Goal: Answer question/provide support: Share knowledge or assist other users

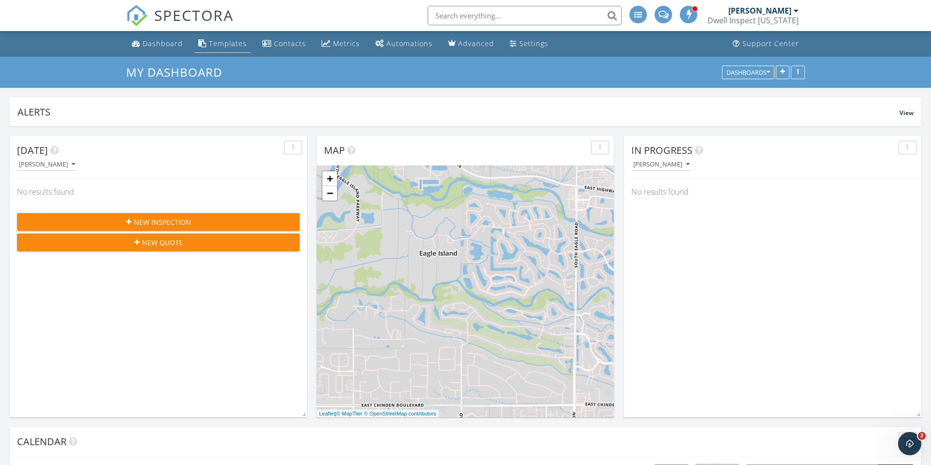
click at [228, 46] on div "Templates" at bounding box center [228, 43] width 38 height 9
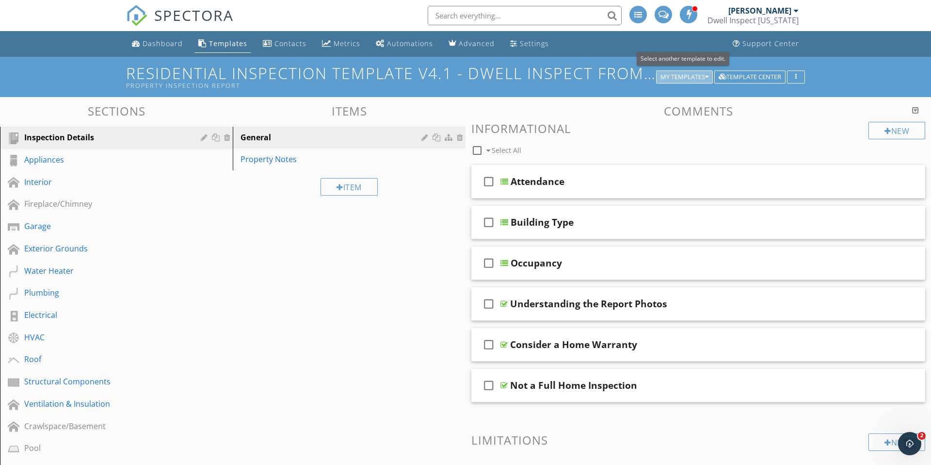
click at [703, 76] on div "My Templates" at bounding box center [684, 77] width 48 height 7
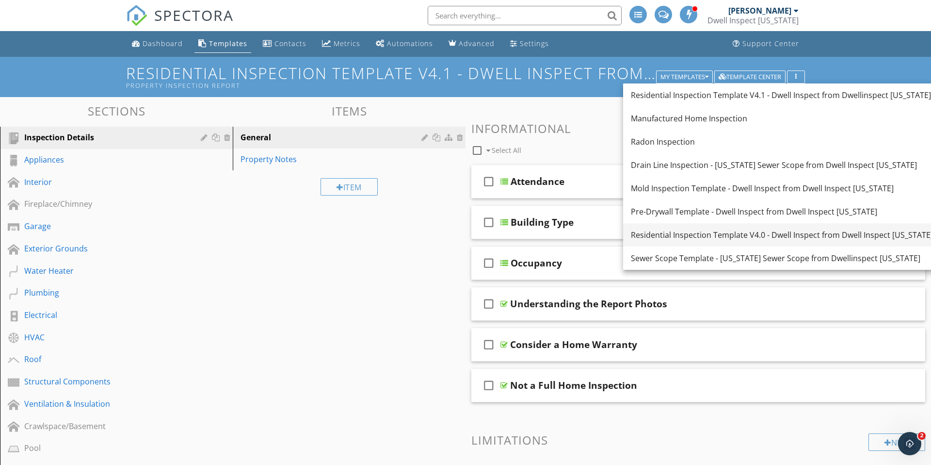
click at [671, 236] on div "Residential Inspection Template V4.0 - Dwell Inspect from Dwell Inspect [US_STA…" at bounding box center [782, 235] width 302 height 12
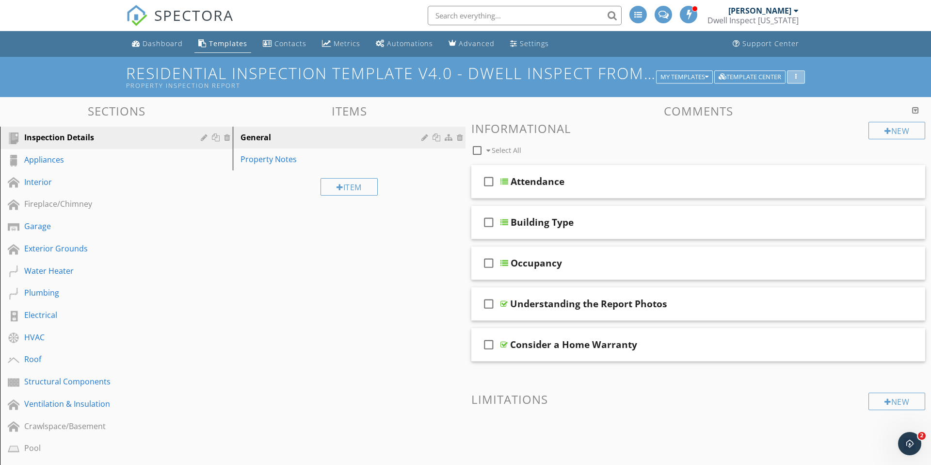
click at [799, 78] on div "button" at bounding box center [795, 77] width 9 height 7
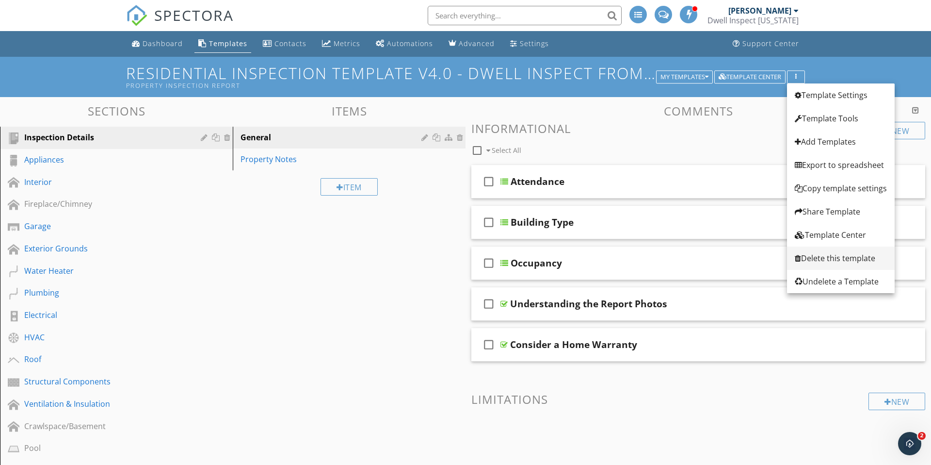
click at [817, 254] on div "Delete this template" at bounding box center [841, 258] width 92 height 12
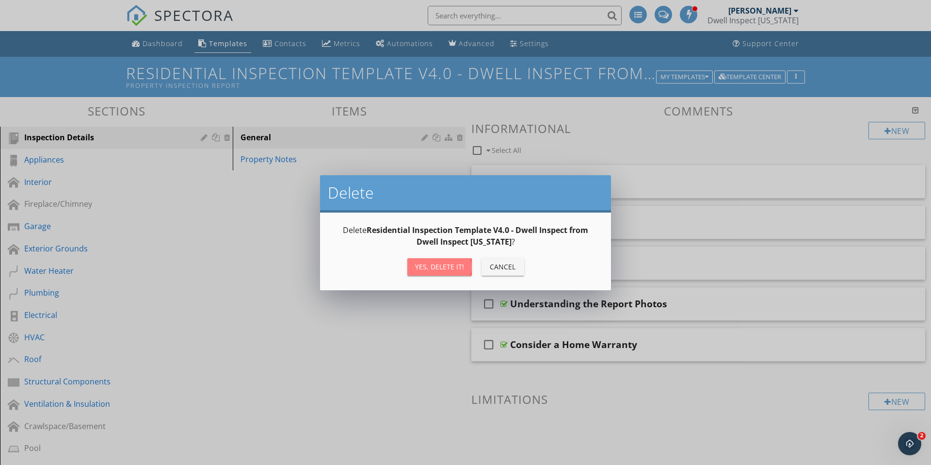
click at [436, 271] on div "Yes, Delete it!" at bounding box center [439, 266] width 49 height 10
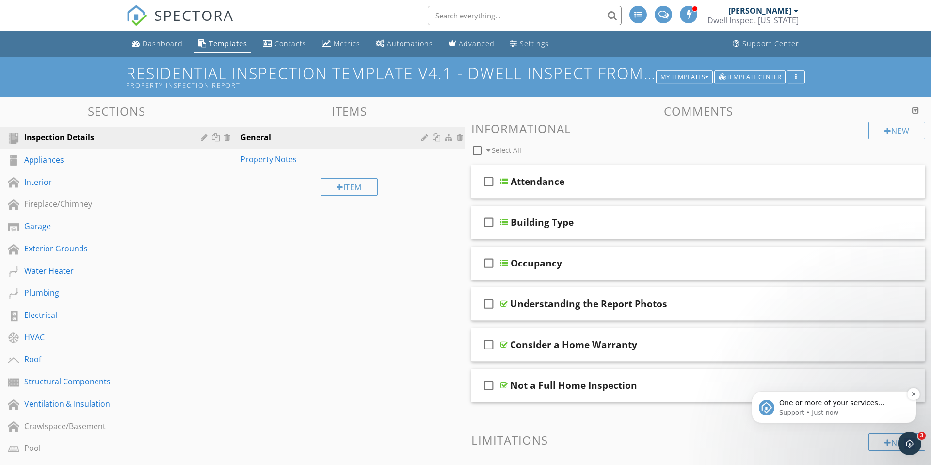
click at [824, 403] on span "One or more of your services required a template (Residential Inspection Templa…" at bounding box center [839, 446] width 121 height 95
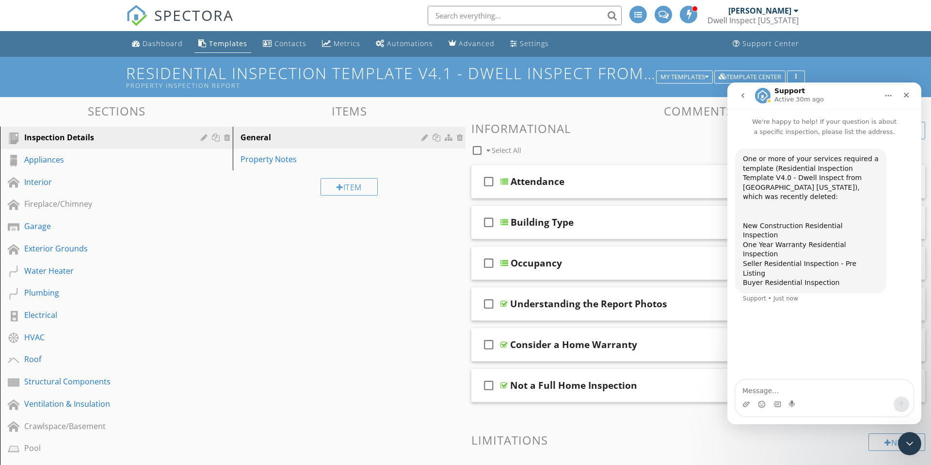
click at [330, 317] on div "Sections Inspection Details Appliances Interior Fireplace/Chimney Garage Exteri…" at bounding box center [465, 393] width 931 height 592
click at [908, 440] on icon "Close Intercom Messenger" at bounding box center [908, 442] width 12 height 12
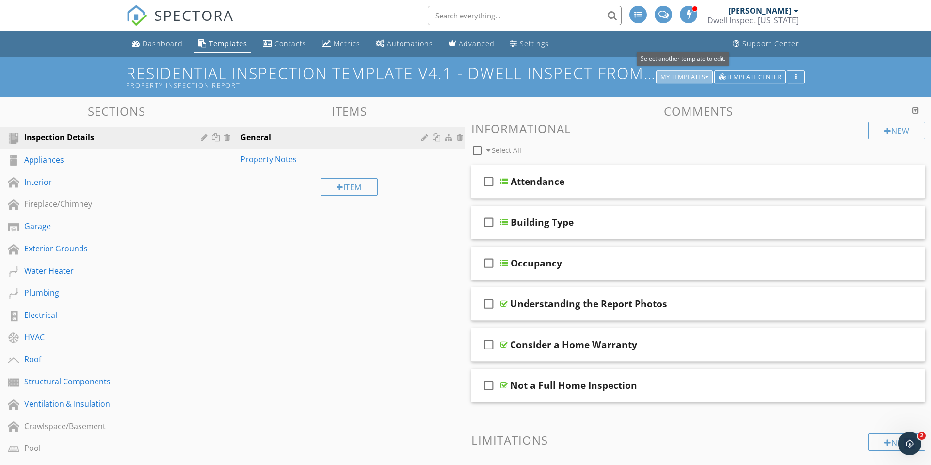
click at [689, 79] on div "My Templates" at bounding box center [684, 77] width 48 height 7
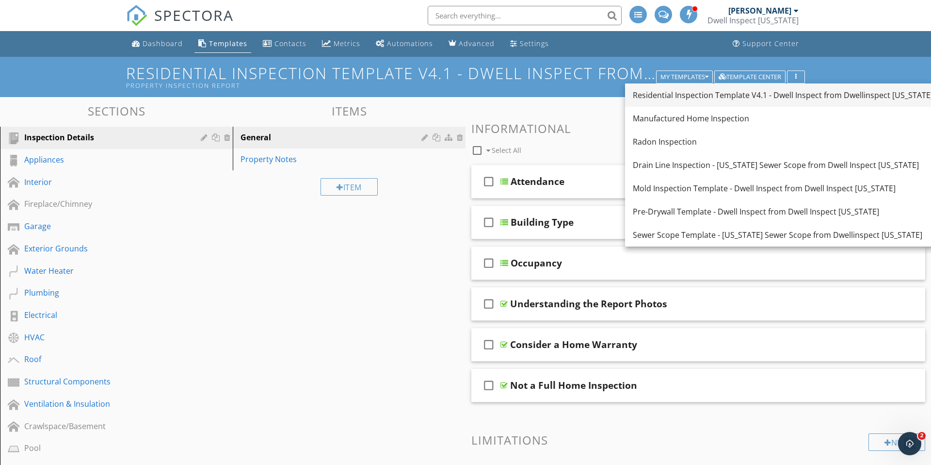
click at [682, 96] on div "Residential Inspection Template V4.1 - Dwell Inspect from Dwellinspect [US_STAT…" at bounding box center [783, 95] width 300 height 12
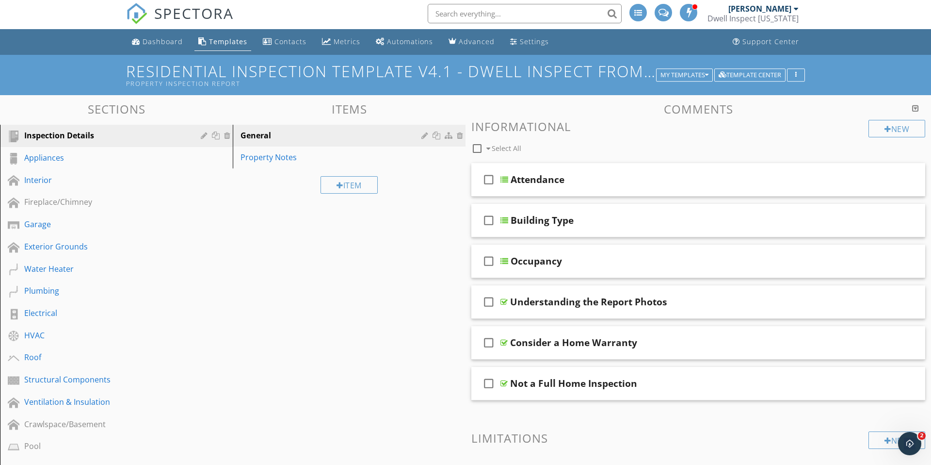
click at [80, 74] on div "Residential Inspection Template V4.1 - Dwell Inspect from Dwellinspect Arizona …" at bounding box center [465, 75] width 931 height 40
click at [205, 71] on h1 "Residential Inspection Template V4.1 - Dwell Inspect from Dwellinspect [US_STAT…" at bounding box center [465, 75] width 679 height 25
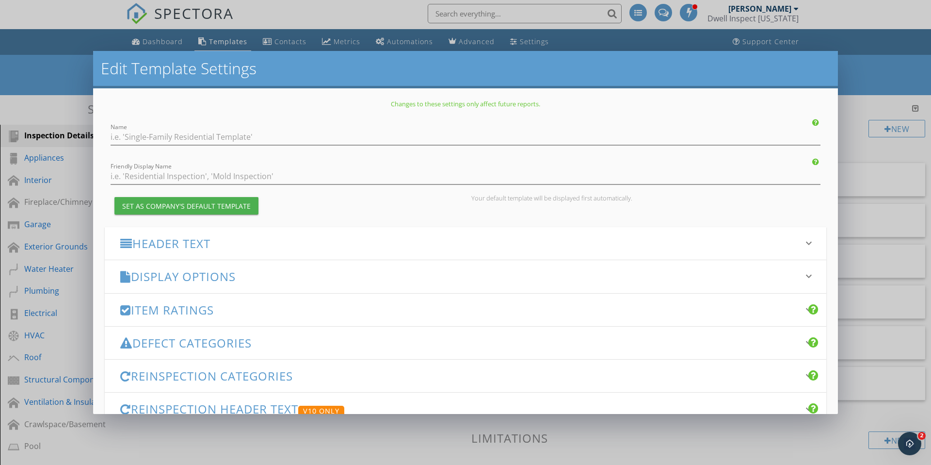
type input "Residential Inspection Template V4.1 - Dwell Inspect from Dwellinspect [US_STAT…"
type input "Property Inspection Report"
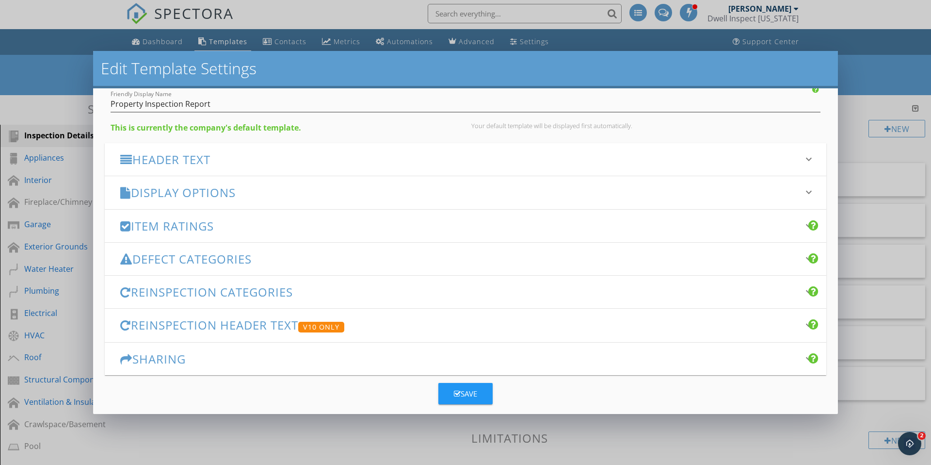
scroll to position [83, 0]
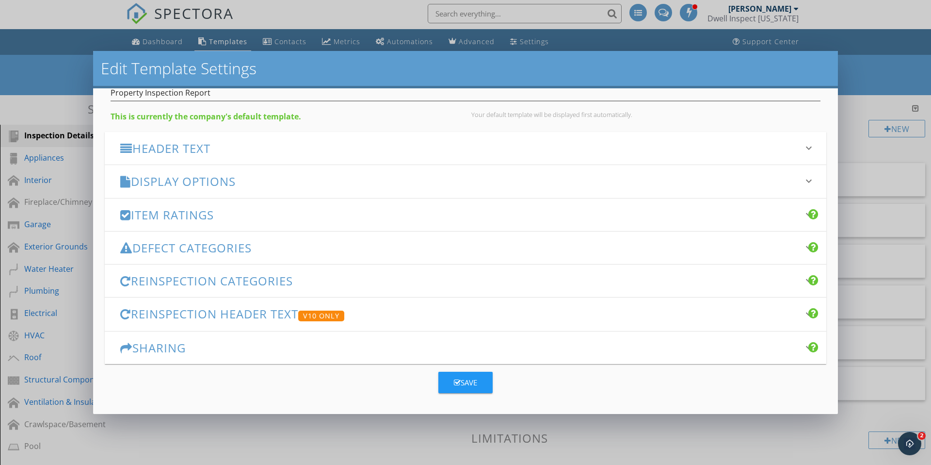
click at [472, 386] on div "Save" at bounding box center [465, 382] width 23 height 11
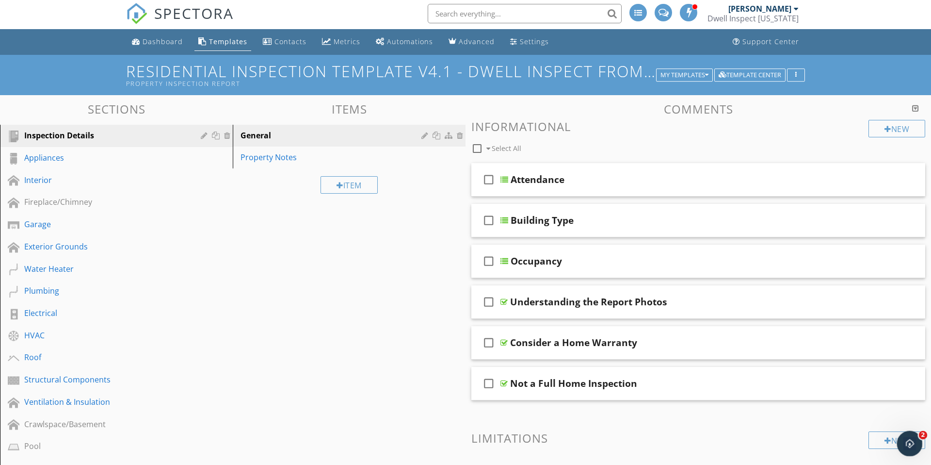
click at [909, 439] on icon "Open Intercom Messenger" at bounding box center [908, 442] width 7 height 8
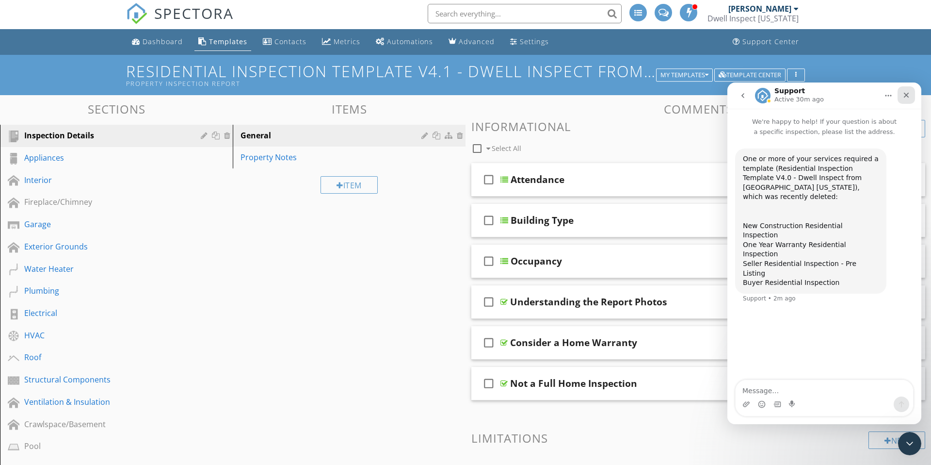
drag, startPoint x: 1635, startPoint y: 179, endPoint x: 908, endPoint y: 96, distance: 732.0
click at [908, 96] on icon "Close" at bounding box center [906, 95] width 5 height 5
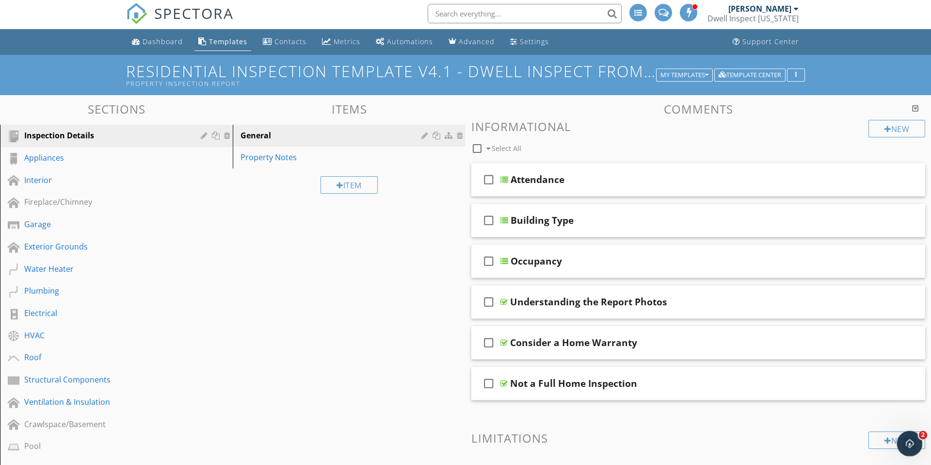
click at [907, 443] on icon "Open Intercom Messenger" at bounding box center [908, 442] width 7 height 8
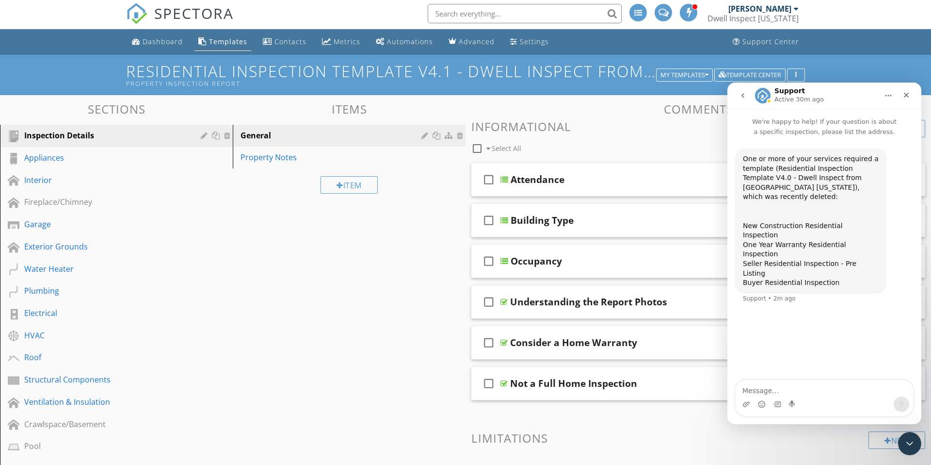
click at [772, 389] on textarea "Message…" at bounding box center [824, 388] width 177 height 16
click at [906, 439] on icon "Close Intercom Messenger" at bounding box center [908, 442] width 12 height 12
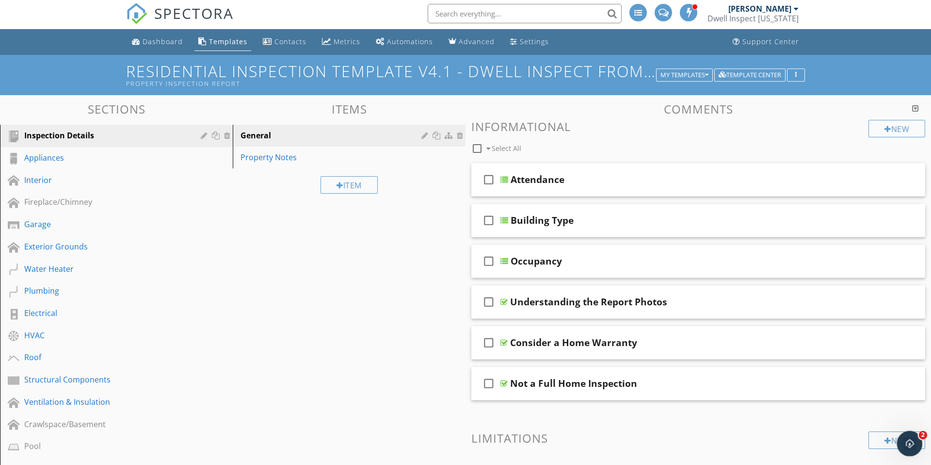
click at [910, 444] on icon "Open Intercom Messenger" at bounding box center [908, 442] width 16 height 16
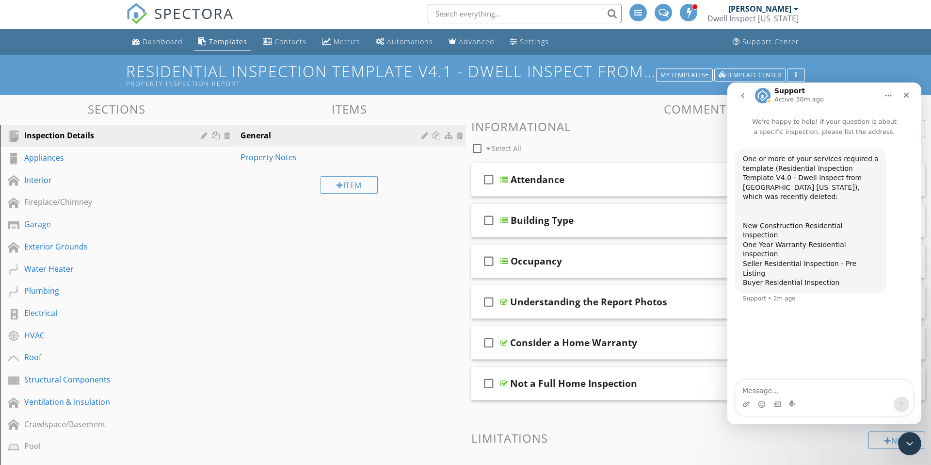
click at [890, 96] on icon "Home" at bounding box center [888, 95] width 6 height 1
click at [739, 94] on button "go back" at bounding box center [743, 95] width 18 height 18
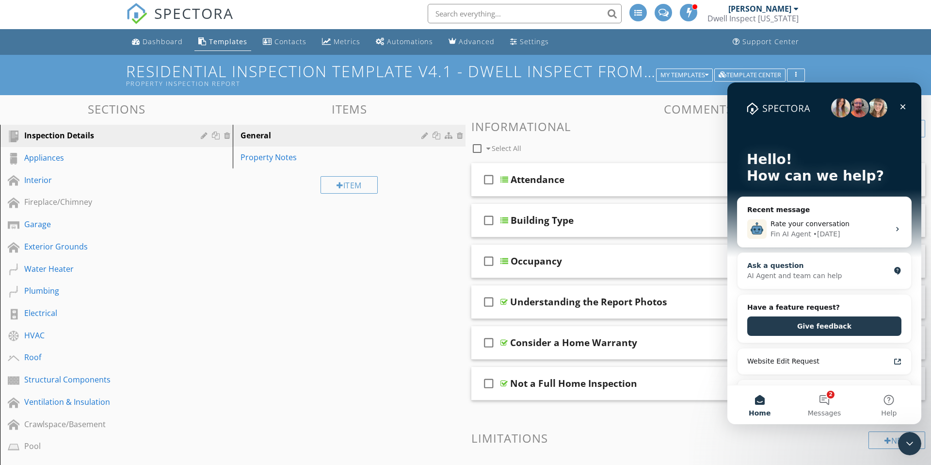
click at [796, 277] on div "AI Agent and team can help" at bounding box center [818, 276] width 143 height 10
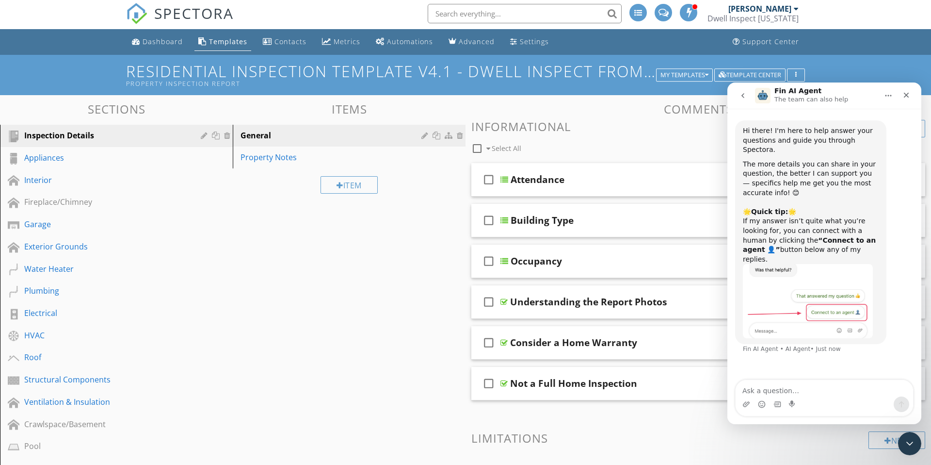
click at [754, 389] on textarea "Ask a question…" at bounding box center [824, 388] width 177 height 16
type textarea "Template not building in app"
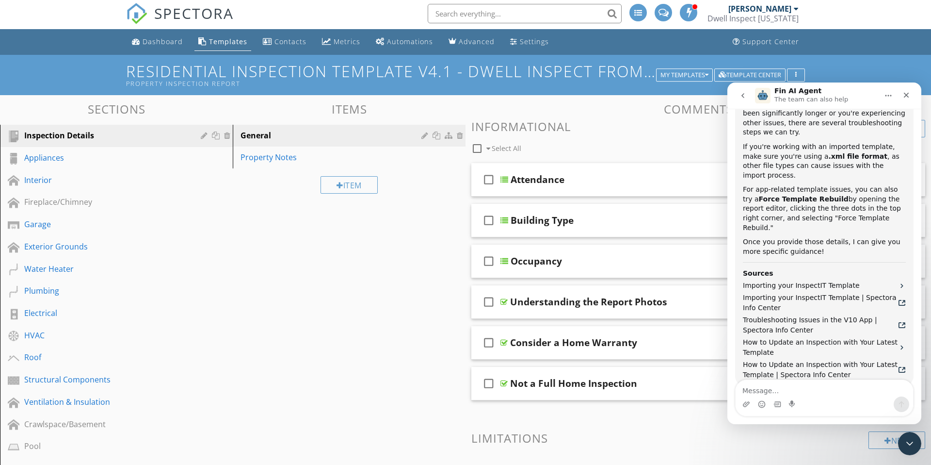
scroll to position [457, 0]
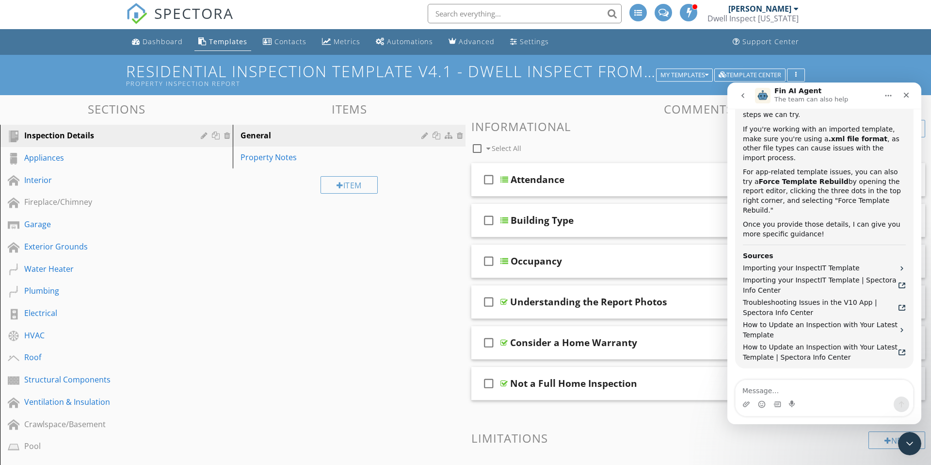
click at [865, 410] on button "Connect to an agent 👤" at bounding box center [861, 419] width 95 height 19
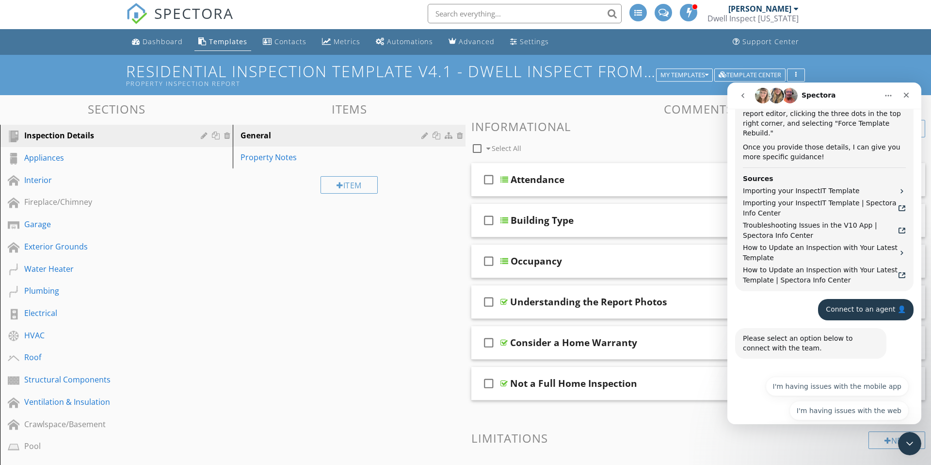
scroll to position [541, 0]
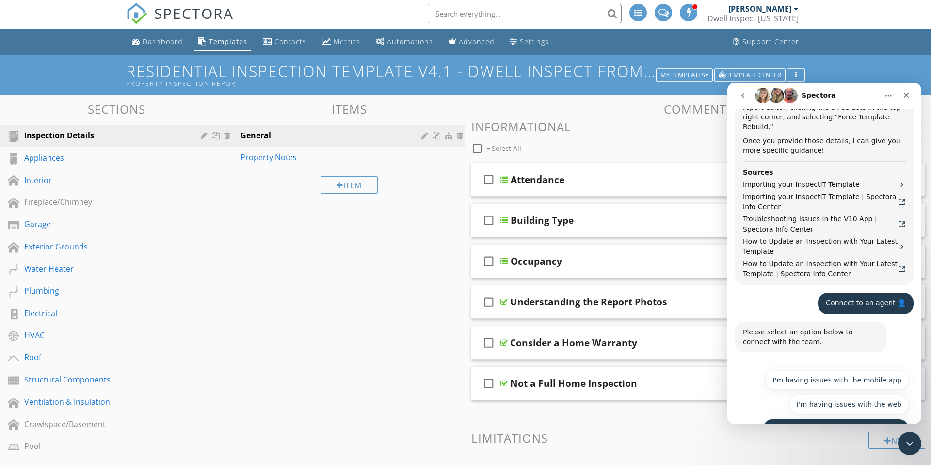
click at [829, 418] on button "I have questions about something else" at bounding box center [836, 427] width 146 height 19
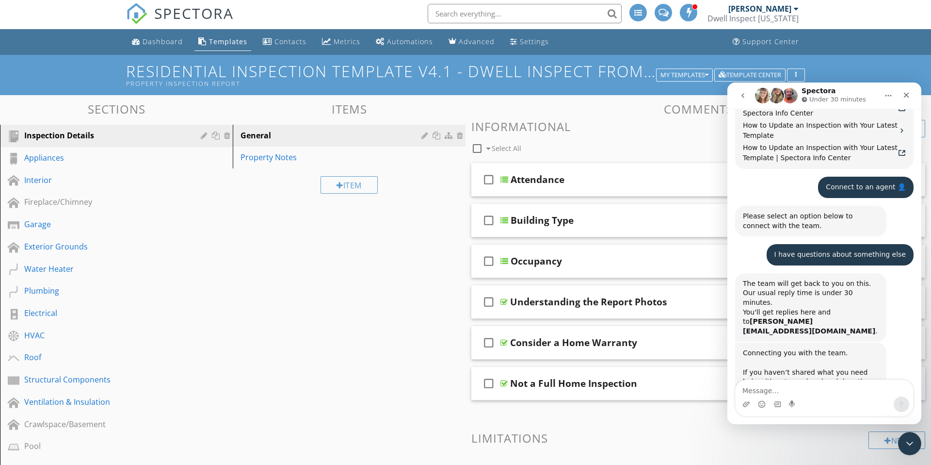
scroll to position [659, 0]
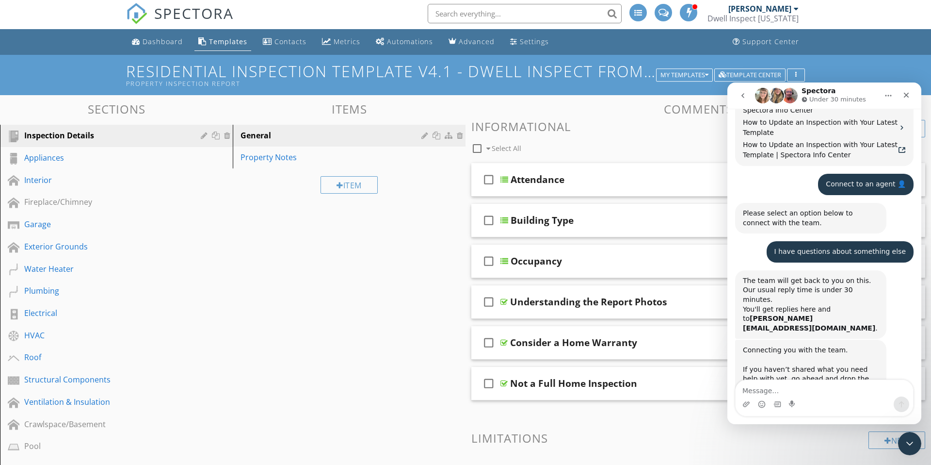
click at [755, 388] on textarea "Message…" at bounding box center [824, 388] width 177 height 16
type textarea "T"
type textarea "Default template not working"
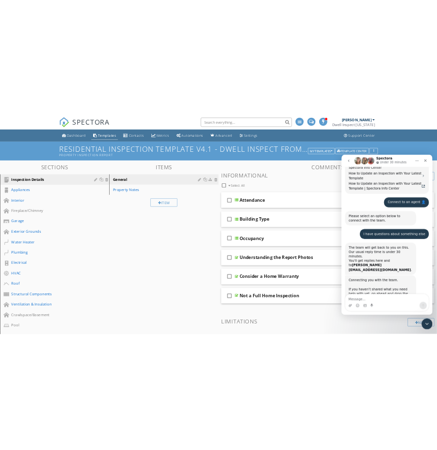
scroll to position [689, 0]
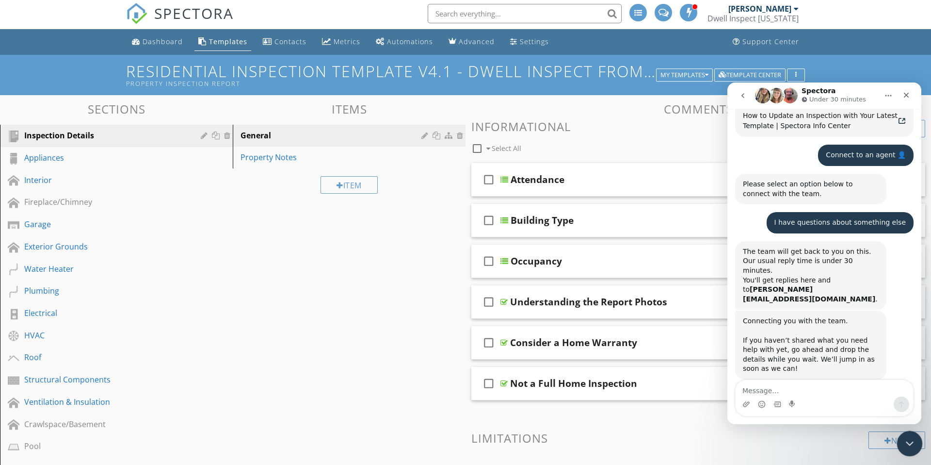
click at [910, 440] on icon "Close Intercom Messenger" at bounding box center [908, 442] width 12 height 12
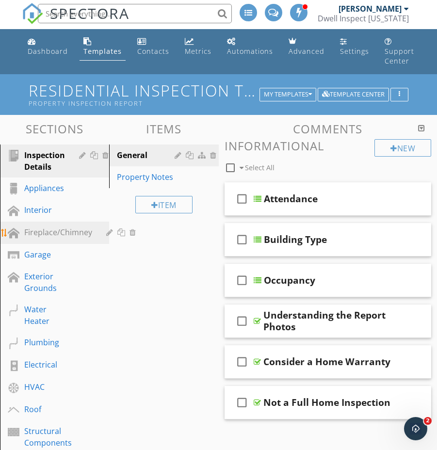
click at [57, 229] on div "Fireplace/Chimney" at bounding box center [58, 232] width 68 height 12
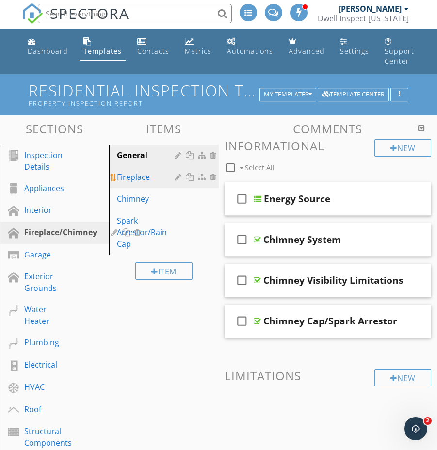
click at [135, 177] on div "Fireplace" at bounding box center [147, 177] width 60 height 12
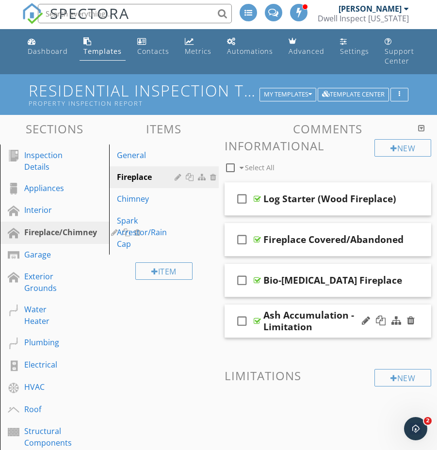
click at [330, 331] on div "check_box_outline_blank Ash Accumulation - Limitation" at bounding box center [328, 321] width 207 height 33
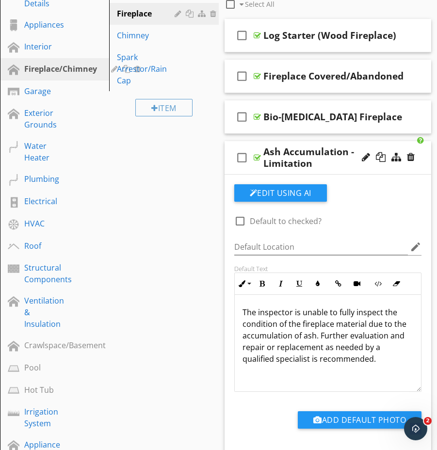
scroll to position [166, 0]
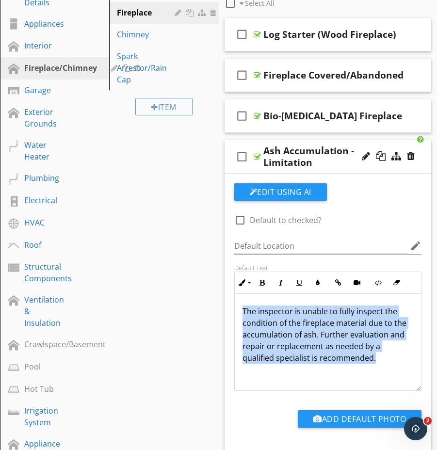
drag, startPoint x: 242, startPoint y: 310, endPoint x: 350, endPoint y: 359, distance: 118.3
click at [350, 359] on p "The inspector is unable to fully inspect the condition of the fireplace materia…" at bounding box center [327, 334] width 171 height 58
copy p "The inspector is unable to fully inspect the condition of the fireplace materia…"
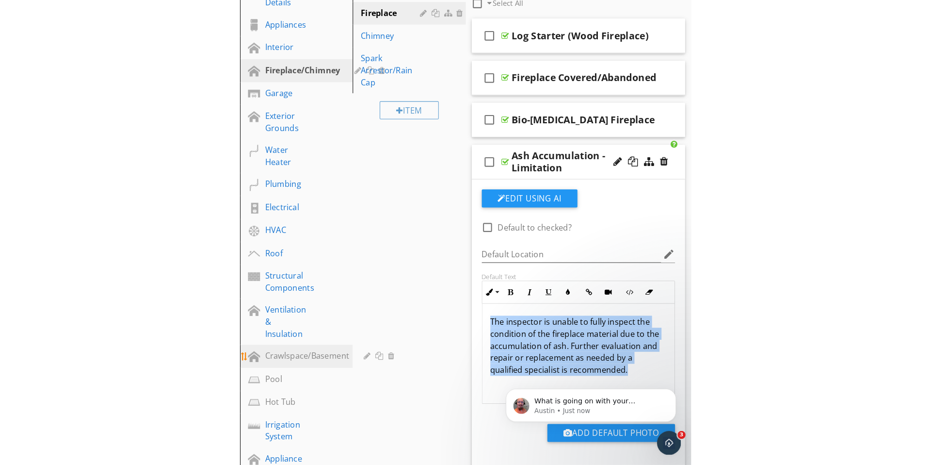
scroll to position [735, 0]
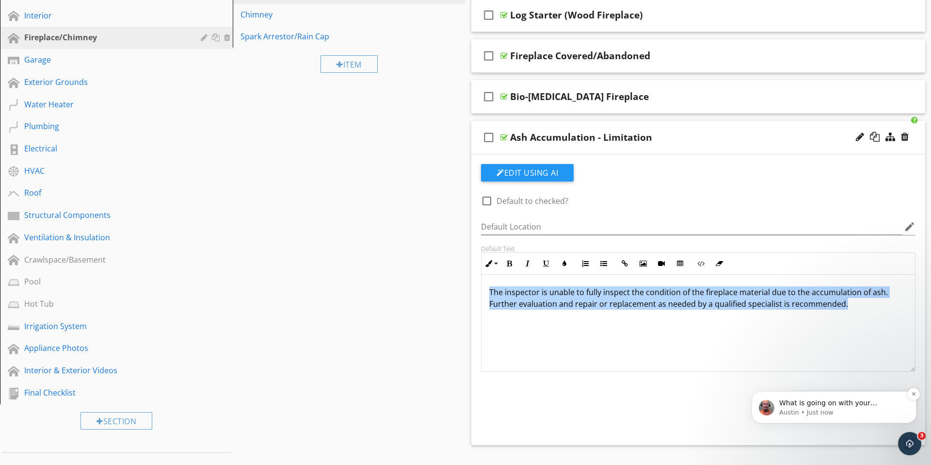
click at [878, 410] on p "Austin • Just now" at bounding box center [841, 412] width 125 height 9
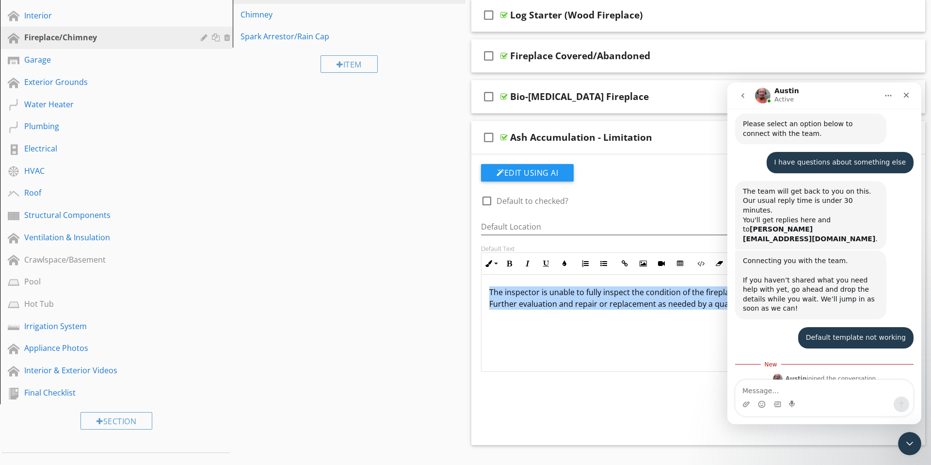
scroll to position [751, 0]
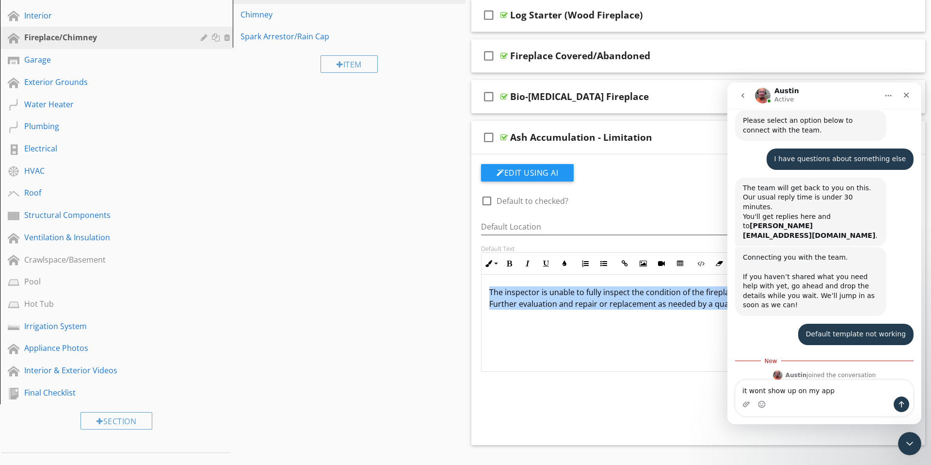
type textarea "it wont show up on my app."
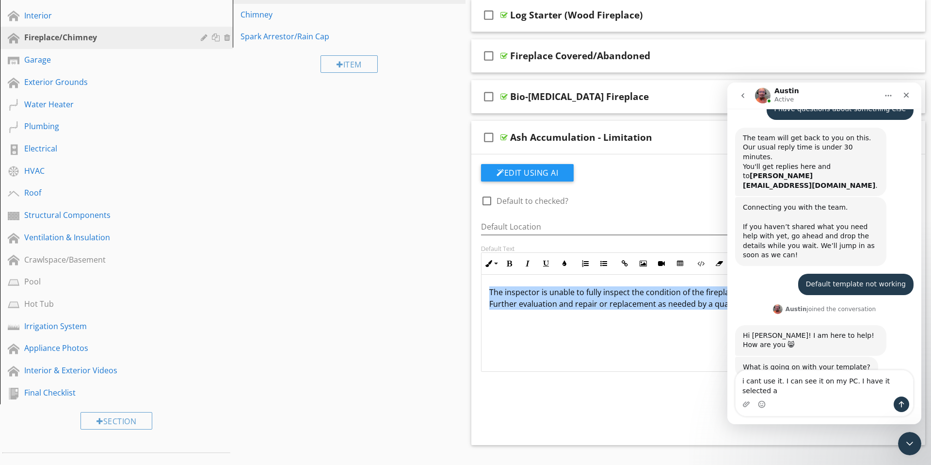
scroll to position [802, 0]
type textarea "i cant use it. I can see it on my PC. I have it selected a default."
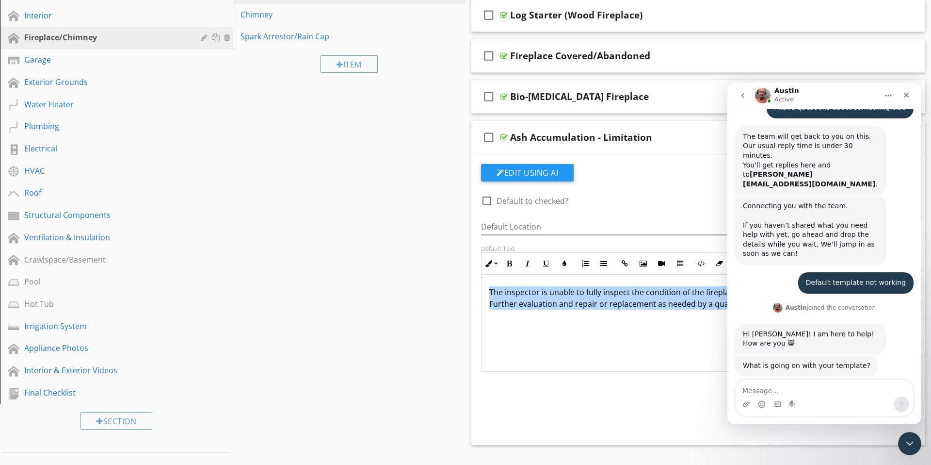
scroll to position [831, 0]
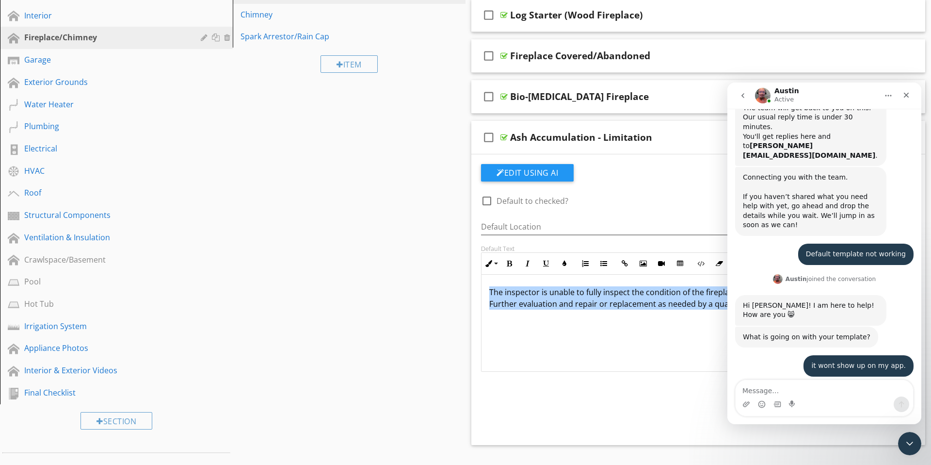
type textarea "Y"
type textarea "Take your pick. anything in the future."
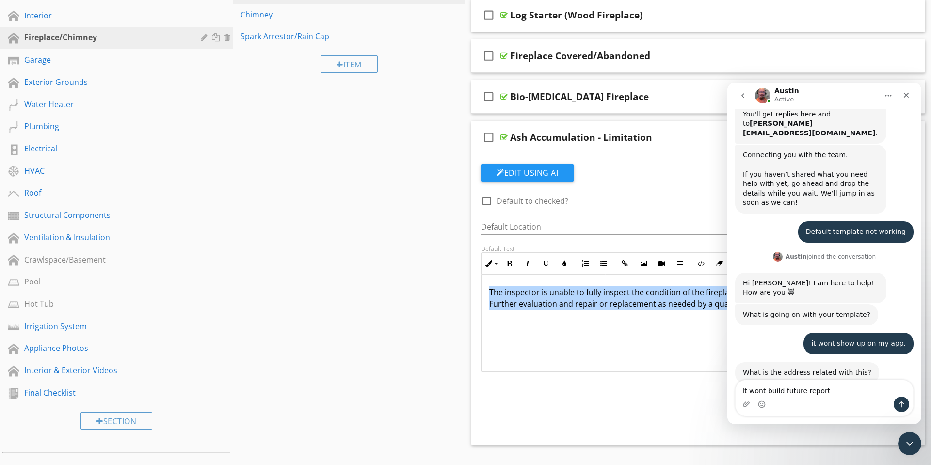
type textarea "It wont build future reports"
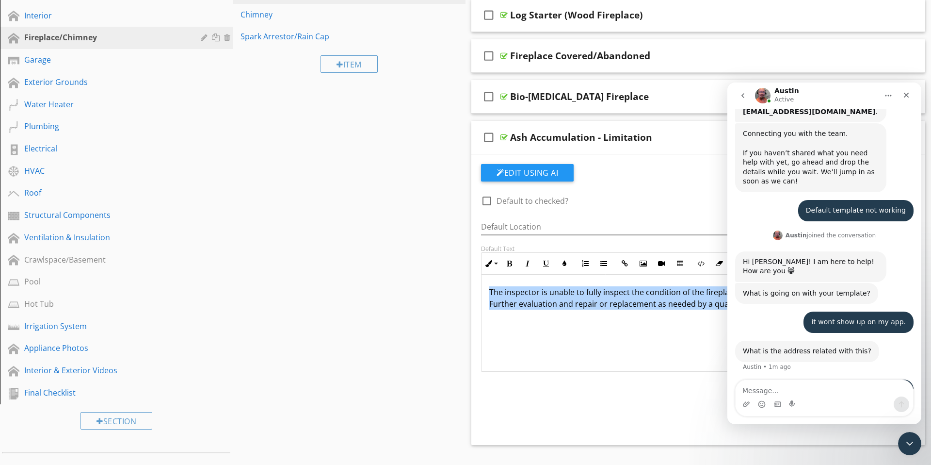
scroll to position [875, 0]
type textarea "It's like I'm locked out."
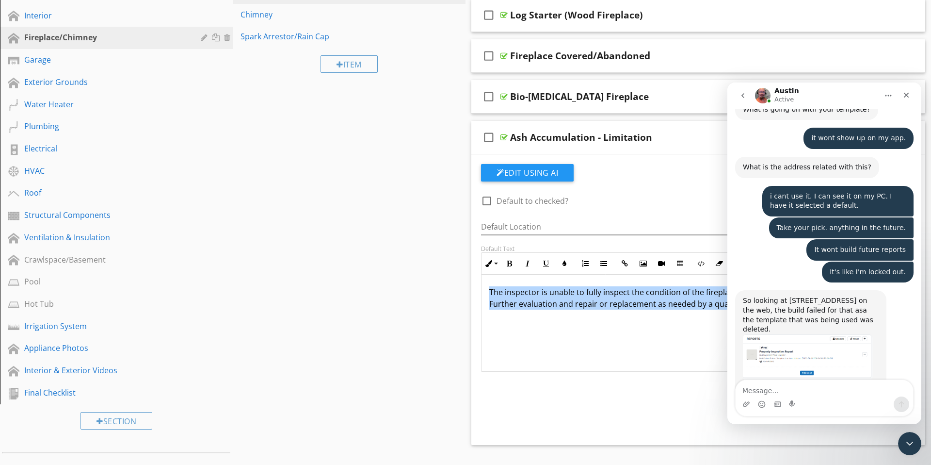
scroll to position [1079, 0]
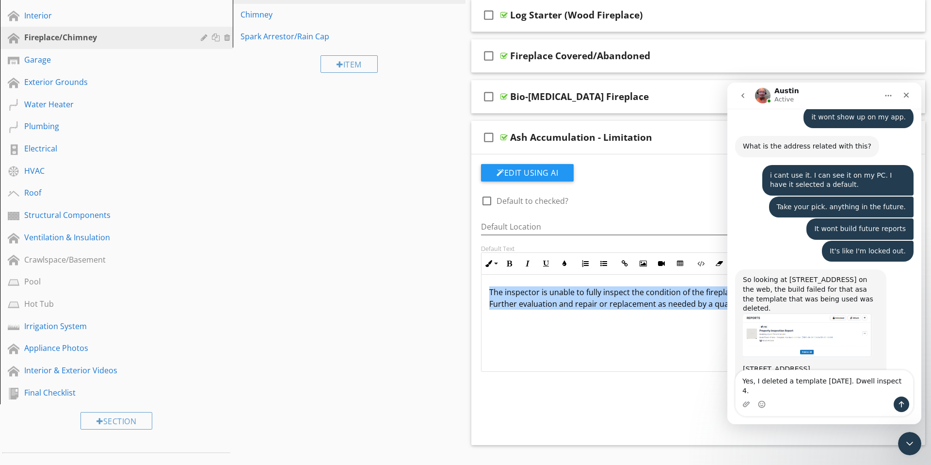
type textarea "Yes, I deleted a template [DATE]. Dwell inspect 4.0"
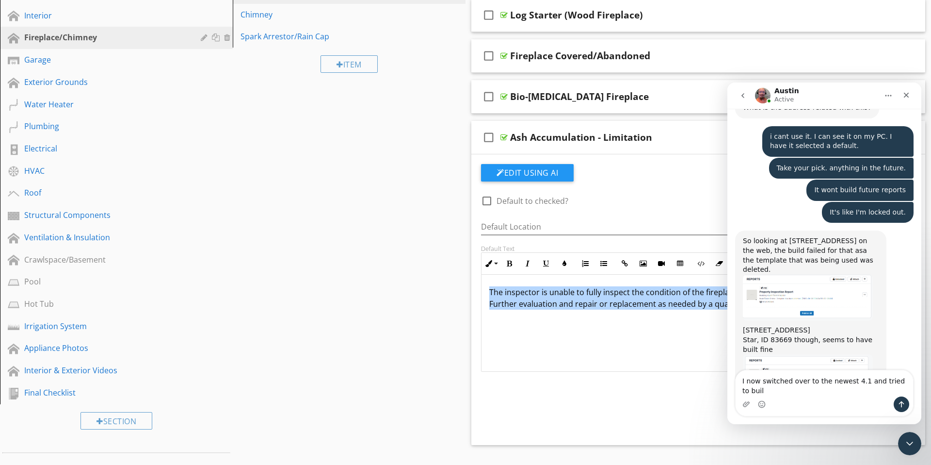
scroll to position [1127, 0]
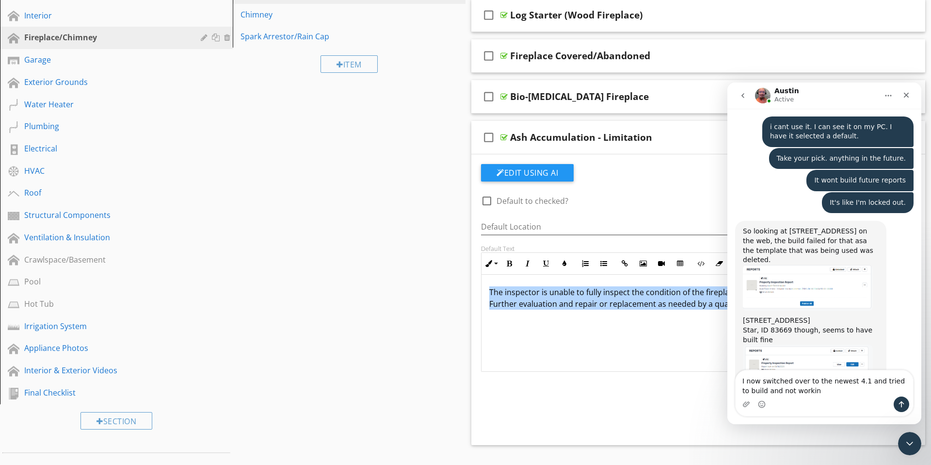
type textarea "I now switched over to the newest 4.1 and tried to build and not working"
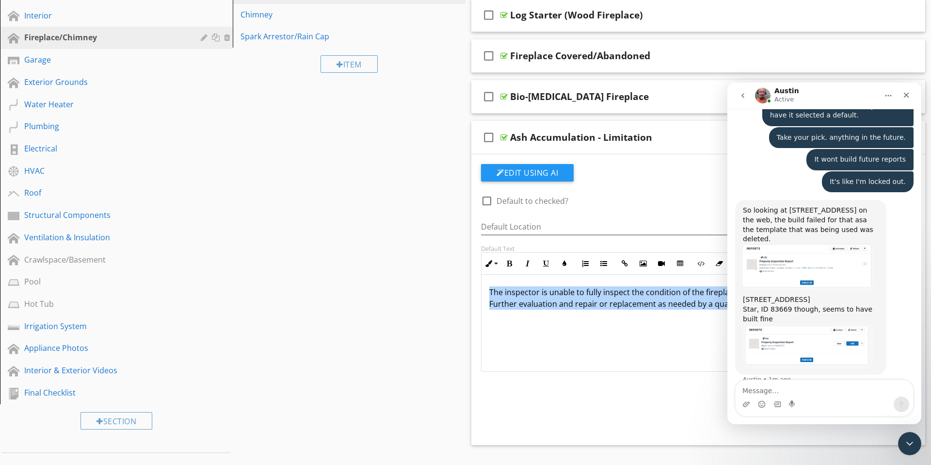
scroll to position [1149, 0]
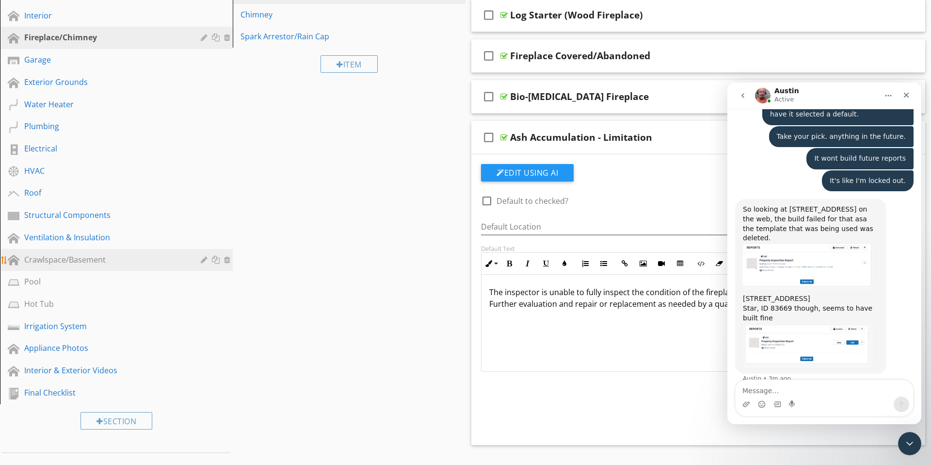
click at [88, 264] on div "Crawlspace/Basement" at bounding box center [105, 260] width 162 height 12
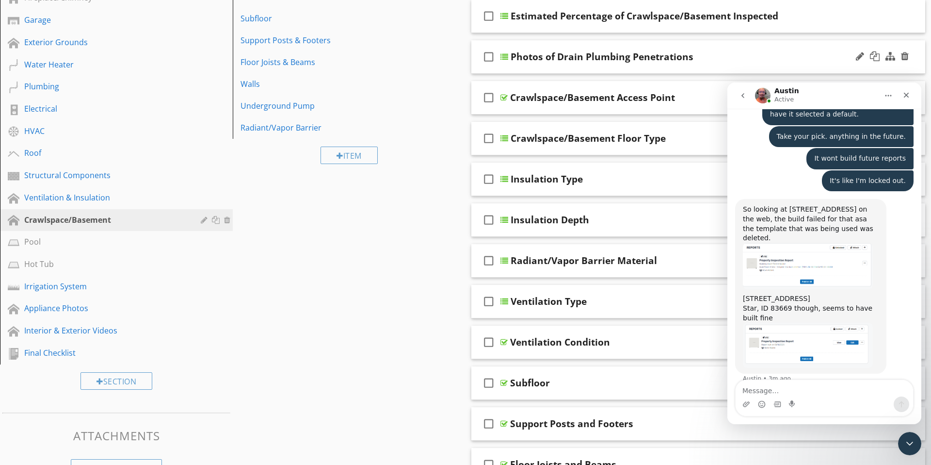
scroll to position [1187, 0]
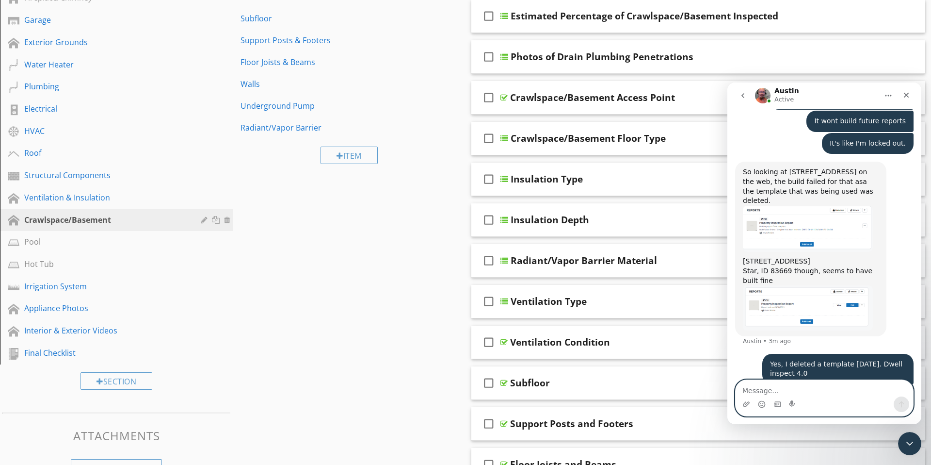
click at [768, 386] on textarea "Message…" at bounding box center [824, 388] width 177 height 16
type textarea "It's not the same Template"
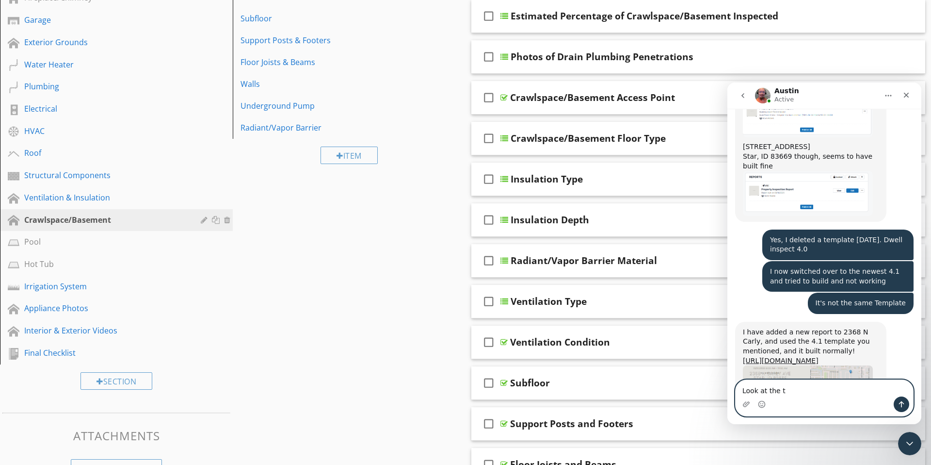
scroll to position [1304, 0]
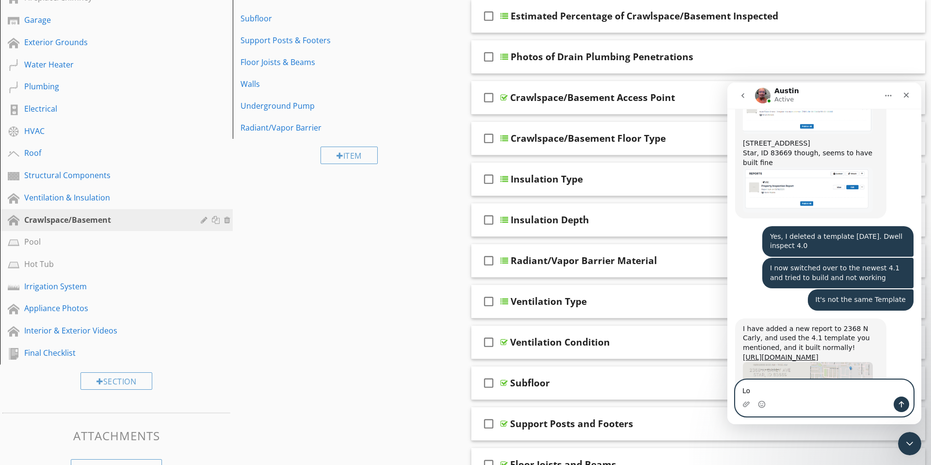
type textarea "L"
type textarea "please call me. [PHONE_NUMBER]"
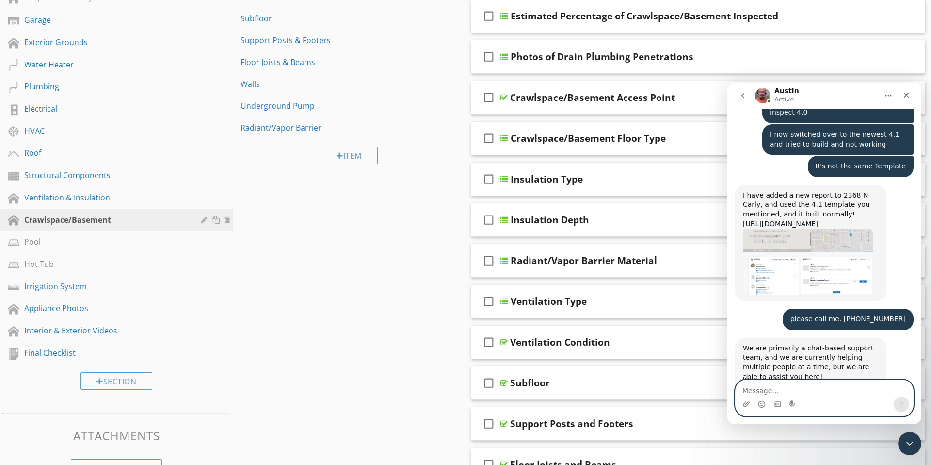
scroll to position [1438, 0]
type textarea "I need help so i can do an inspection"
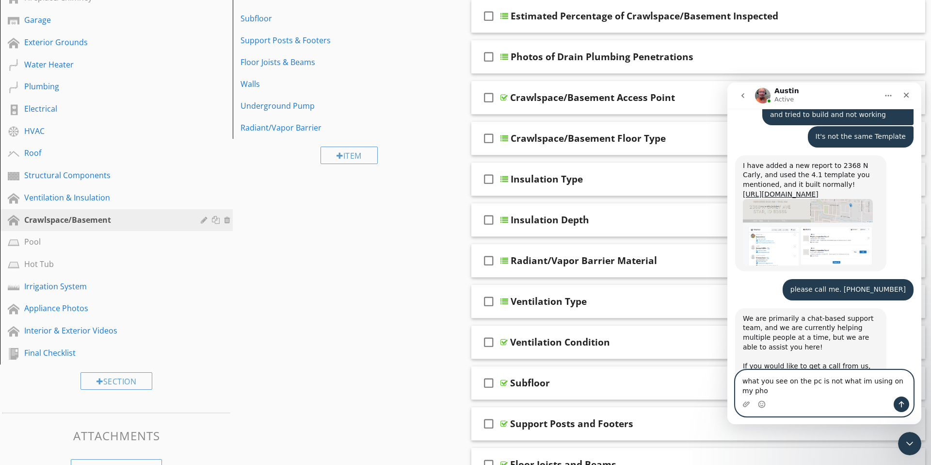
scroll to position [1477, 0]
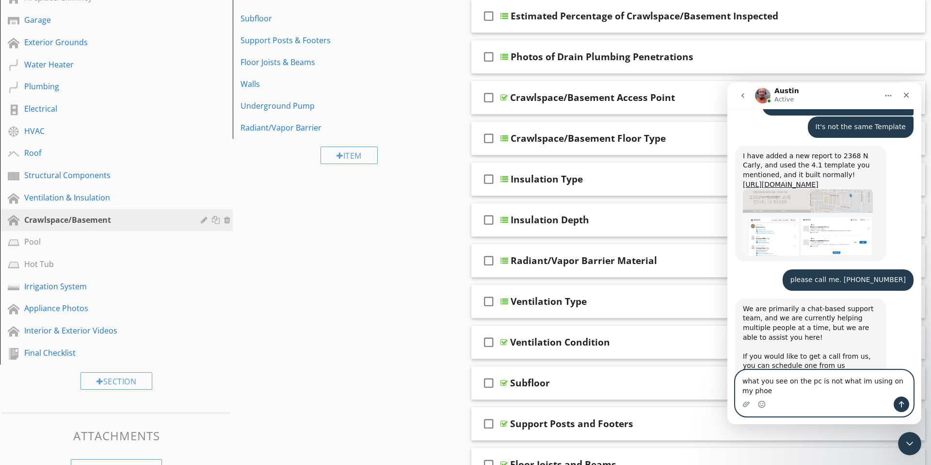
type textarea "what you see on the pc is not what im using on my phoen"
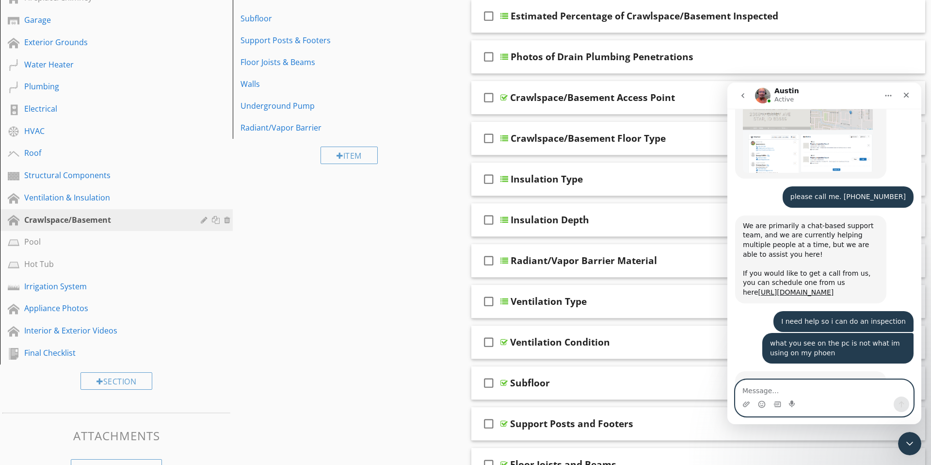
scroll to position [1560, 0]
click at [791, 386] on textarea "Message…" at bounding box center [824, 388] width 177 height 16
type textarea "yes"
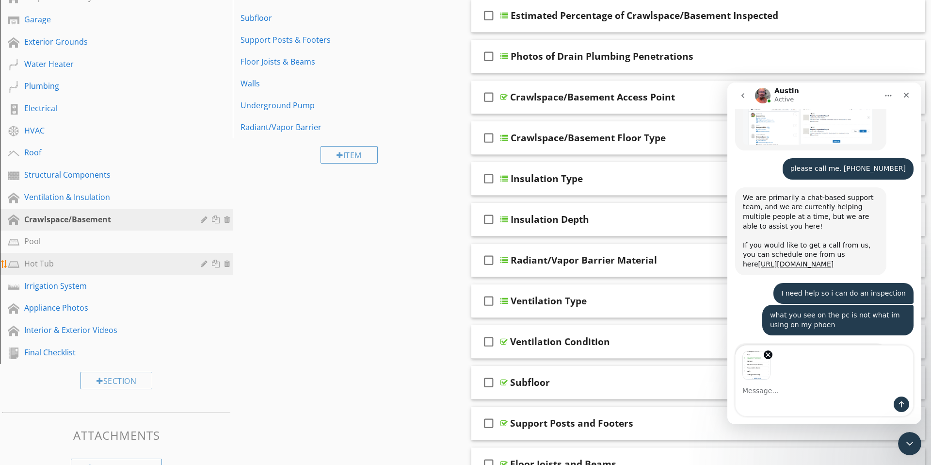
scroll to position [1623, 0]
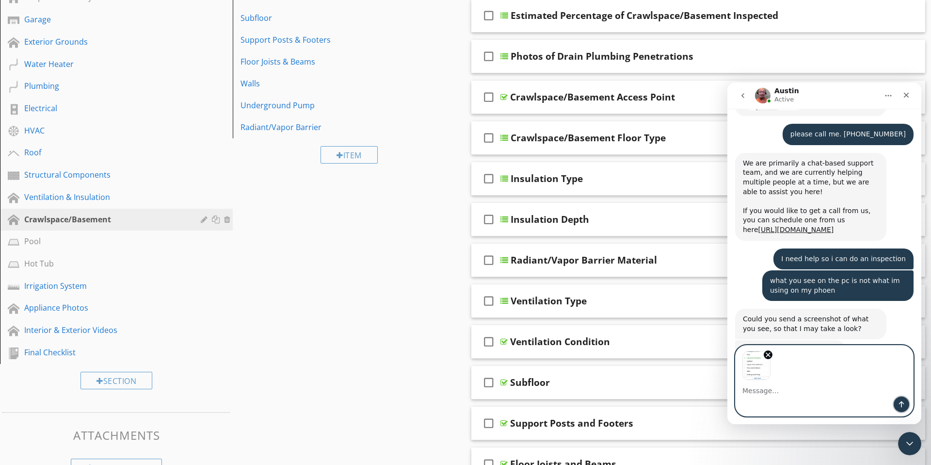
click at [903, 401] on icon "Send a message…" at bounding box center [902, 404] width 8 height 8
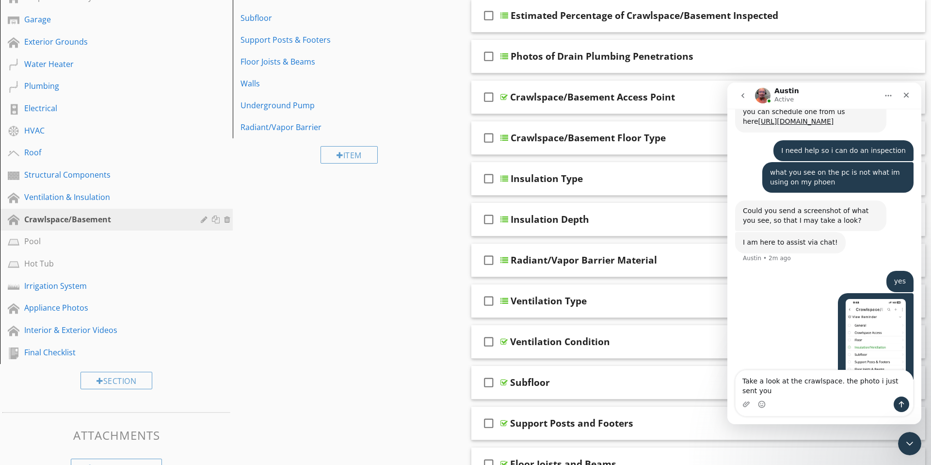
scroll to position [1740, 0]
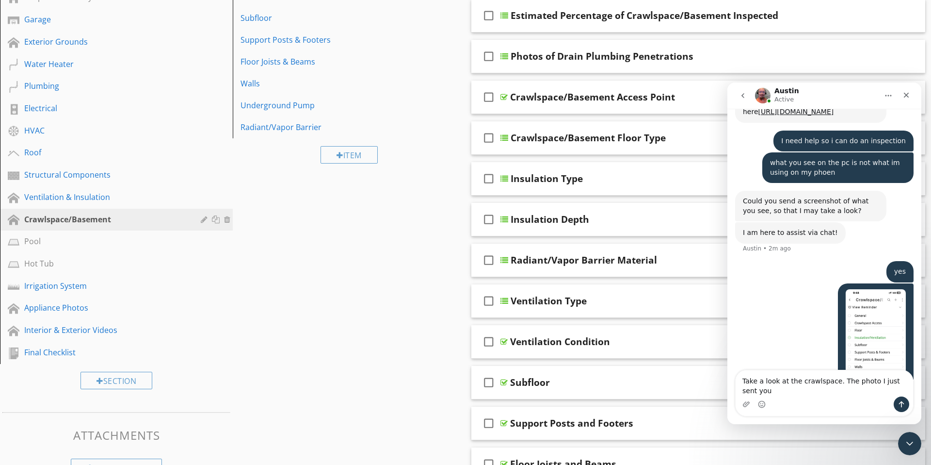
click at [765, 393] on textarea "Take a look at the crawlspace. The photo I just sent you" at bounding box center [824, 383] width 177 height 26
type textarea "Take a look at the crawlspace. The photo I just sent you is from [GEOGRAPHIC_DA…"
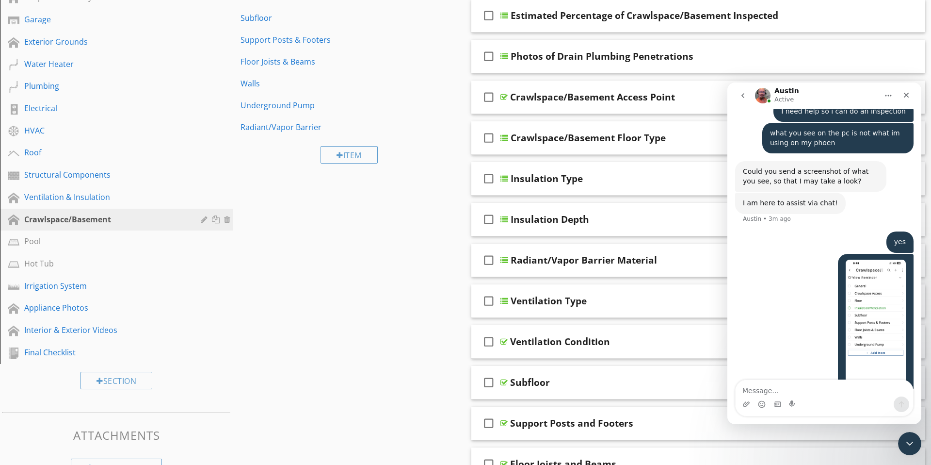
scroll to position [1772, 0]
type textarea "The photo is what I see on my app."
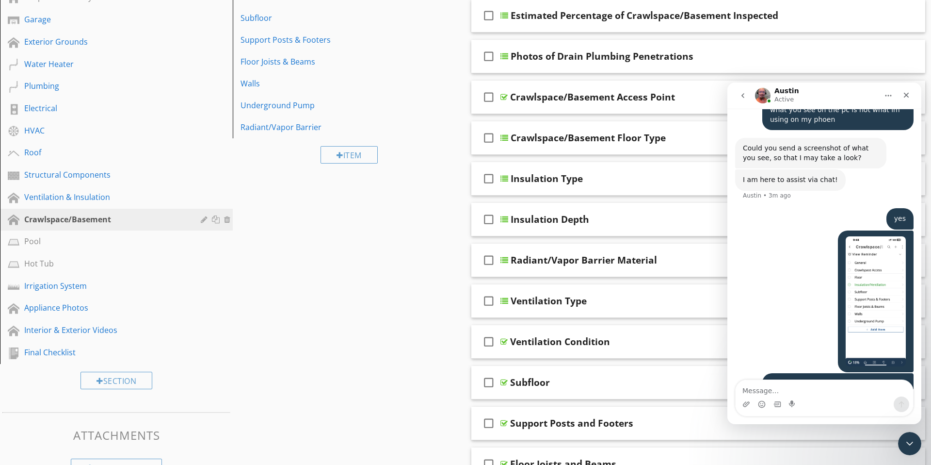
scroll to position [1794, 0]
type textarea "The template is very different"
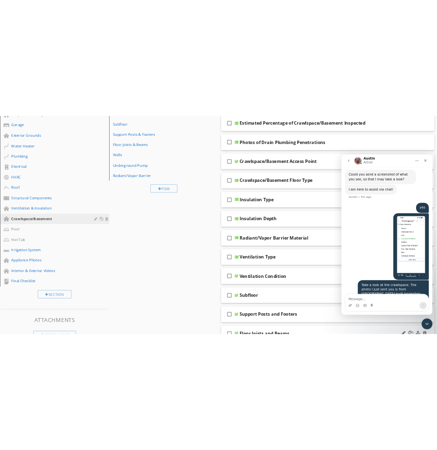
scroll to position [1853, 0]
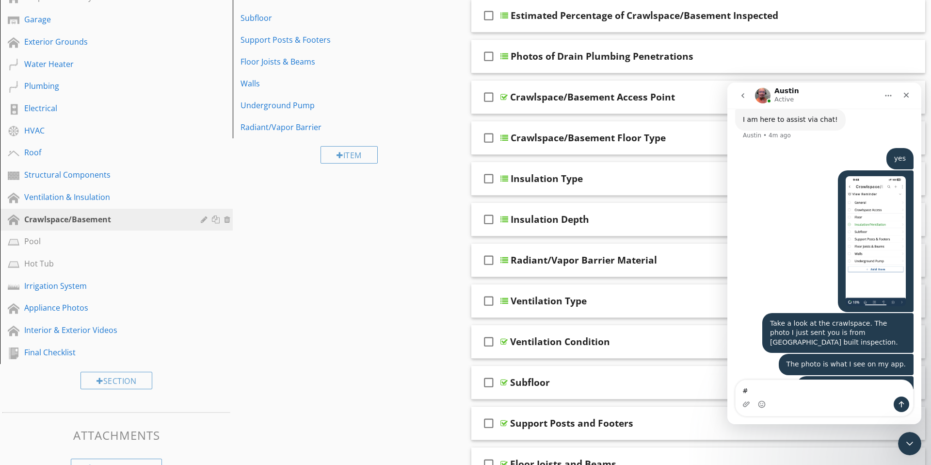
type textarea "#"
drag, startPoint x: 273, startPoint y: 451, endPoint x: 282, endPoint y: 438, distance: 15.5
click at [274, 450] on div "Sections Inspection Details Appliances Interior Fireplace/Chimney Garage Exteri…" at bounding box center [465, 321] width 931 height 863
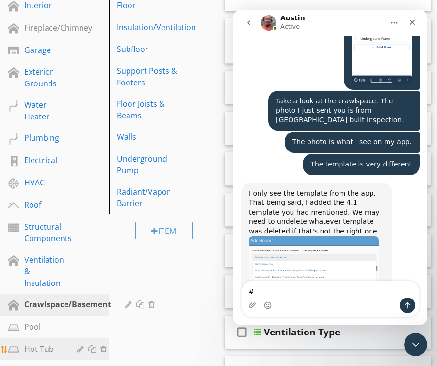
scroll to position [1994, 0]
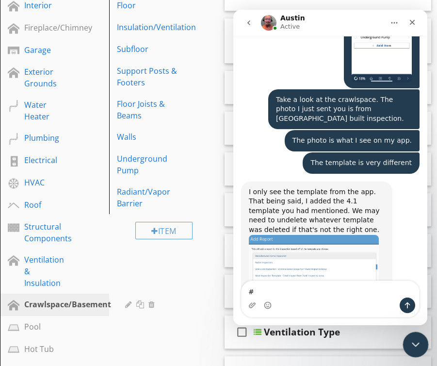
click at [416, 345] on icon "Close Intercom Messenger" at bounding box center [414, 343] width 12 height 12
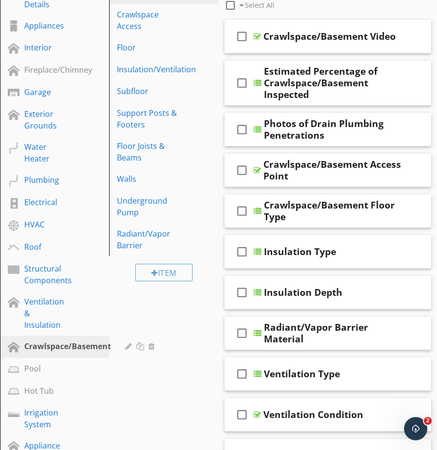
scroll to position [1968, 0]
click at [420, 431] on div "Open Intercom Messenger" at bounding box center [414, 427] width 32 height 32
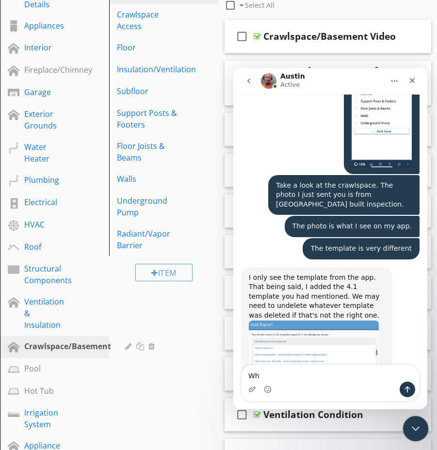
type textarea "W"
click at [415, 425] on icon "Close Intercom Messenger" at bounding box center [414, 427] width 12 height 12
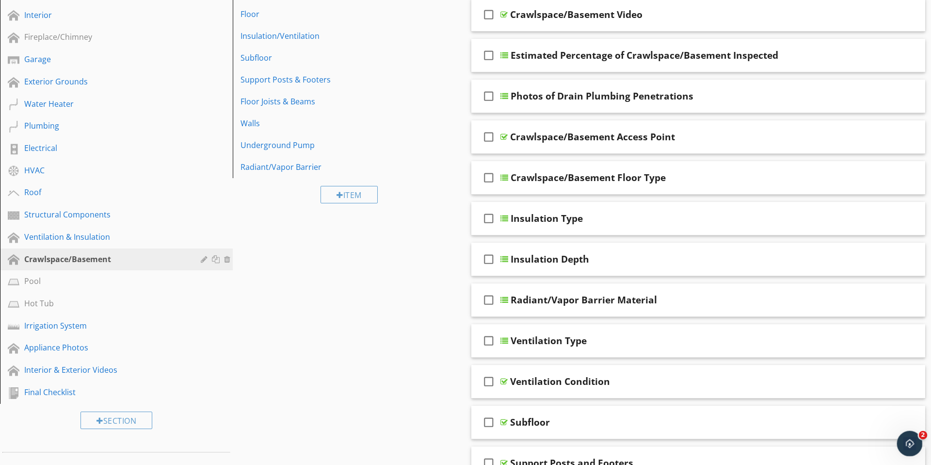
click at [909, 441] on icon "Open Intercom Messenger" at bounding box center [908, 442] width 7 height 8
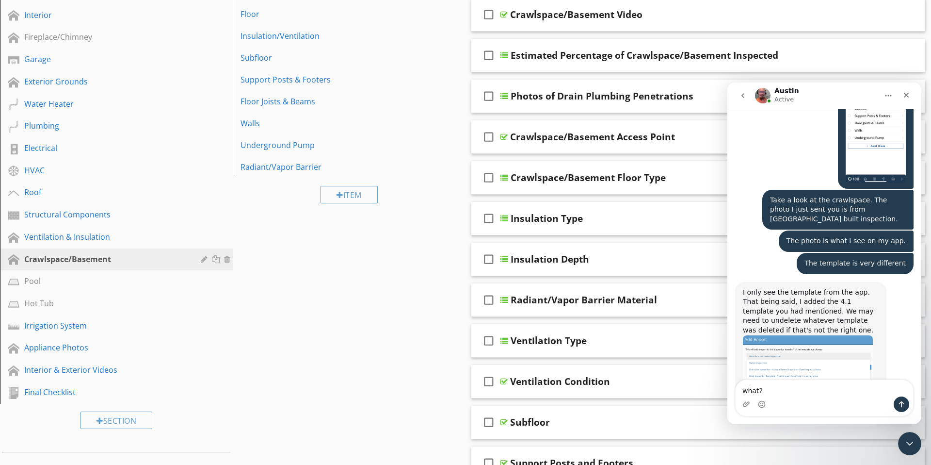
type textarea "what?!"
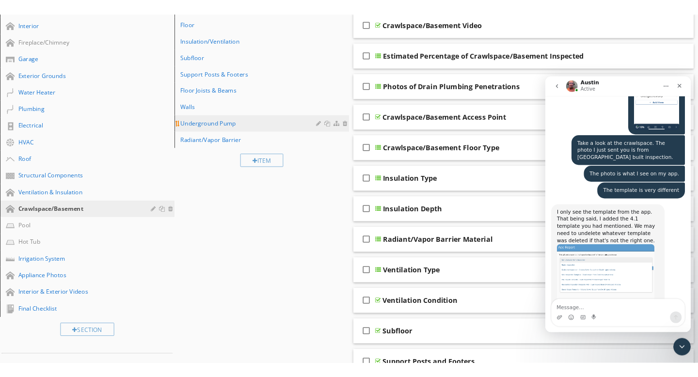
scroll to position [0, 0]
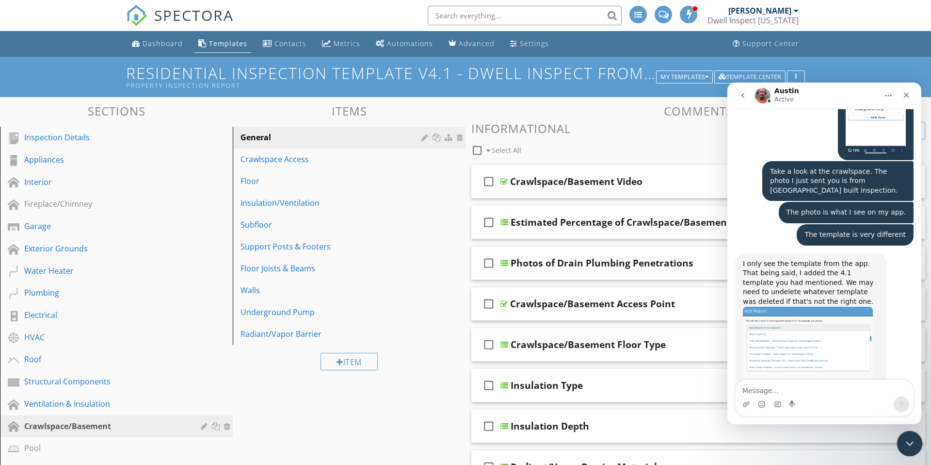
click at [909, 437] on icon "Close Intercom Messenger" at bounding box center [908, 442] width 12 height 12
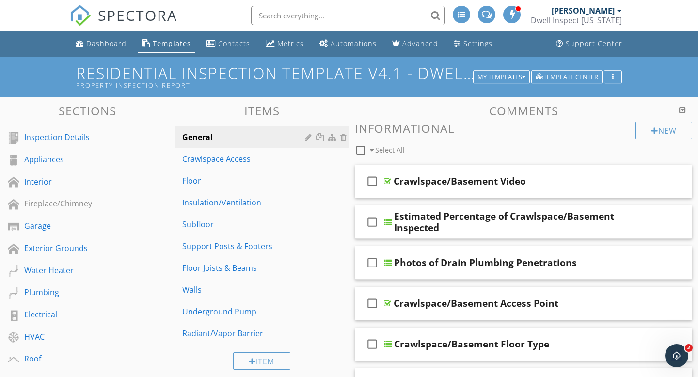
scroll to position [2011, 0]
click at [175, 46] on div "Templates" at bounding box center [172, 43] width 38 height 9
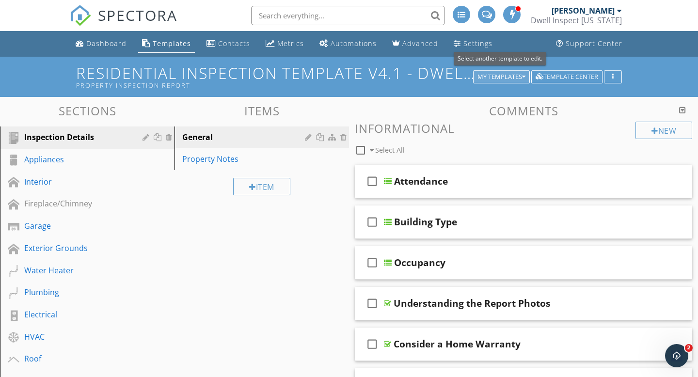
click at [508, 77] on div "My Templates" at bounding box center [502, 77] width 48 height 7
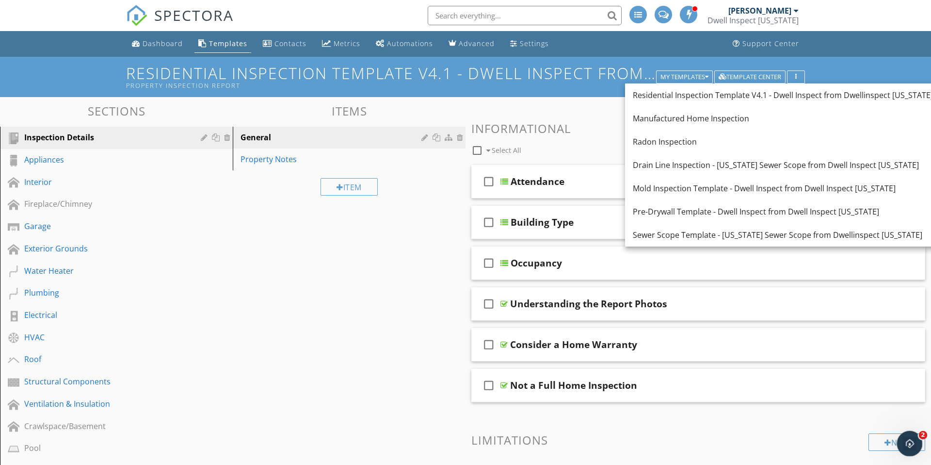
click at [698, 377] on icon "Open Intercom Messenger" at bounding box center [908, 442] width 16 height 16
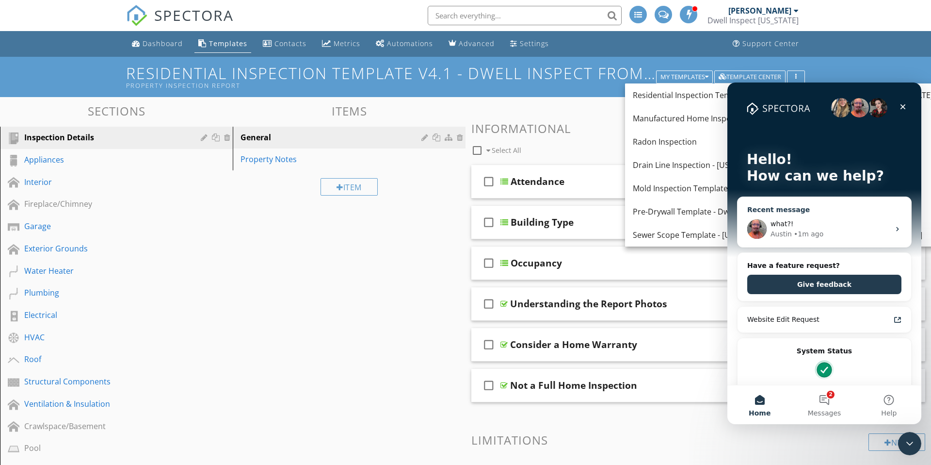
click at [698, 227] on div "what?!" at bounding box center [830, 224] width 119 height 10
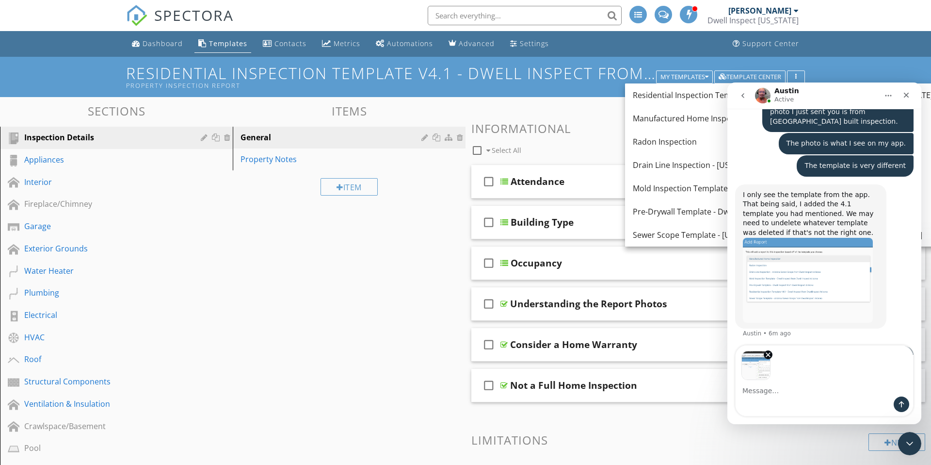
scroll to position [2069, 0]
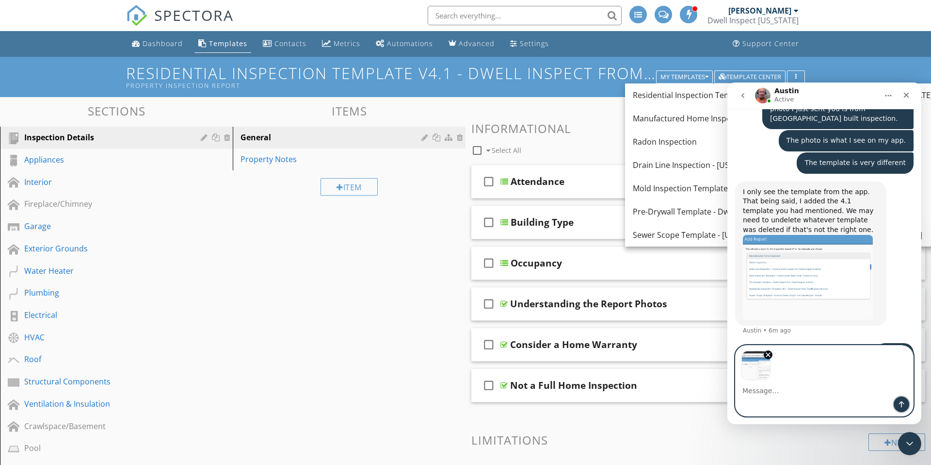
click at [698, 377] on icon "Send a message…" at bounding box center [902, 404] width 8 height 8
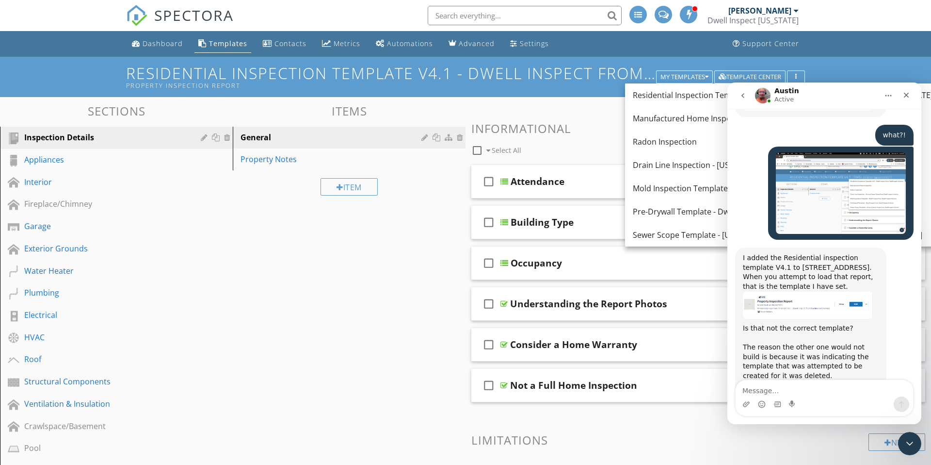
scroll to position [2279, 0]
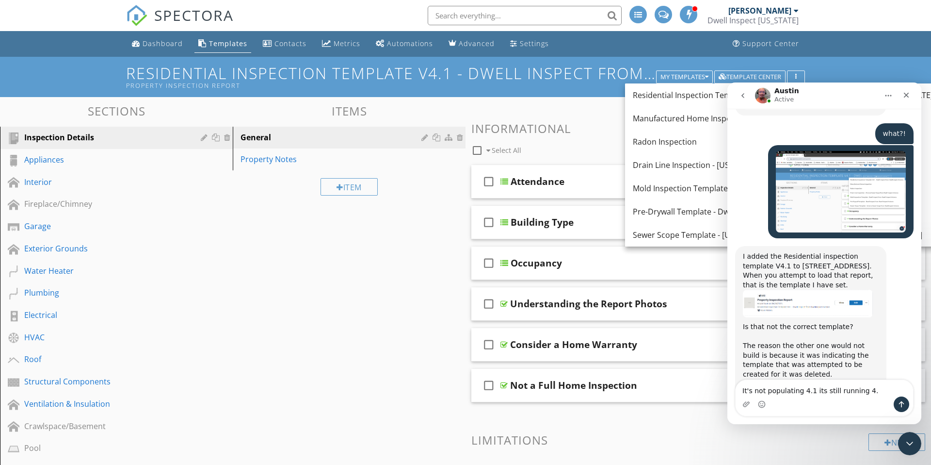
type textarea "It's not populating 4.1 its still running 4.0"
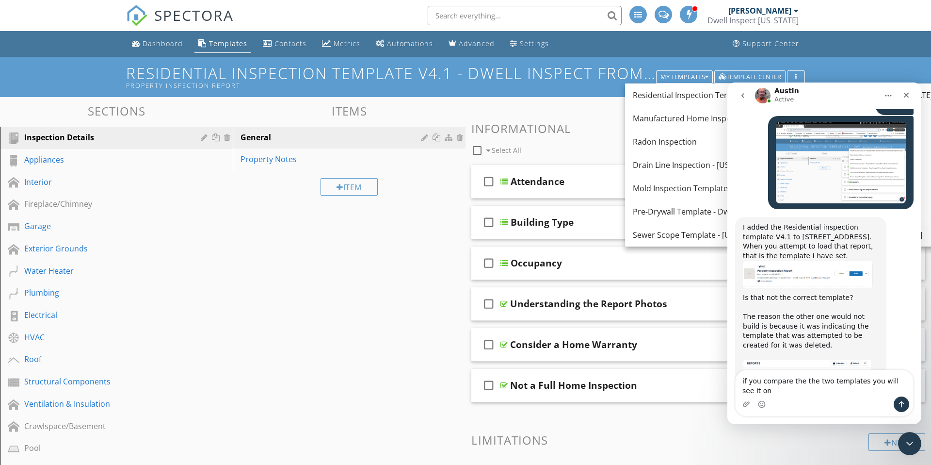
scroll to position [2317, 0]
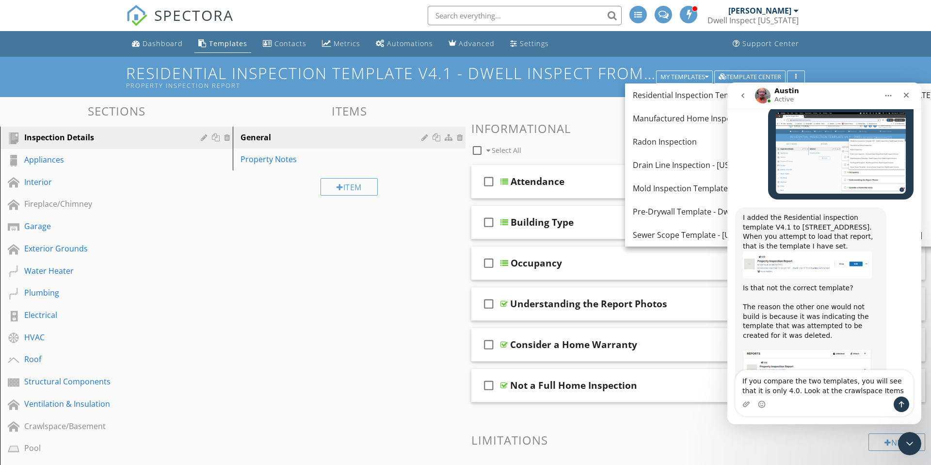
type textarea "If you compare the two templates, you will see that it is only 4.0. Look at the…"
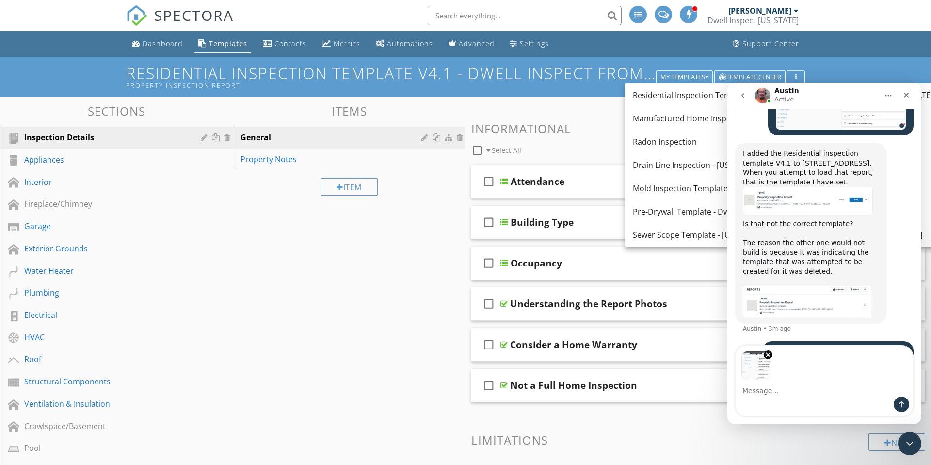
scroll to position [2383, 0]
type textarea "4.1"
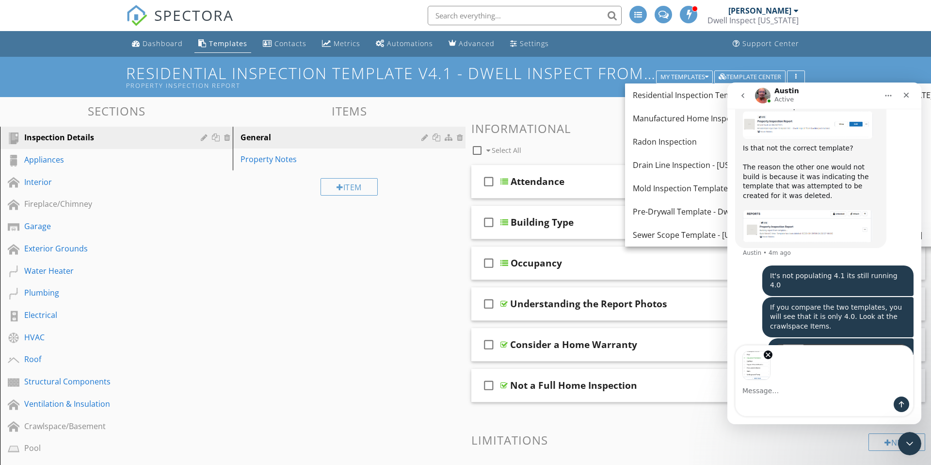
scroll to position [2492, 0]
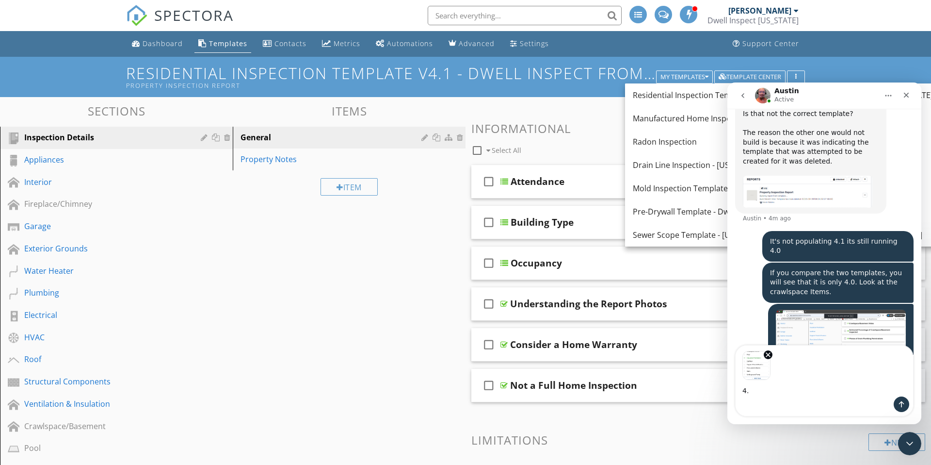
type textarea "4.0"
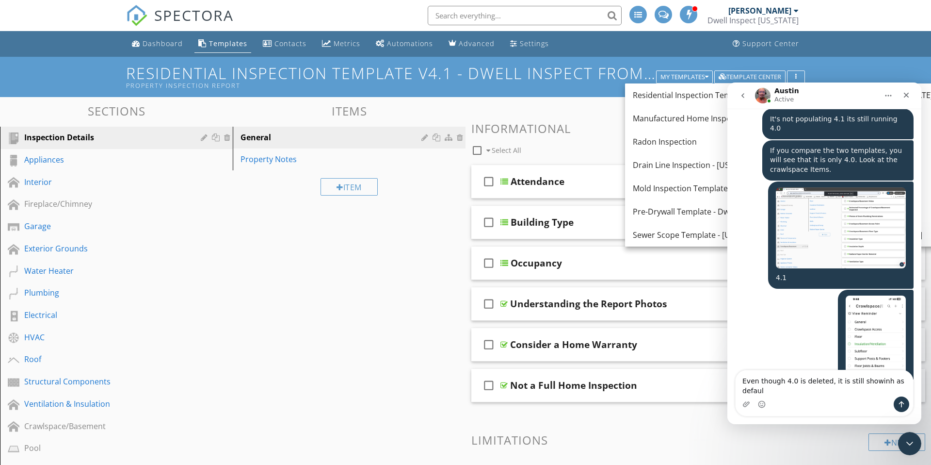
scroll to position [2623, 0]
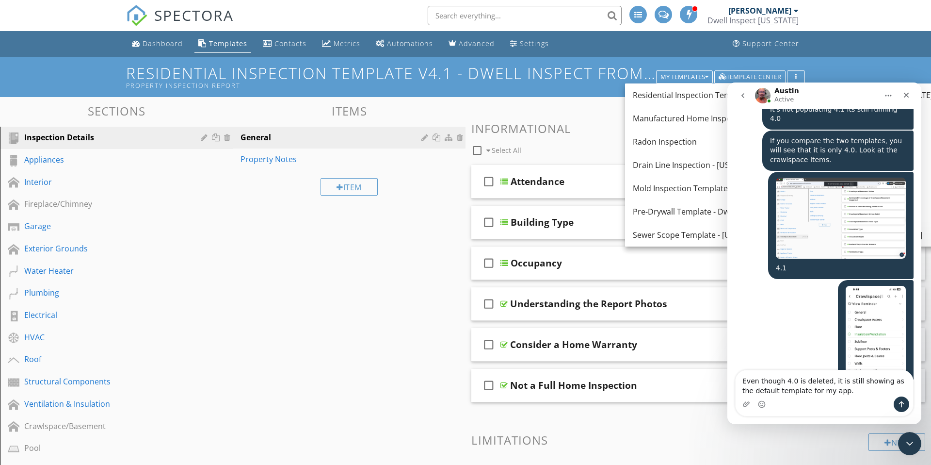
type textarea "Even though 4.0 is deleted, it is still showing as the default template for my …"
click at [698, 377] on textarea "Even though 4.0 is deleted, it is still showing as the default template for my …" at bounding box center [824, 383] width 177 height 26
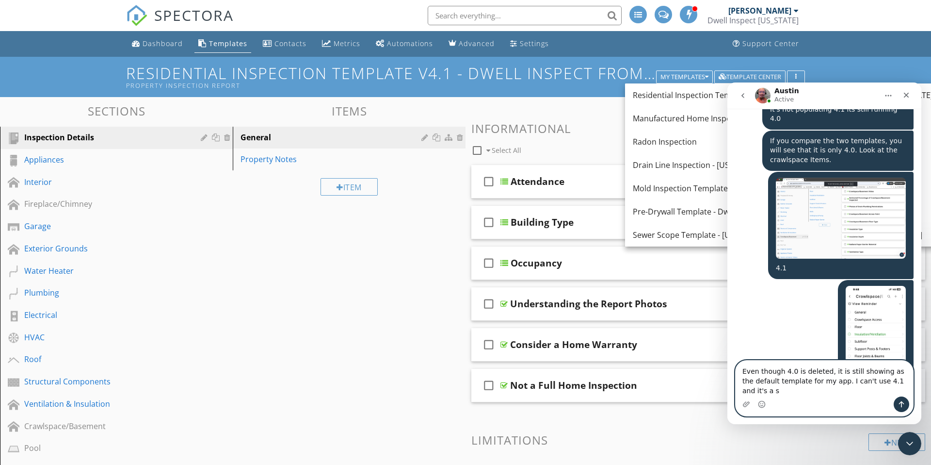
scroll to position [2633, 0]
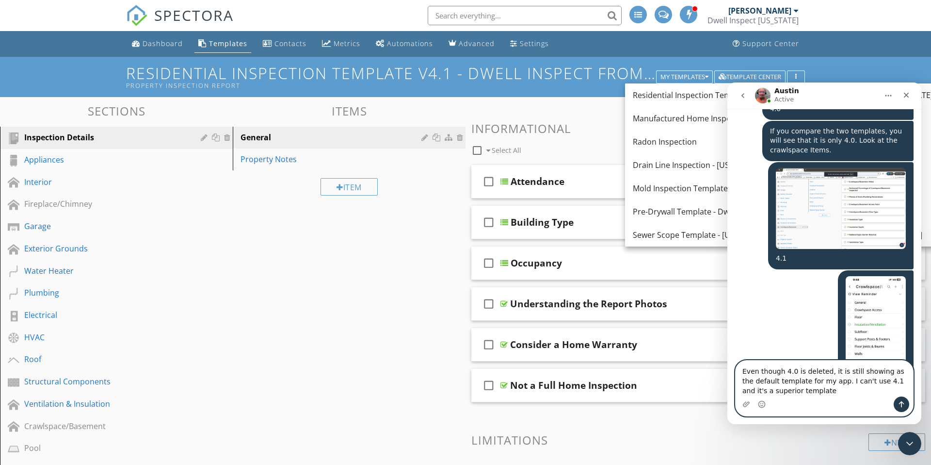
type textarea "Even though 4.0 is deleted, it is still showing as the default template for my …"
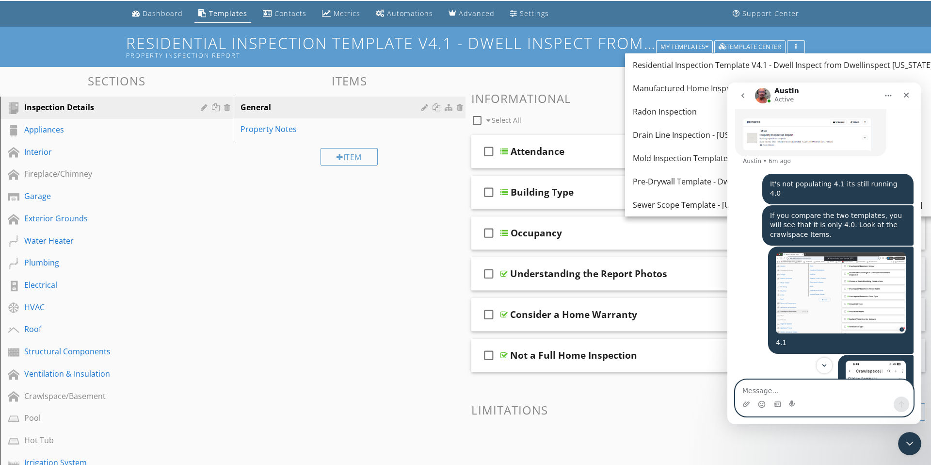
scroll to position [2571, 0]
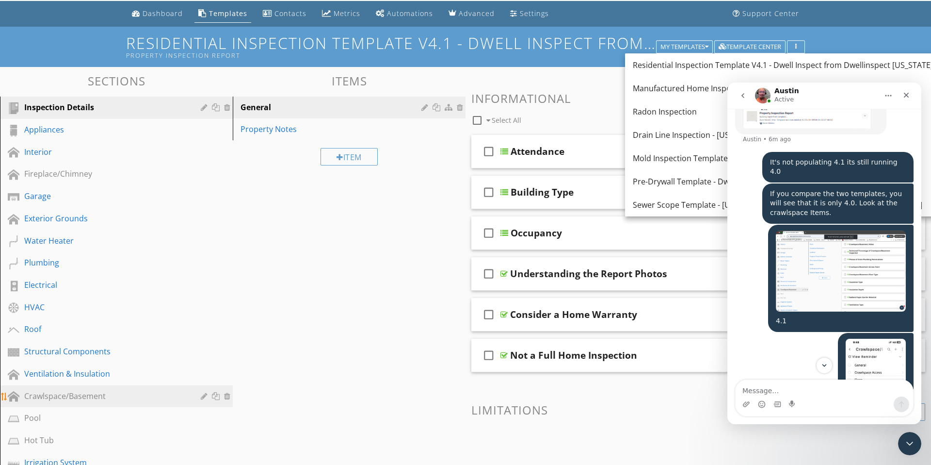
click at [91, 377] on div "Crawlspace/Basement" at bounding box center [123, 396] width 199 height 13
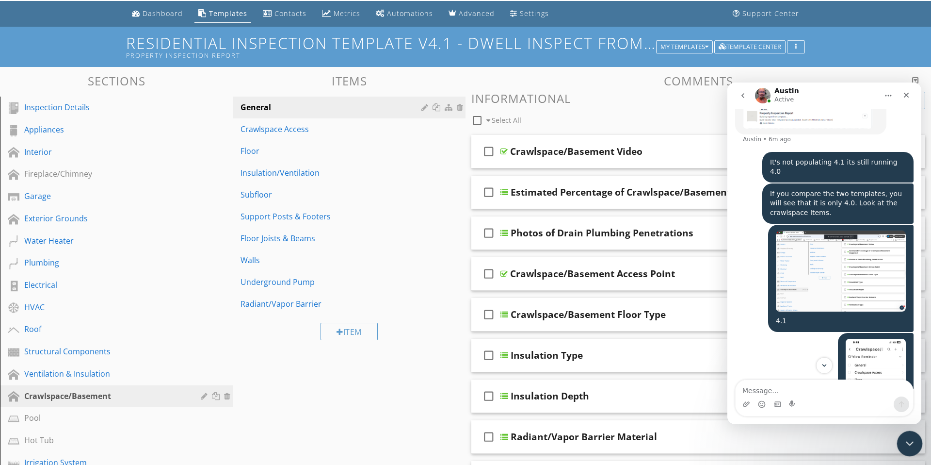
click at [698, 377] on div "Close Intercom Messenger" at bounding box center [908, 441] width 23 height 23
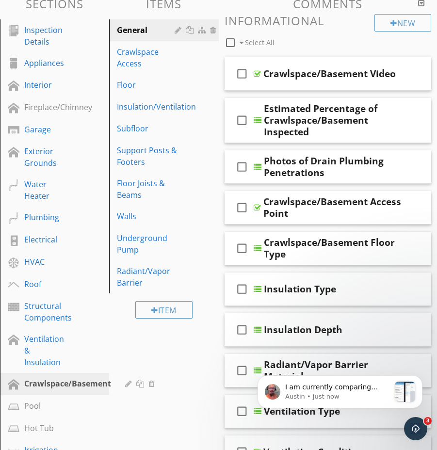
scroll to position [3107, 0]
click at [419, 377] on div "Open Intercom Messenger" at bounding box center [414, 427] width 32 height 32
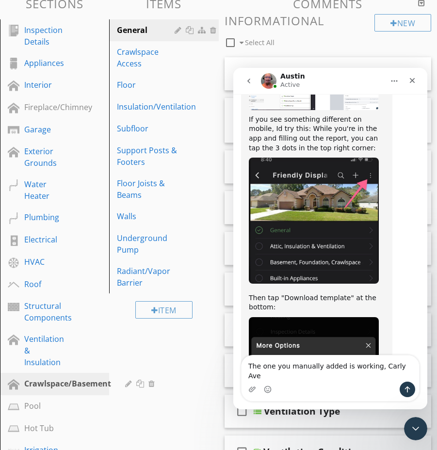
type textarea "The one you manually added is working, Carly Ave."
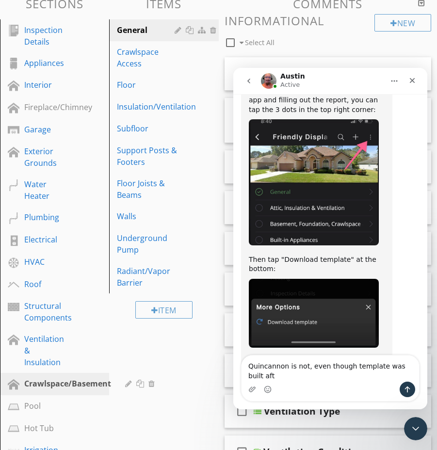
scroll to position [3155, 0]
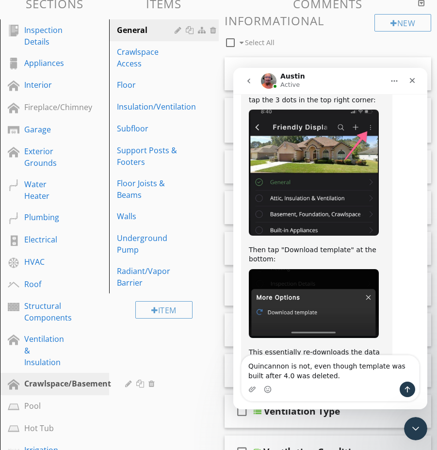
type textarea "Quincannon is not, even though the template was built after 4.0 was deleted."
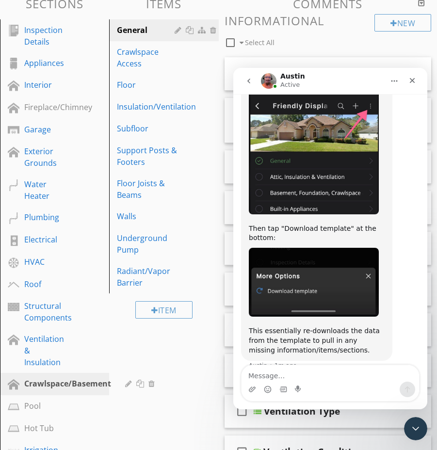
scroll to position [3177, 0]
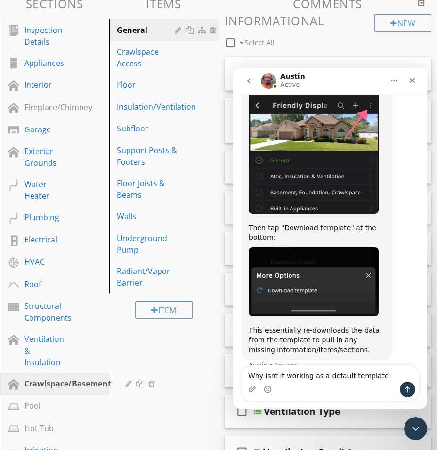
type textarea "Why isnt it working as a default template?"
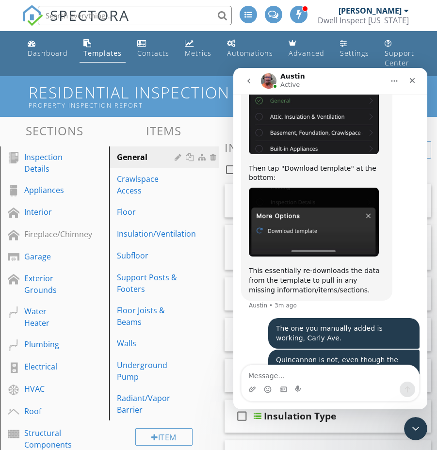
scroll to position [3199, 0]
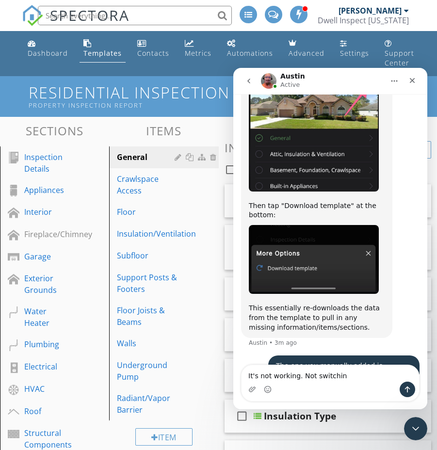
type textarea "It's not working. Not switching"
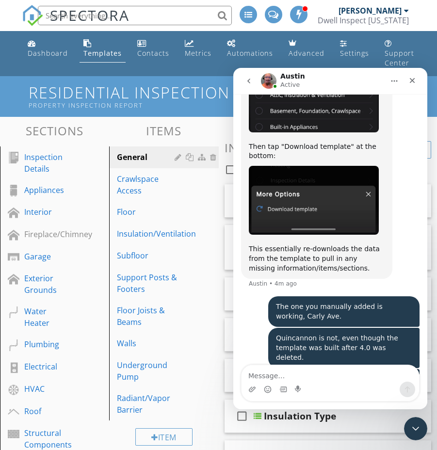
scroll to position [3221, 0]
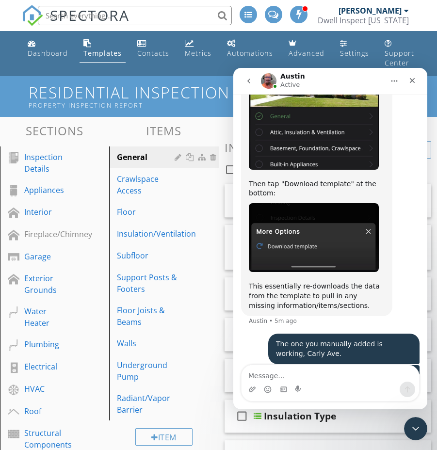
click at [258, 375] on textarea "Message…" at bounding box center [329, 373] width 177 height 16
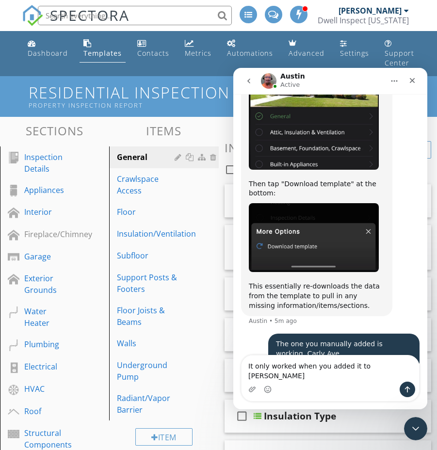
type textarea "It only worked when you added it to Carly Ave"
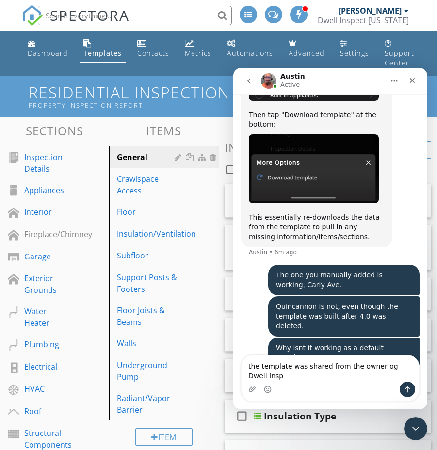
scroll to position [3299, 0]
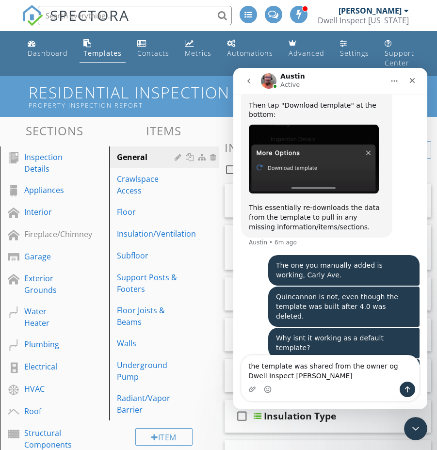
type textarea "the template was shared from the owner og Dwell Inspect Arizona"
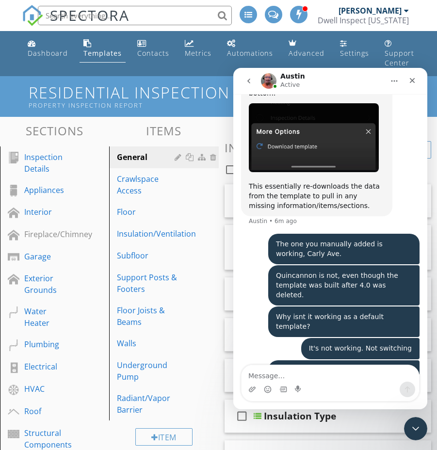
scroll to position [3322, 0]
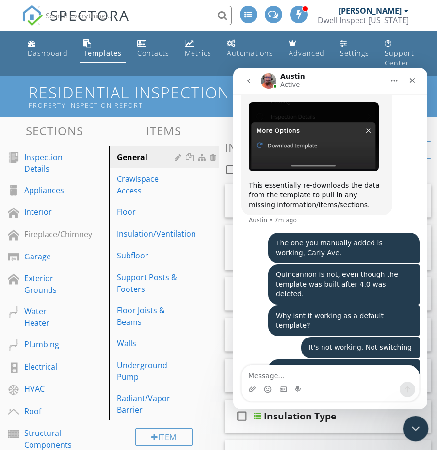
click at [411, 377] on icon "Close Intercom Messenger" at bounding box center [414, 427] width 12 height 12
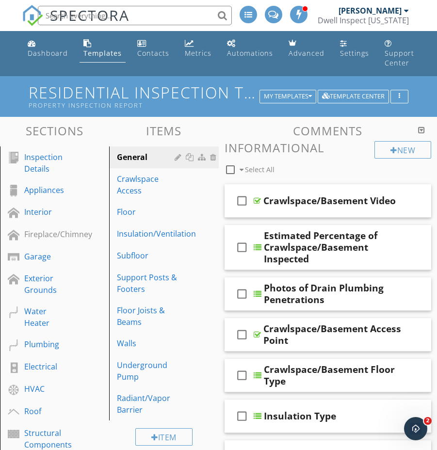
click at [50, 95] on h1 "Residential Inspection Template V4.1 - Dwell Inspect from Dwellinspect Arizona …" at bounding box center [218, 96] width 379 height 25
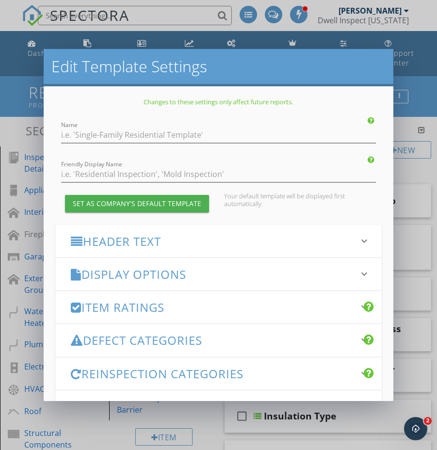
type input "Residential Inspection Template V4.1 - Dwell Inspect from Dwellinspect [US_STAT…"
type input "Property Inspection Report"
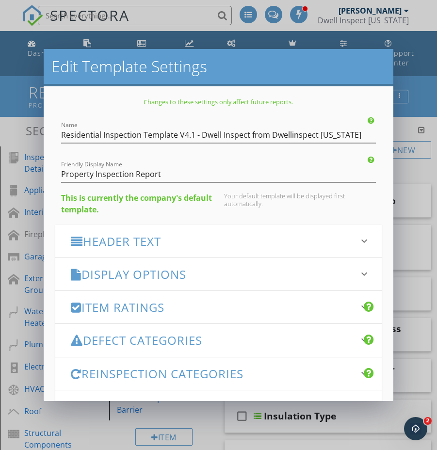
click at [147, 243] on h3 "Header Text" at bounding box center [213, 241] width 284 height 13
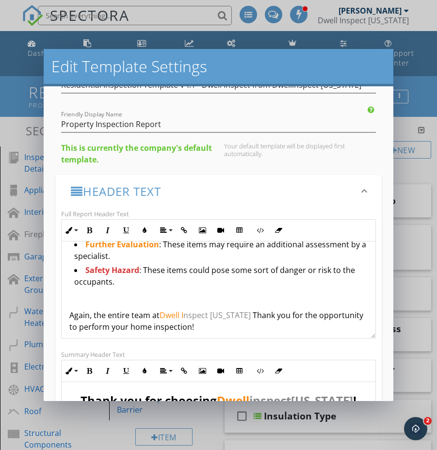
scroll to position [578, 0]
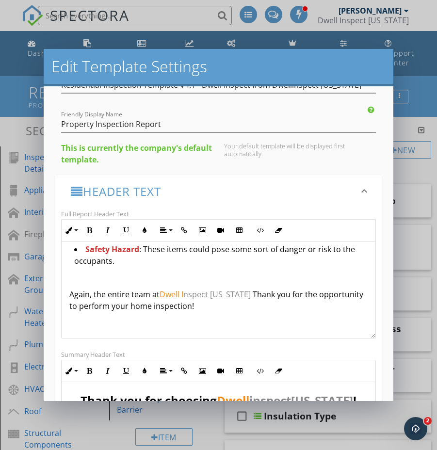
click at [286, 67] on h2 "Edit Template Settings" at bounding box center [218, 66] width 334 height 19
click at [421, 86] on div "Edit Template Settings Changes to these settings only affect future reports. Na…" at bounding box center [218, 225] width 437 height 450
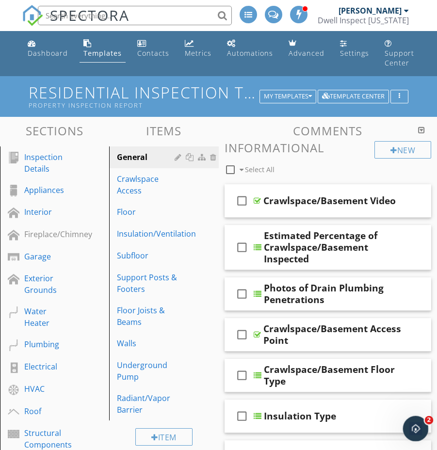
click at [427, 377] on span "2" at bounding box center [429, 420] width 9 height 9
click at [415, 377] on icon "Open Intercom Messenger" at bounding box center [414, 427] width 7 height 8
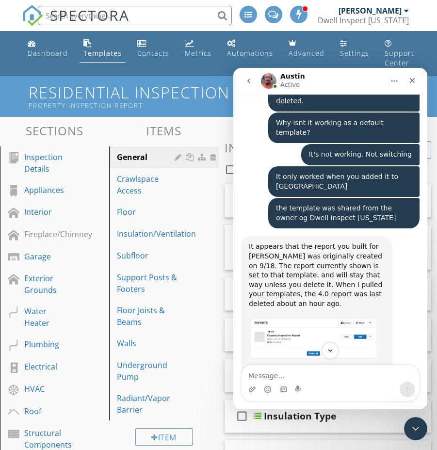
scroll to position [3504, 0]
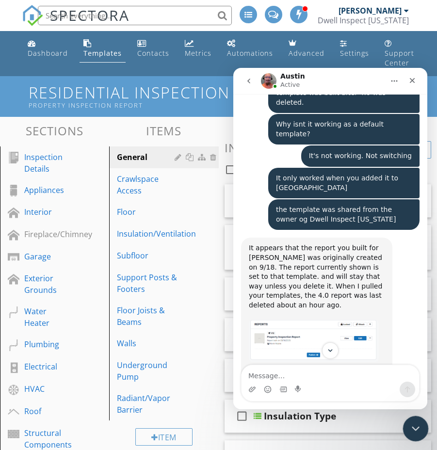
click at [409, 377] on icon "Close Intercom Messenger" at bounding box center [414, 427] width 12 height 12
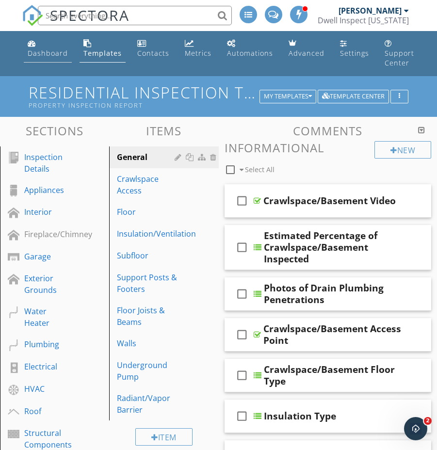
click at [43, 52] on div "Dashboard" at bounding box center [48, 52] width 40 height 9
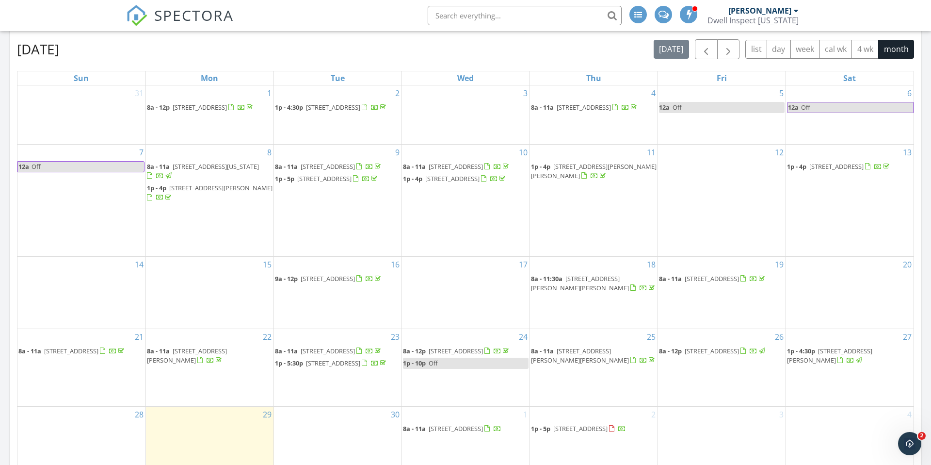
scroll to position [994, 0]
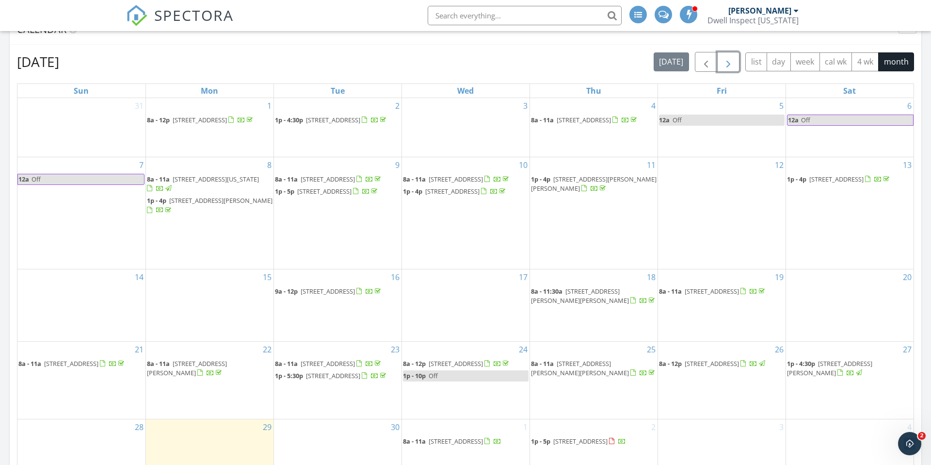
click at [436, 59] on button "button" at bounding box center [728, 62] width 23 height 20
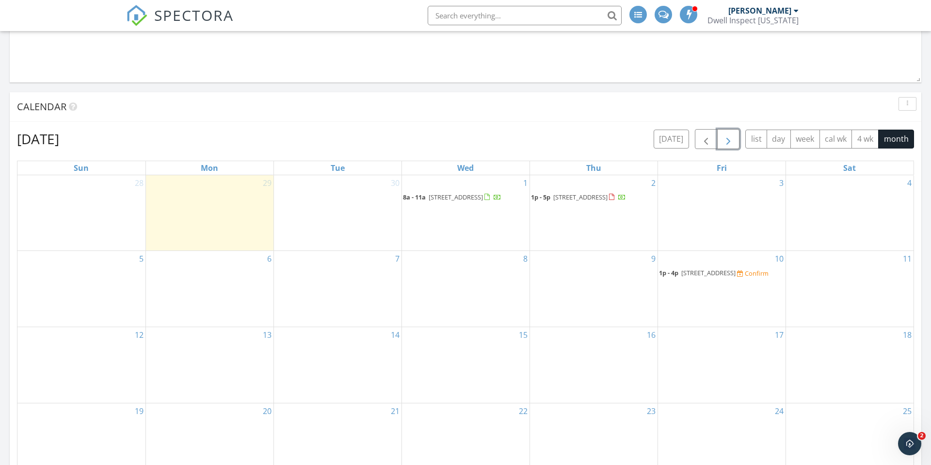
scroll to position [908, 0]
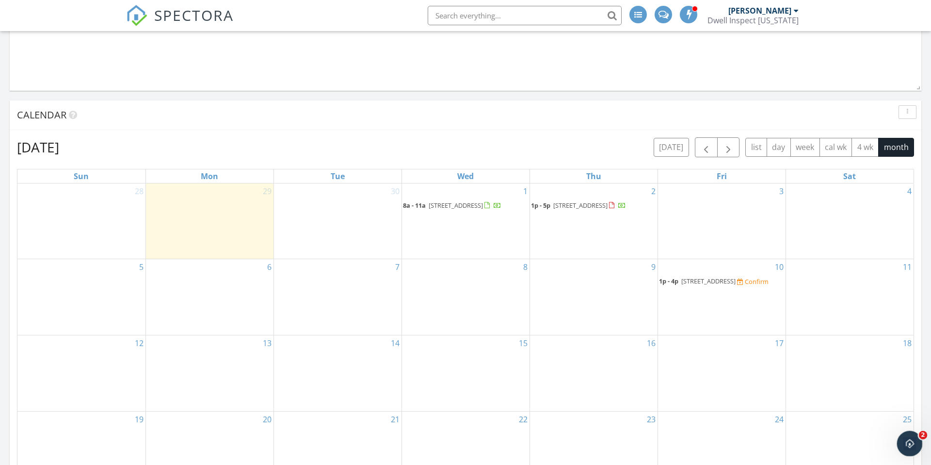
click at [436, 437] on icon "Open Intercom Messenger" at bounding box center [908, 442] width 16 height 16
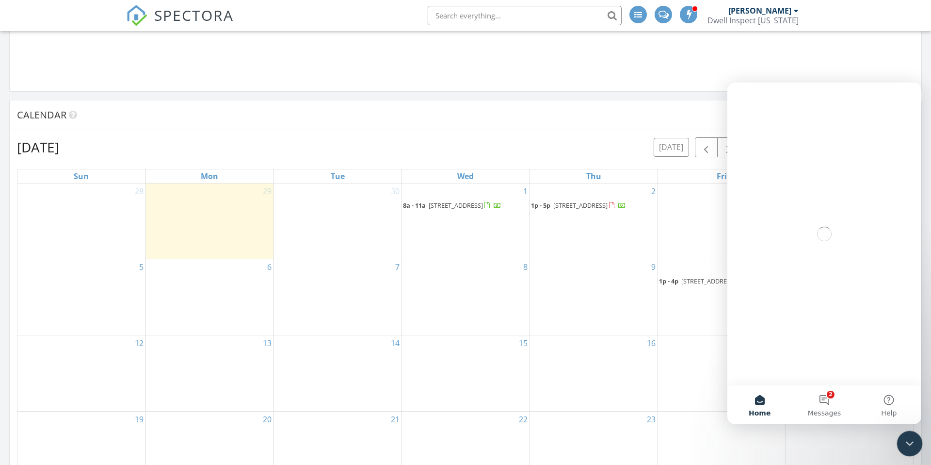
scroll to position [0, 0]
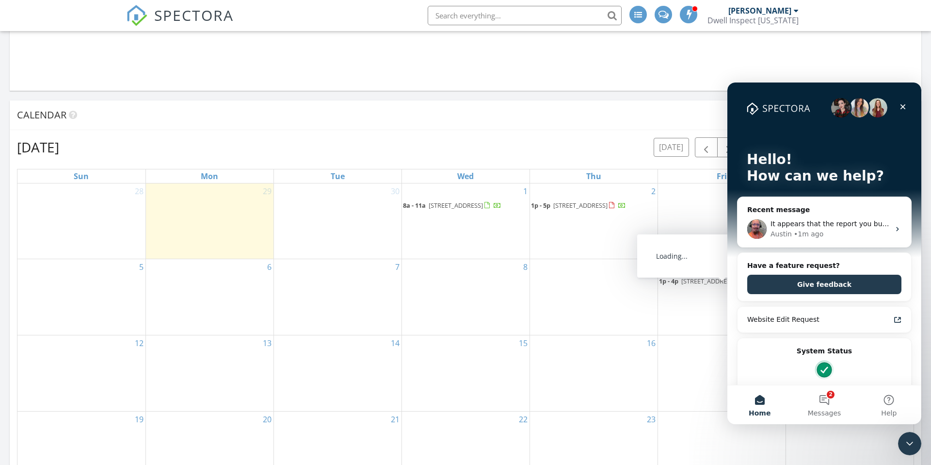
click at [436, 285] on span "6886 W Cascade Dr, Boise 83704" at bounding box center [708, 280] width 54 height 9
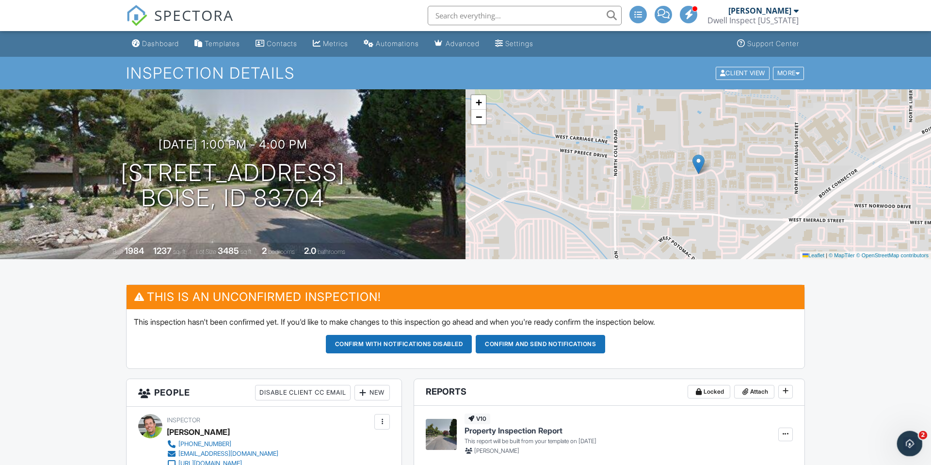
click at [904, 437] on icon "Open Intercom Messenger" at bounding box center [908, 442] width 16 height 16
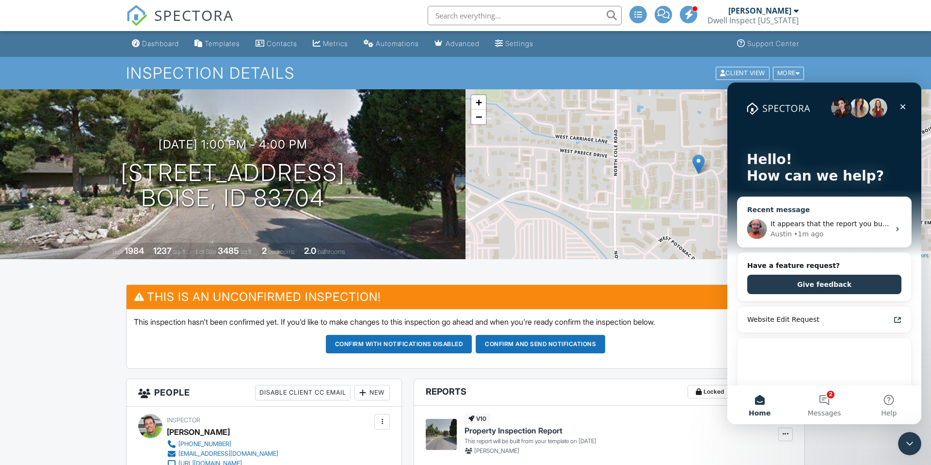
click at [819, 236] on div "• 1m ago" at bounding box center [809, 234] width 30 height 10
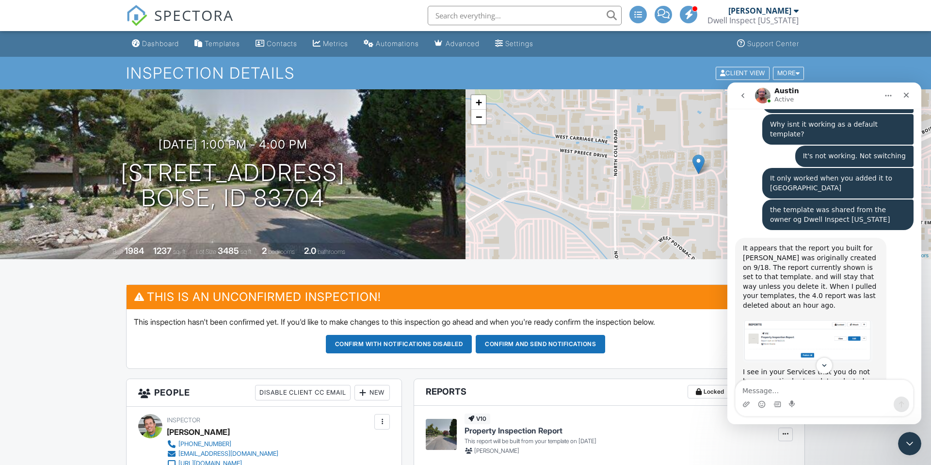
scroll to position [3515, 0]
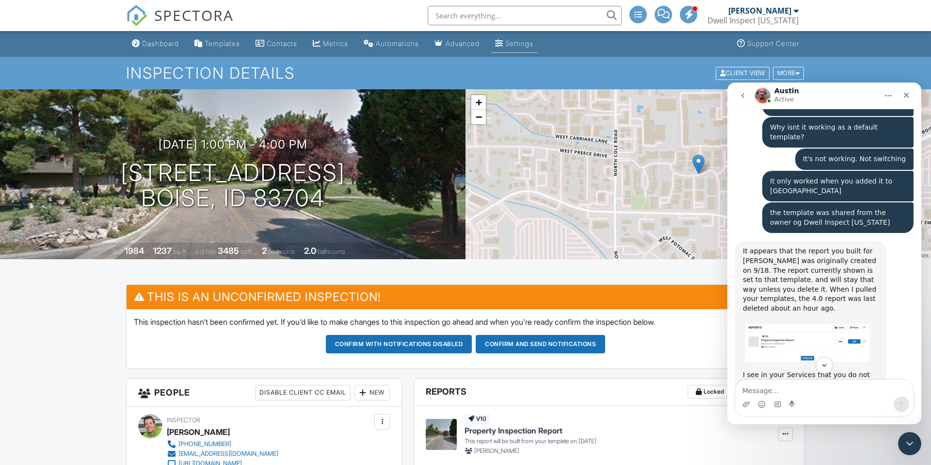
click at [532, 44] on div "Settings" at bounding box center [519, 43] width 28 height 8
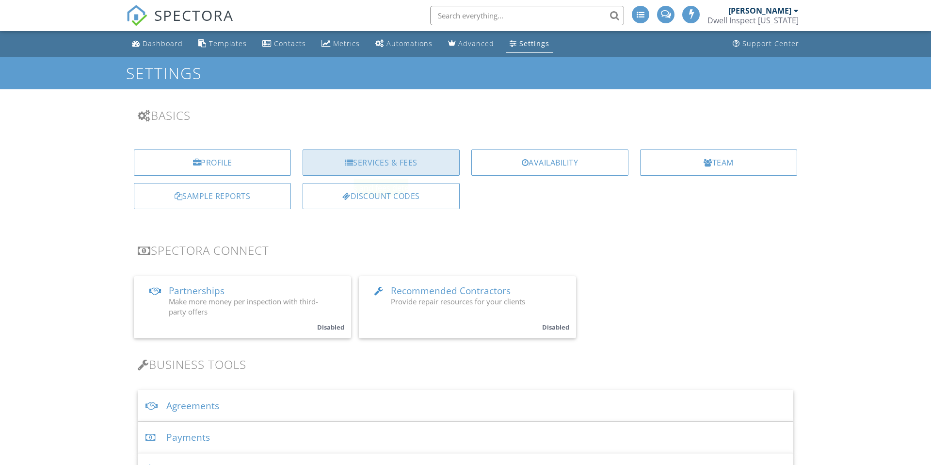
click at [382, 167] on div "Services & Fees" at bounding box center [381, 162] width 157 height 26
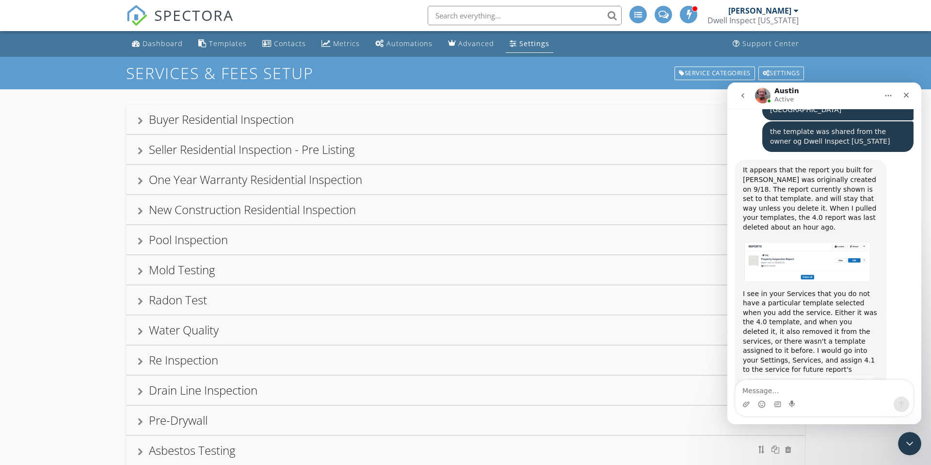
scroll to position [3604, 0]
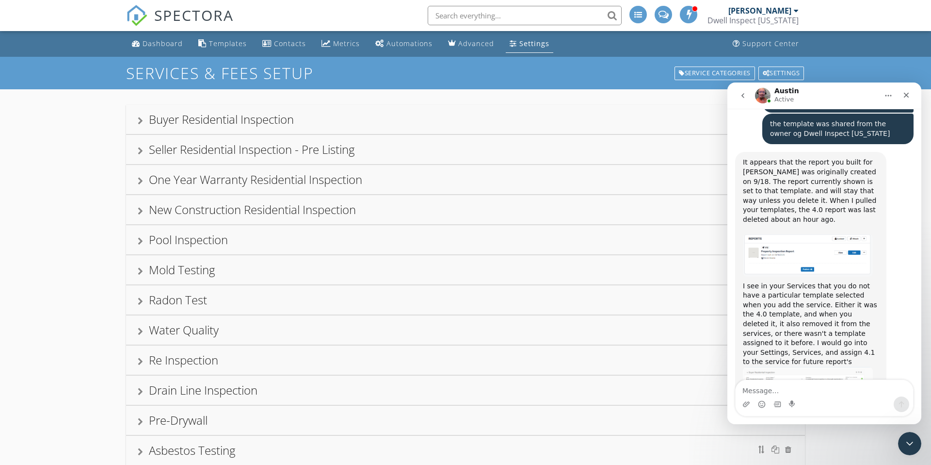
click at [143, 122] on div at bounding box center [140, 121] width 5 height 8
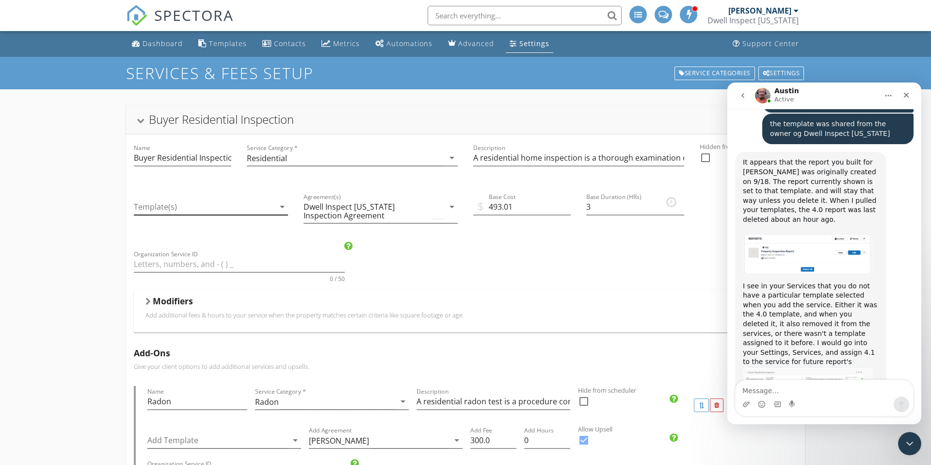
click at [282, 207] on icon "arrow_drop_down" at bounding box center [282, 207] width 12 height 12
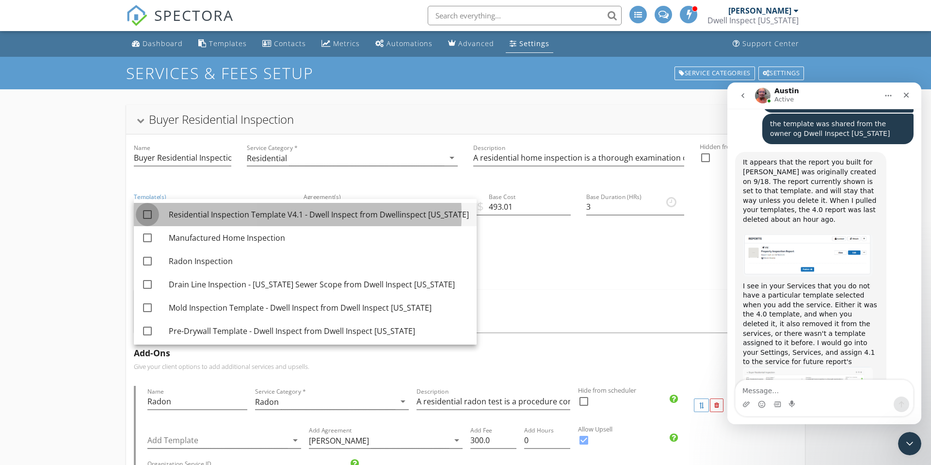
click at [146, 213] on div at bounding box center [147, 214] width 16 height 16
checkbox input "true"
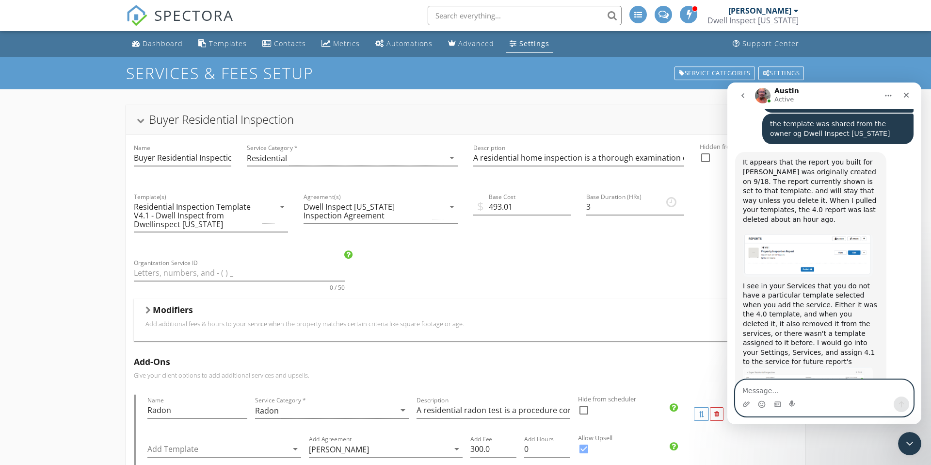
click at [774, 388] on textarea "Message…" at bounding box center [824, 388] width 177 height 16
type textarea "o"
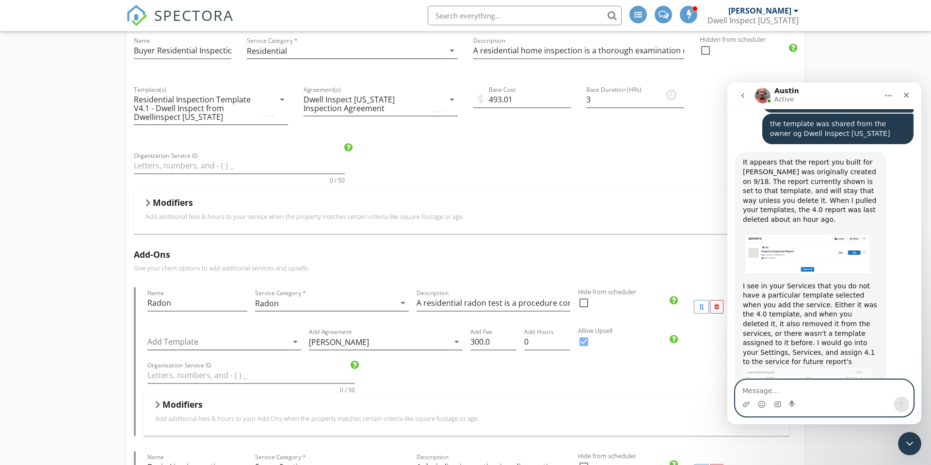
scroll to position [113, 0]
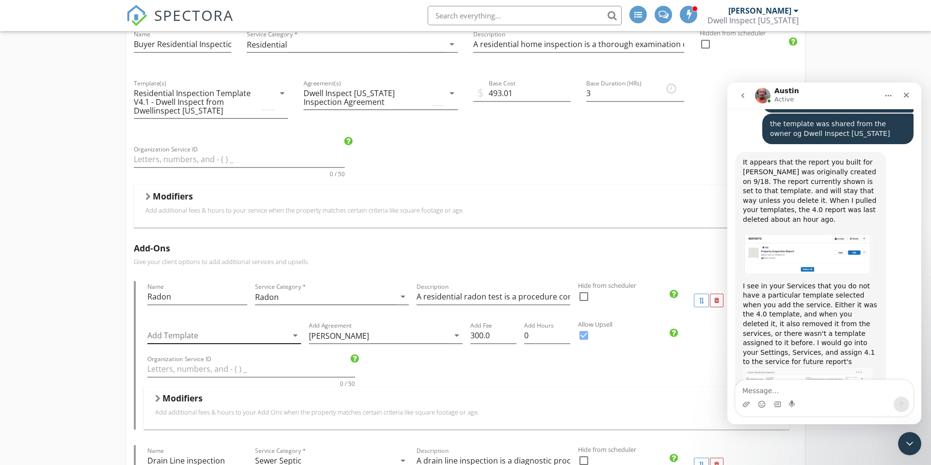
click at [296, 335] on icon "arrow_drop_down" at bounding box center [295, 335] width 12 height 12
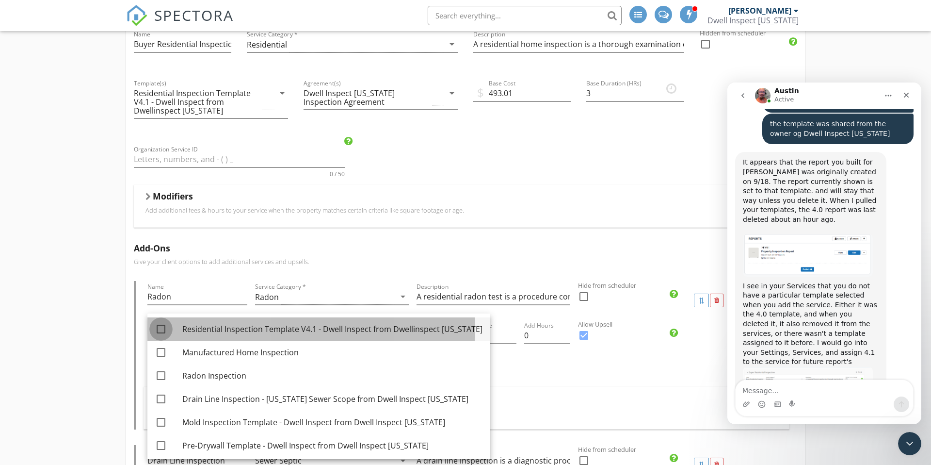
click at [162, 328] on div at bounding box center [161, 329] width 16 height 16
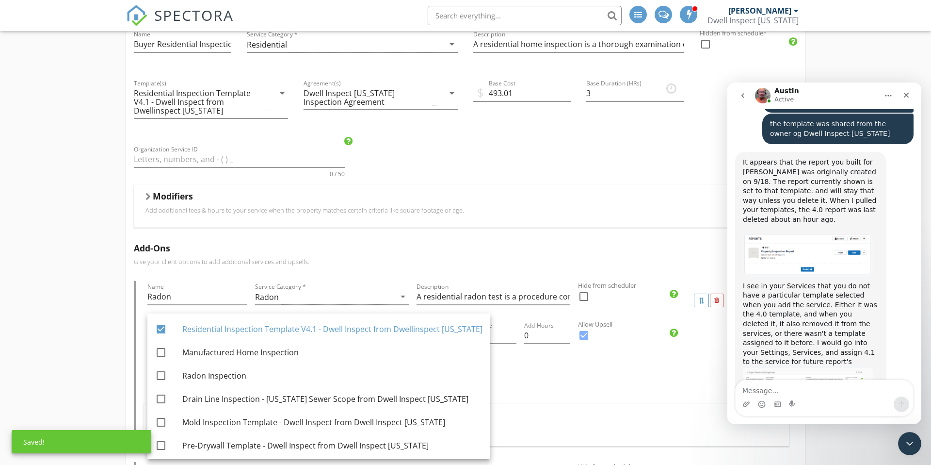
scroll to position [115, 0]
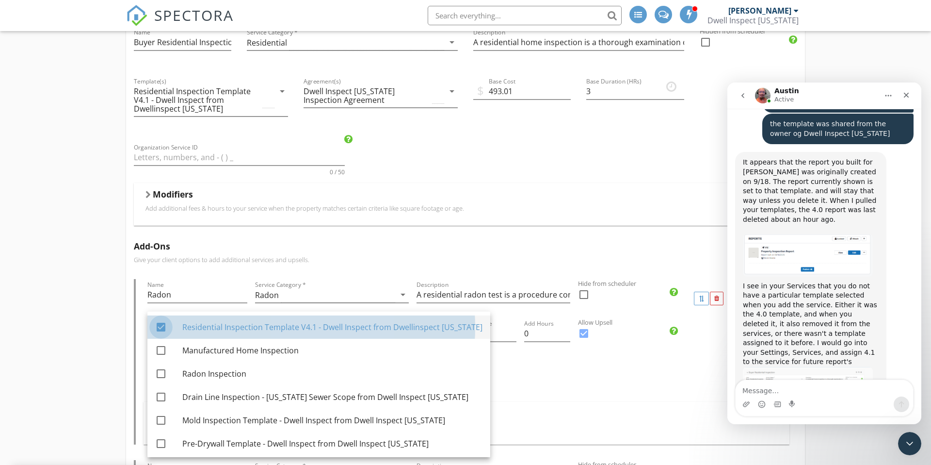
click at [163, 325] on div at bounding box center [161, 327] width 16 height 16
checkbox input "false"
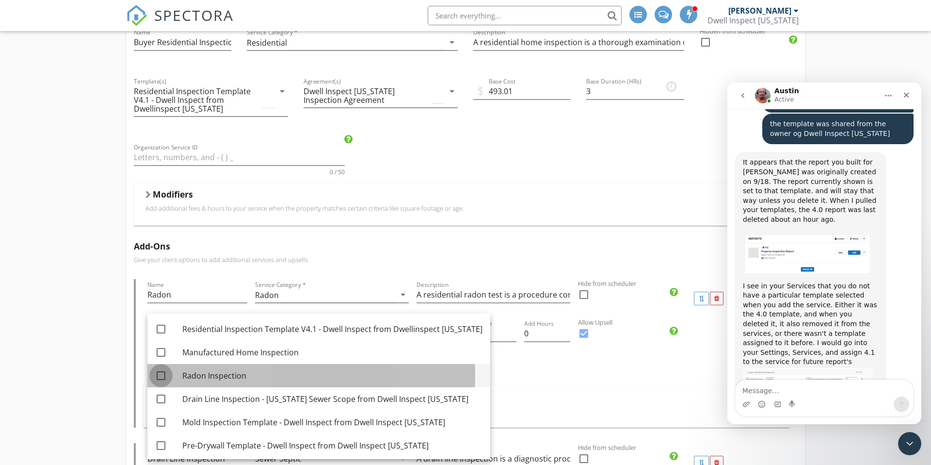
click at [161, 374] on div at bounding box center [161, 375] width 16 height 16
checkbox input "true"
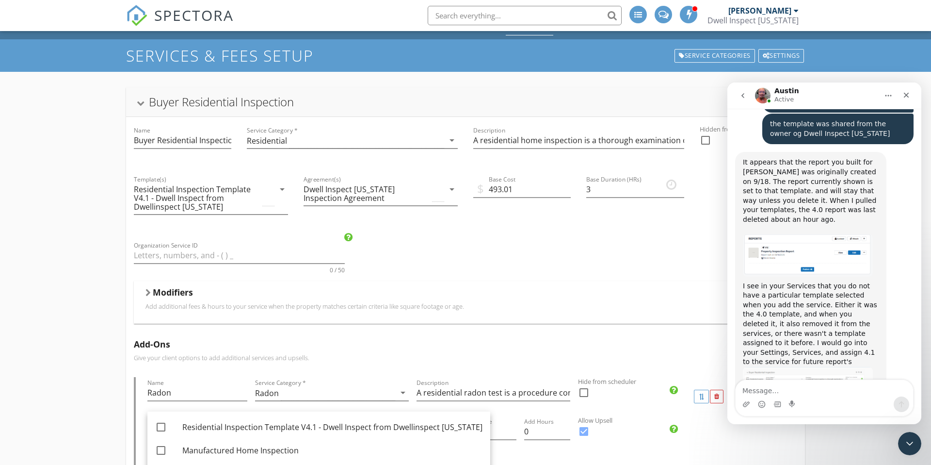
scroll to position [0, 0]
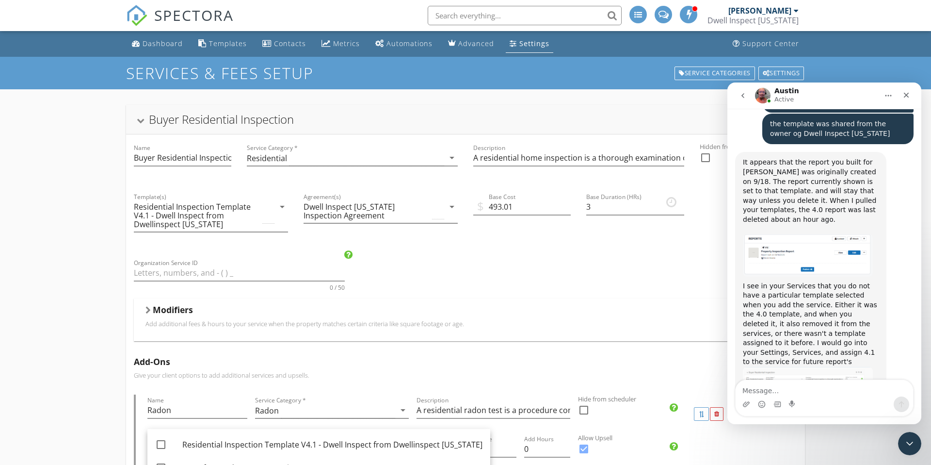
click at [142, 121] on div at bounding box center [141, 120] width 8 height 5
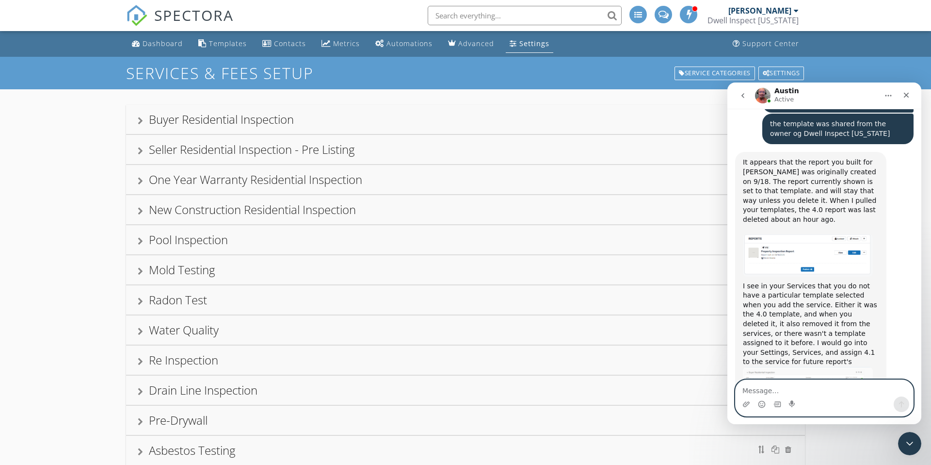
click at [760, 391] on textarea "Message…" at bounding box center [824, 388] width 177 height 16
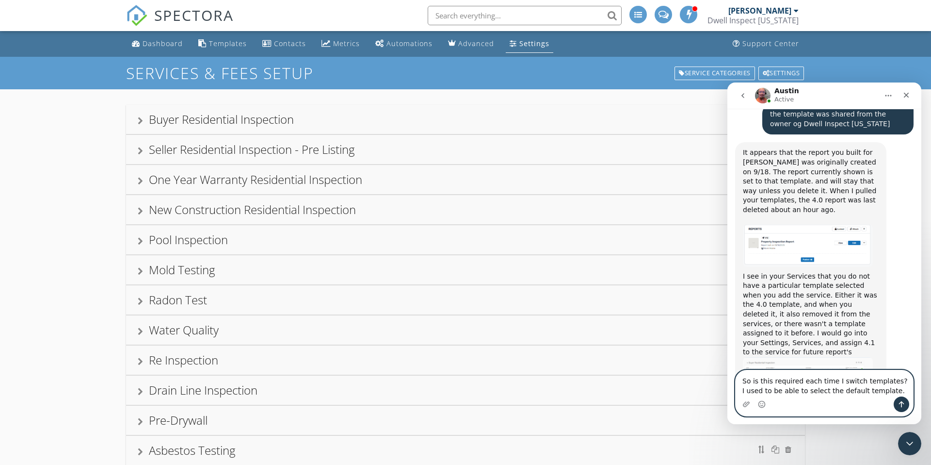
type textarea "So is this required each time I switch templates? I used to be able to select t…"
click at [742, 400] on button "Upload attachment" at bounding box center [746, 404] width 8 height 8
click at [887, 388] on textarea "So is this required each time I switch templates? I used to be able to select t…" at bounding box center [824, 383] width 177 height 26
click at [904, 402] on icon "Send a message…" at bounding box center [902, 404] width 8 height 8
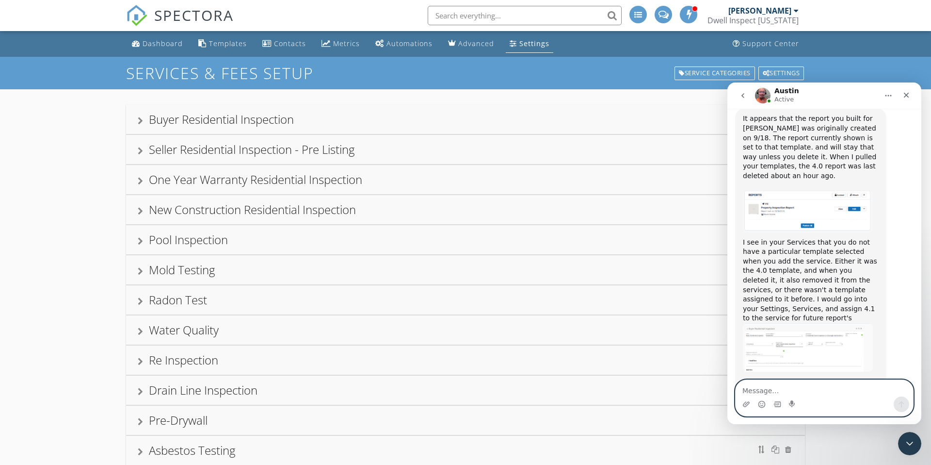
scroll to position [3651, 0]
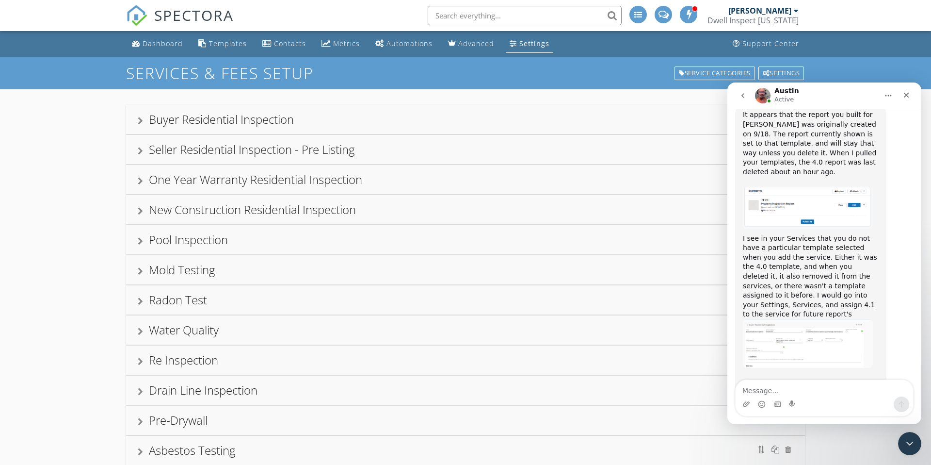
click at [143, 151] on div at bounding box center [140, 151] width 5 height 8
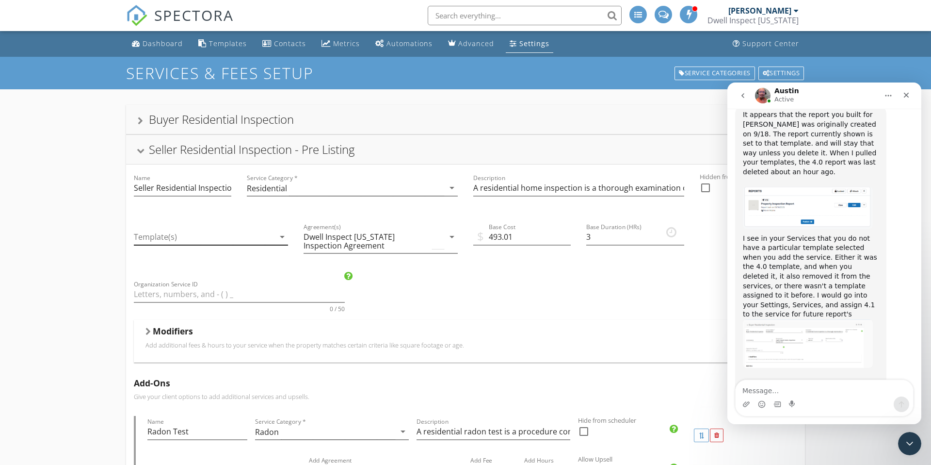
click at [283, 237] on icon "arrow_drop_down" at bounding box center [282, 237] width 12 height 12
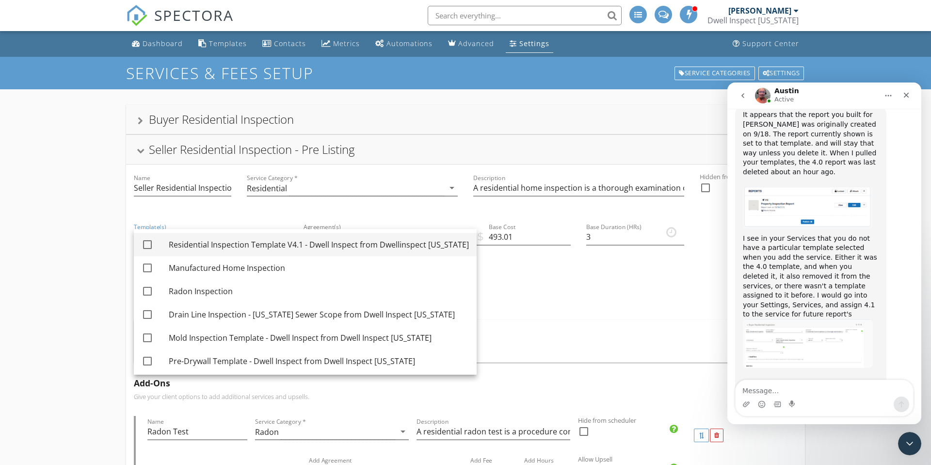
click at [153, 245] on div at bounding box center [147, 244] width 16 height 16
checkbox input "true"
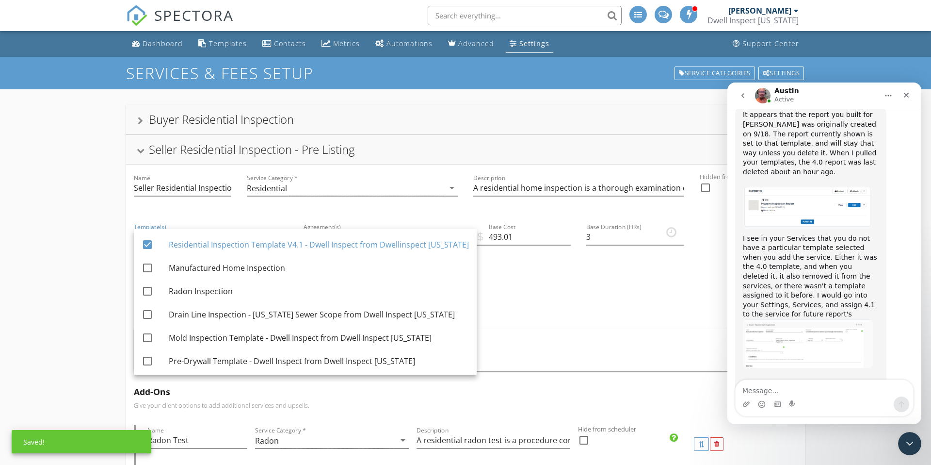
scroll to position [1, 0]
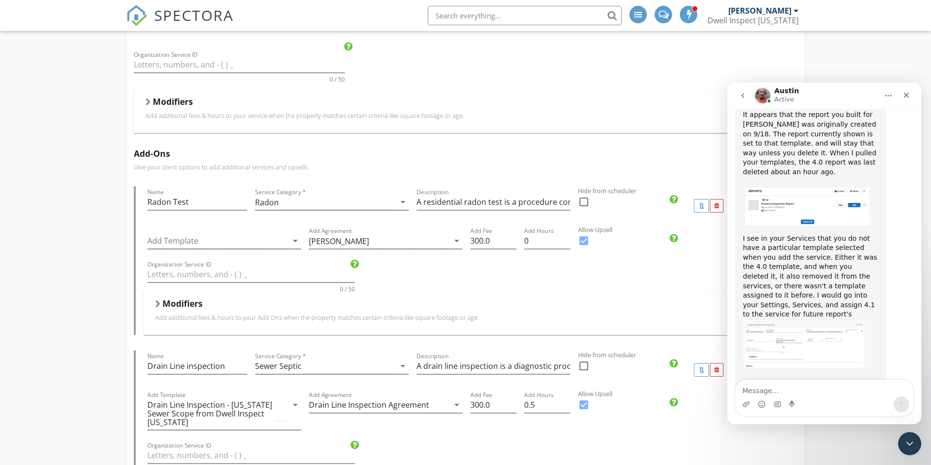
scroll to position [239, 0]
click at [296, 240] on icon "arrow_drop_down" at bounding box center [295, 240] width 12 height 12
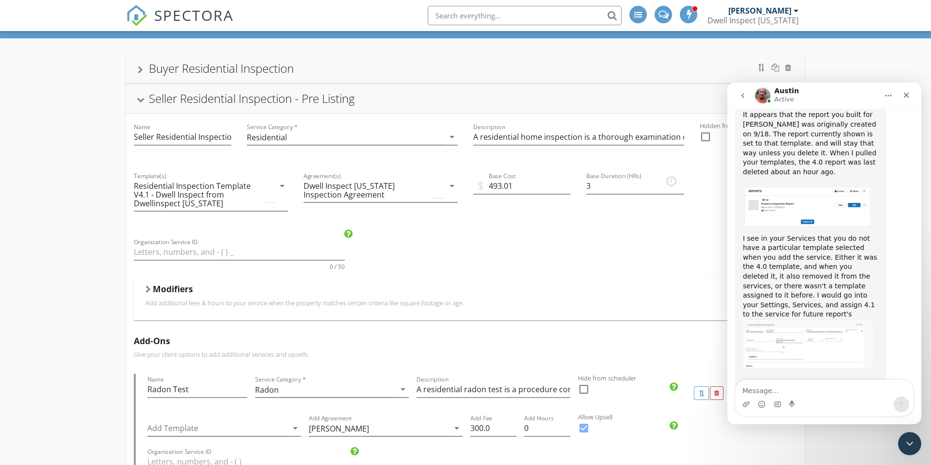
scroll to position [0, 0]
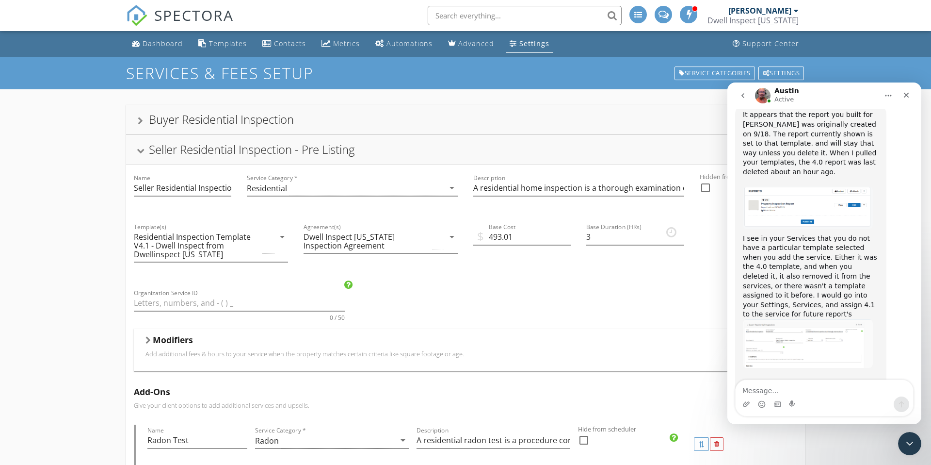
click at [141, 150] on div at bounding box center [141, 150] width 8 height 5
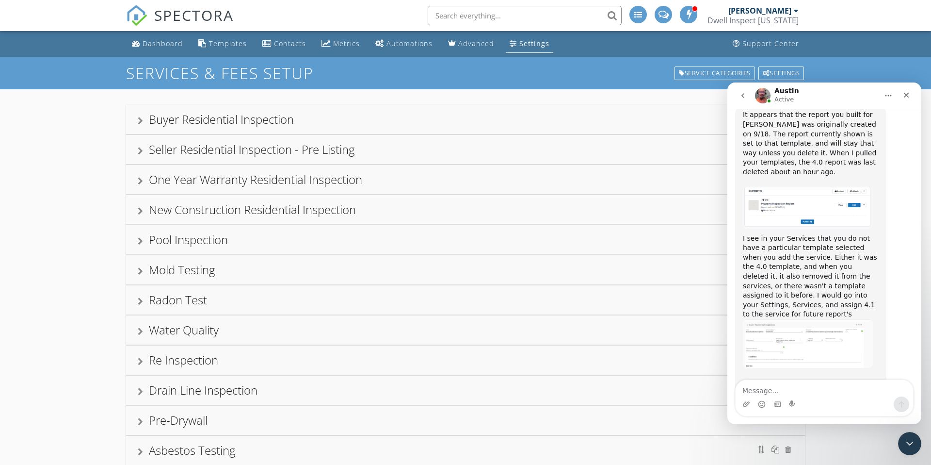
click at [141, 181] on div at bounding box center [140, 181] width 5 height 8
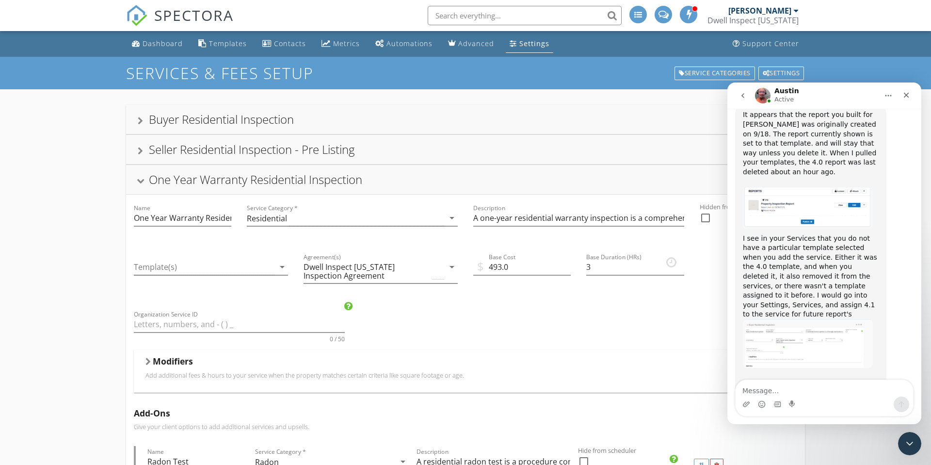
click at [283, 265] on icon "arrow_drop_down" at bounding box center [282, 267] width 12 height 12
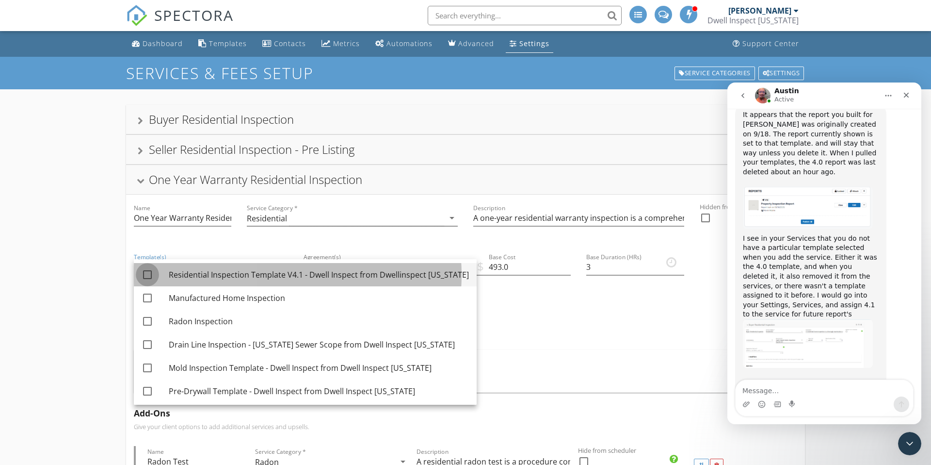
click at [146, 273] on div at bounding box center [147, 274] width 16 height 16
checkbox input "true"
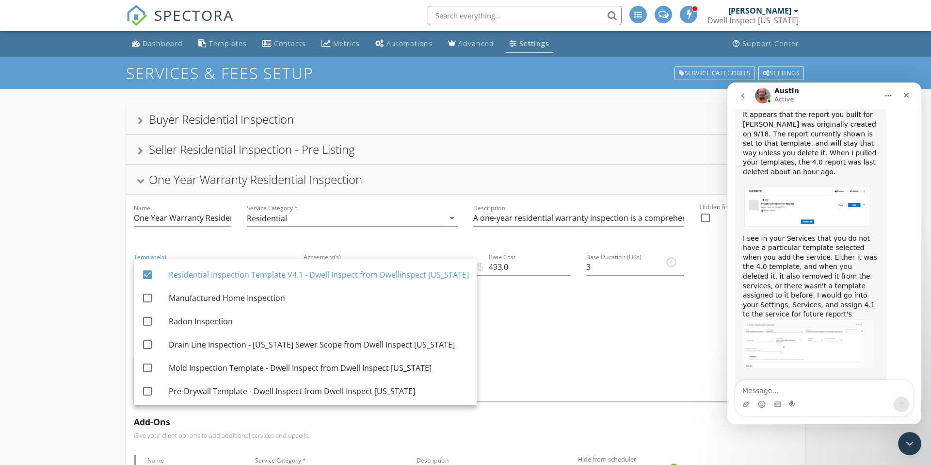
click at [140, 181] on div at bounding box center [141, 180] width 8 height 5
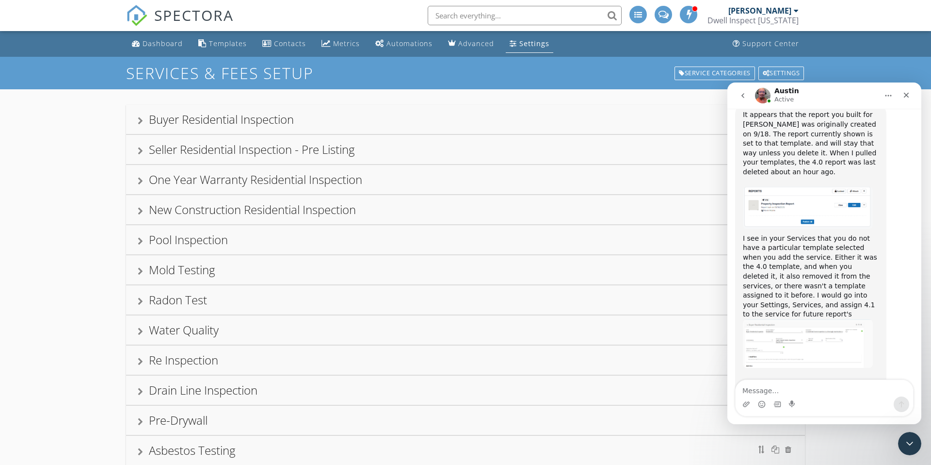
click at [141, 209] on div at bounding box center [140, 211] width 5 height 8
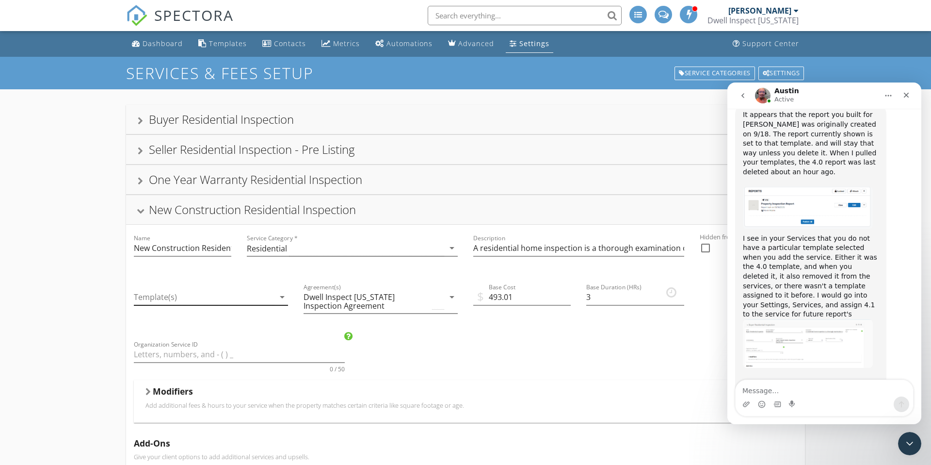
click at [279, 295] on icon "arrow_drop_down" at bounding box center [282, 297] width 12 height 12
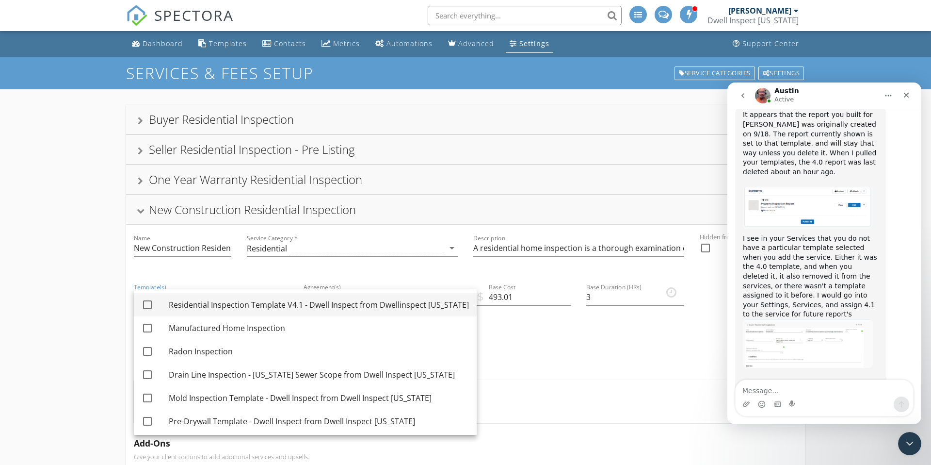
click at [149, 306] on div at bounding box center [147, 304] width 16 height 16
checkbox input "true"
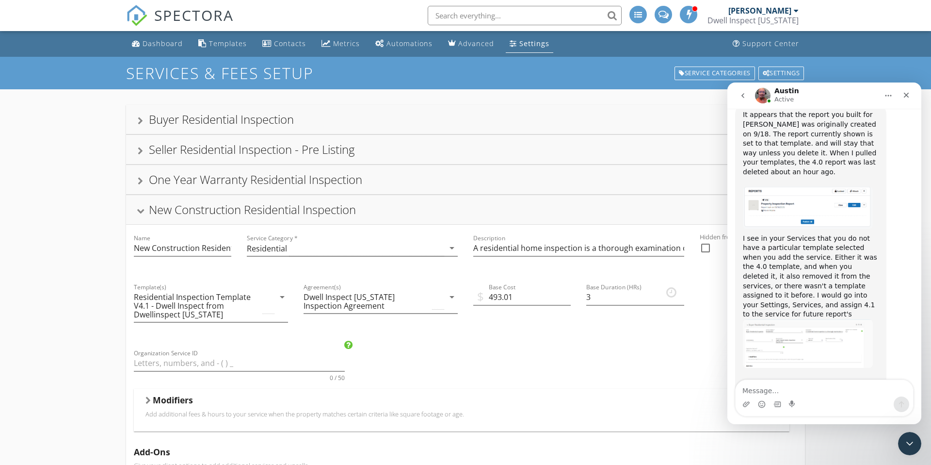
click at [143, 210] on div at bounding box center [141, 211] width 8 height 5
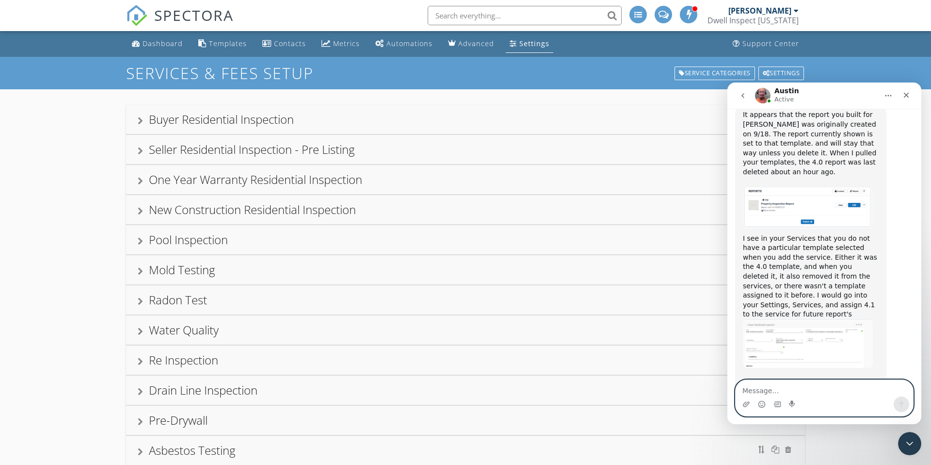
click at [760, 389] on textarea "Message…" at bounding box center [824, 388] width 177 height 16
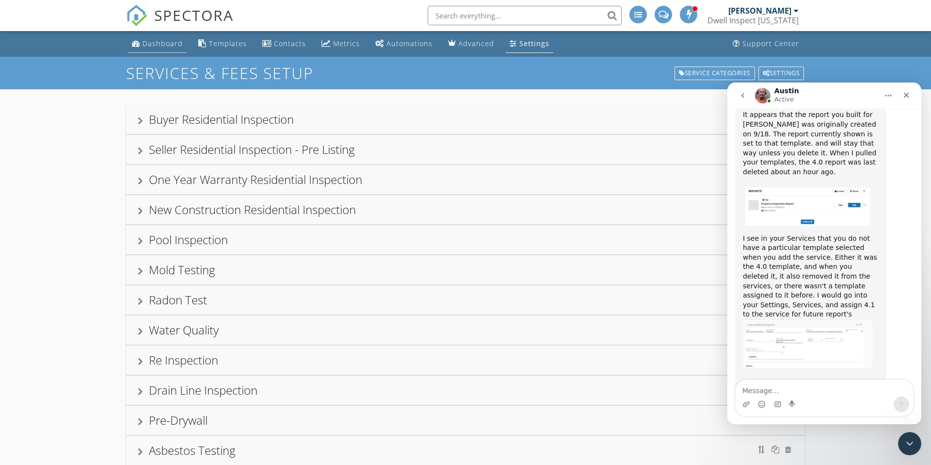
click at [161, 42] on div "Dashboard" at bounding box center [163, 43] width 40 height 9
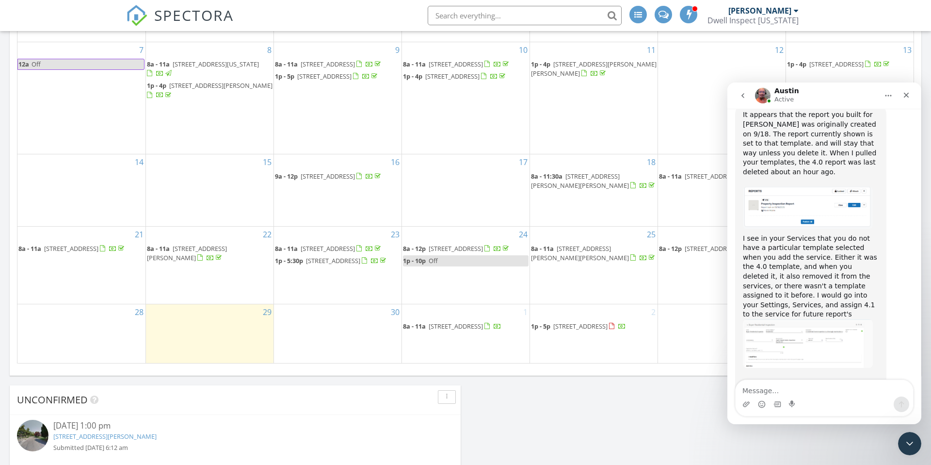
scroll to position [3689, 0]
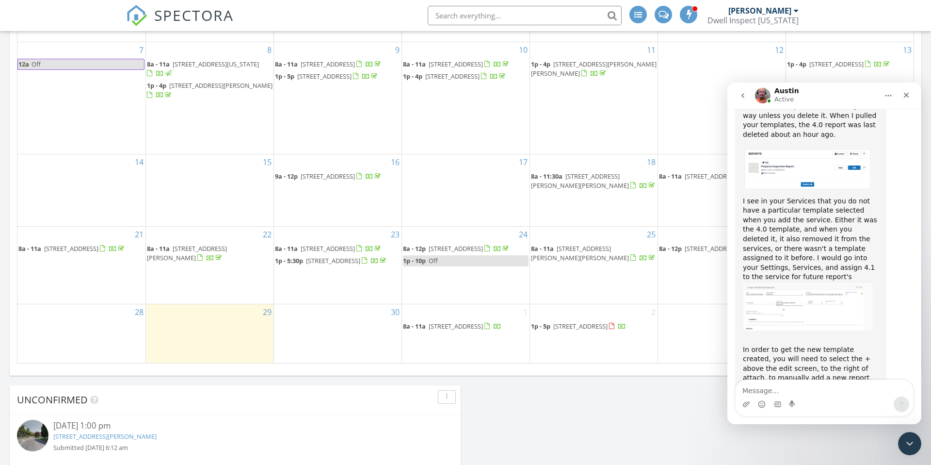
click at [435, 323] on span "[STREET_ADDRESS]" at bounding box center [456, 326] width 54 height 9
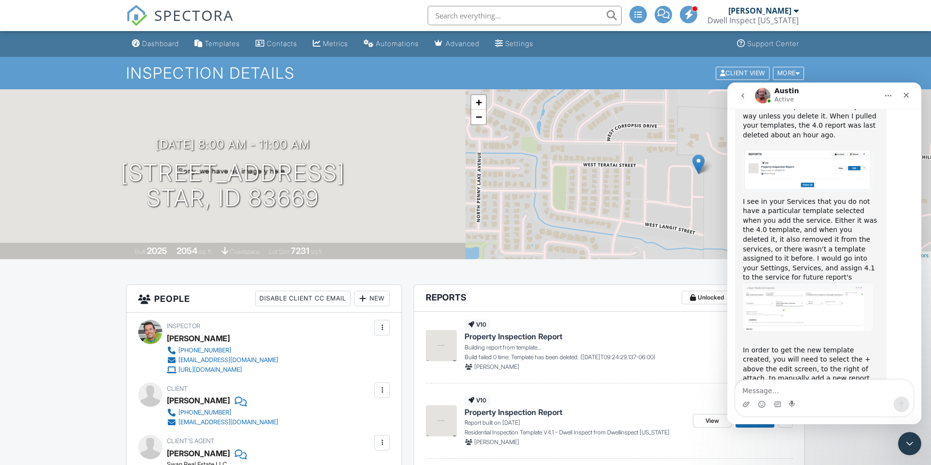
scroll to position [3689, 0]
click at [621, 330] on div "v10 Property Inspection Report Building report from template... Build failed 0 …" at bounding box center [616, 344] width 302 height 51
click at [905, 441] on icon "Close Intercom Messenger" at bounding box center [908, 442] width 12 height 12
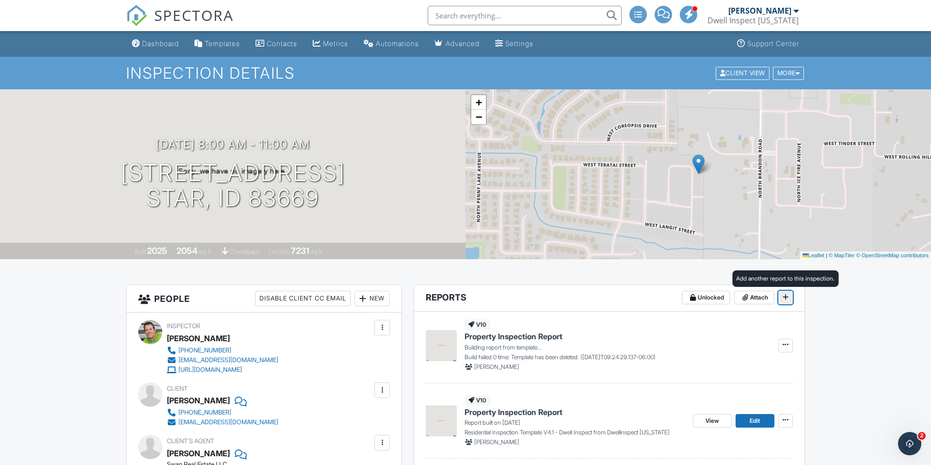
click at [785, 298] on icon at bounding box center [786, 296] width 6 height 7
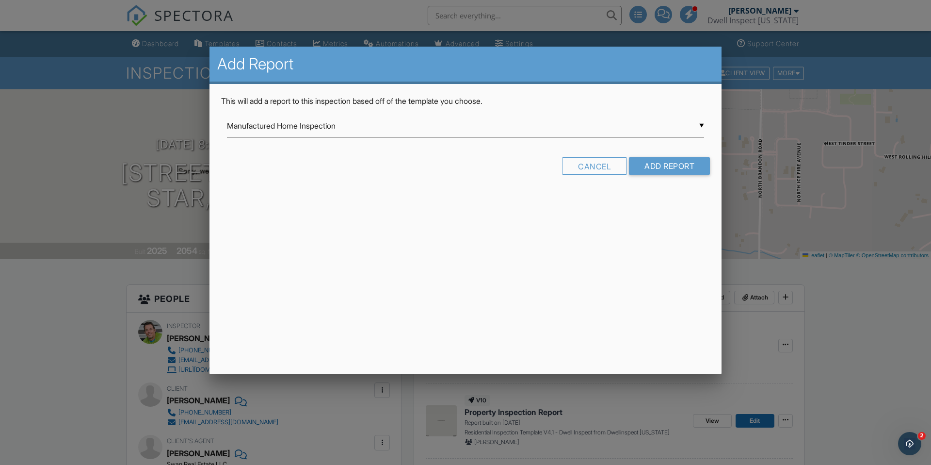
click at [698, 125] on div "▼ Manufactured Home Inspection Manufactured Home Inspection Radon Inspection Dr…" at bounding box center [465, 126] width 477 height 24
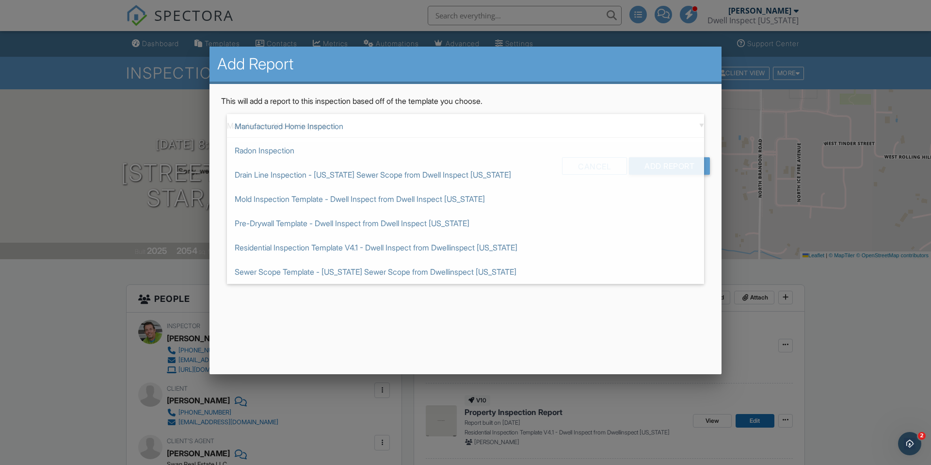
click at [55, 126] on div at bounding box center [465, 242] width 931 height 581
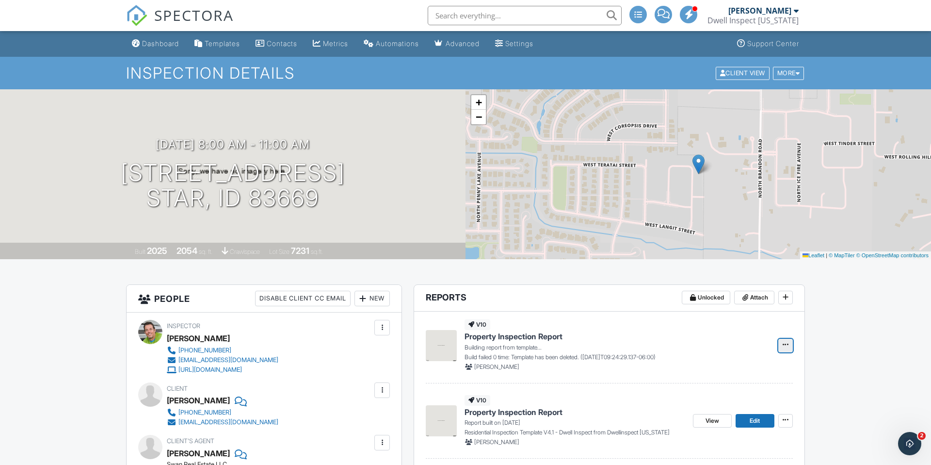
click at [782, 342] on span at bounding box center [786, 344] width 10 height 10
click at [717, 368] on input "Delete Report" at bounding box center [737, 371] width 99 height 22
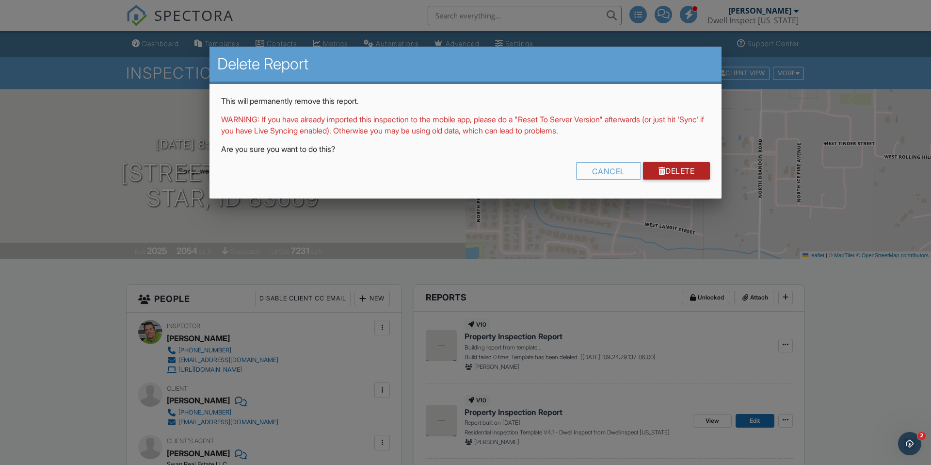
click at [680, 173] on link "Delete" at bounding box center [676, 170] width 67 height 17
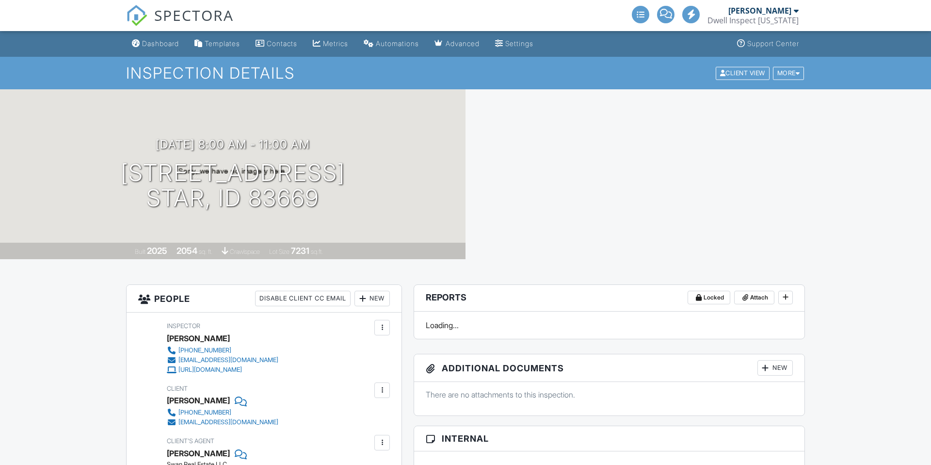
click at [165, 42] on div "Dashboard" at bounding box center [160, 43] width 37 height 8
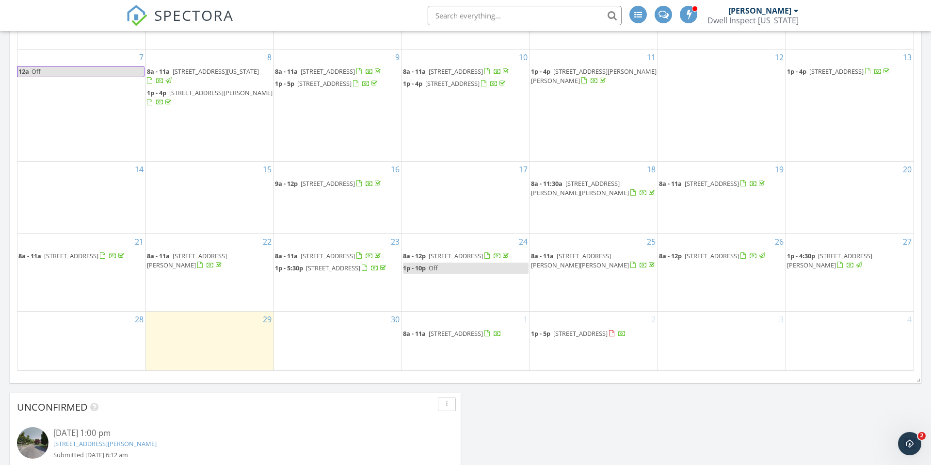
scroll to position [525, 0]
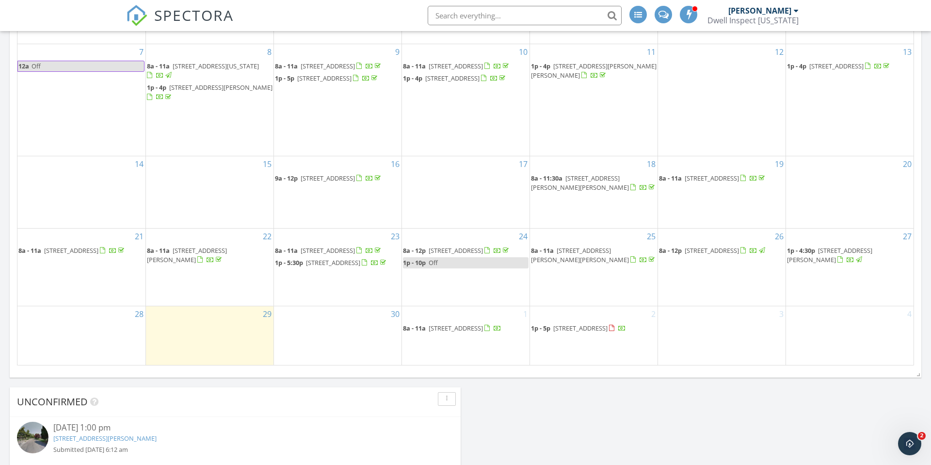
click at [582, 323] on span "485 N Quincannon Way, Star 83669" at bounding box center [580, 327] width 54 height 9
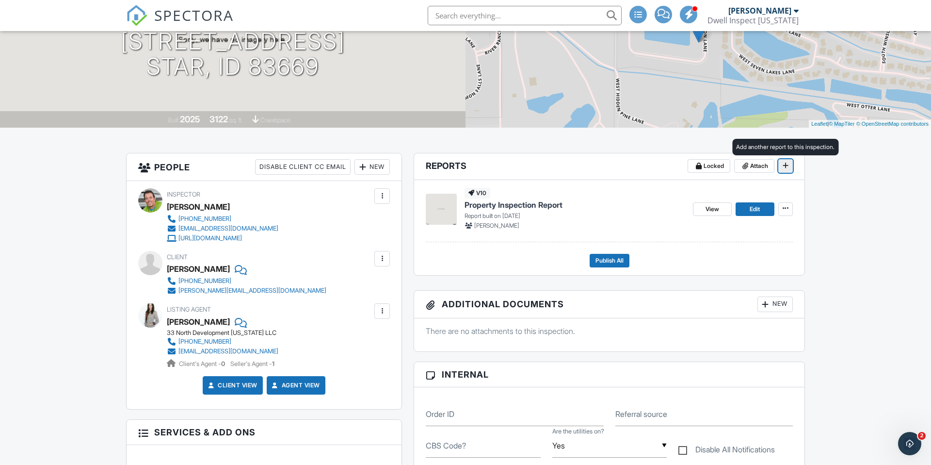
click at [785, 166] on icon at bounding box center [786, 165] width 6 height 7
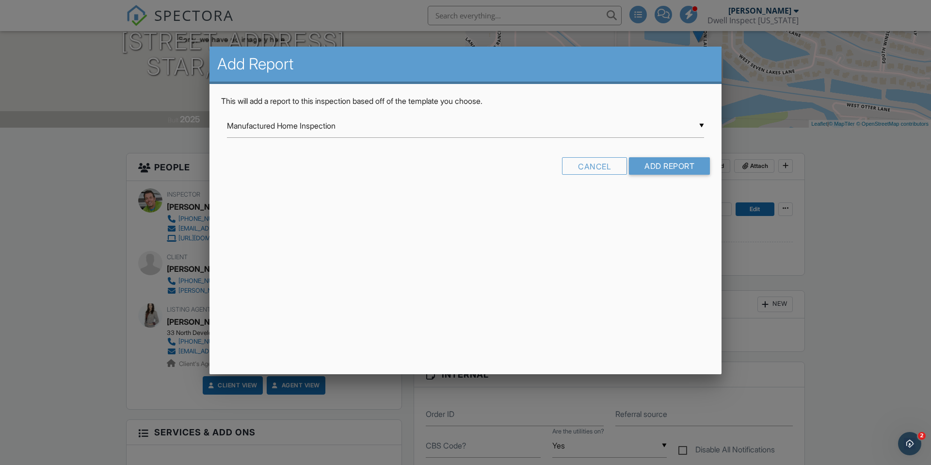
click at [699, 123] on div "▼ Manufactured Home Inspection Manufactured Home Inspection Radon Inspection Dr…" at bounding box center [465, 126] width 477 height 24
click at [362, 252] on span "Residential Inspection Template V4.1 - Dwell Inspect from Dwellinspect [US_STAT…" at bounding box center [465, 247] width 477 height 24
type input "Residential Inspection Template V4.1 - Dwell Inspect from Dwellinspect [US_STAT…"
click at [660, 163] on input "Add Report" at bounding box center [669, 165] width 81 height 17
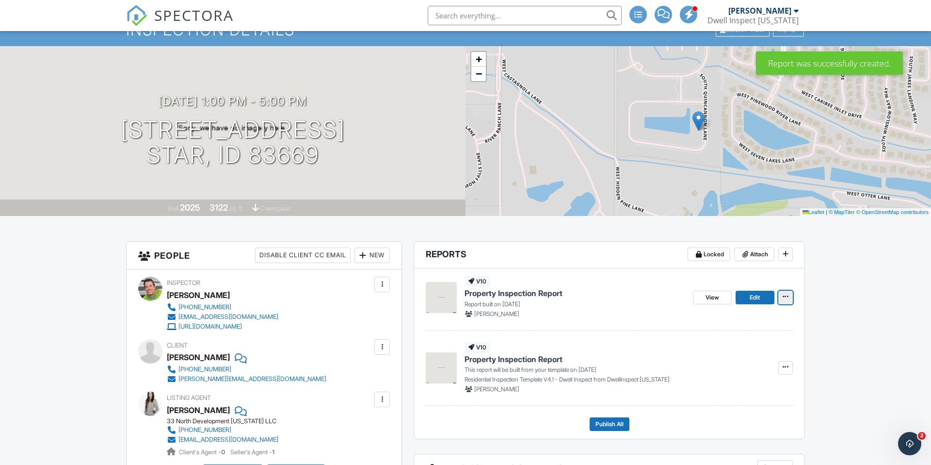
click at [785, 296] on icon at bounding box center [786, 296] width 6 height 7
click at [717, 369] on input "Delete Report" at bounding box center [737, 369] width 99 height 22
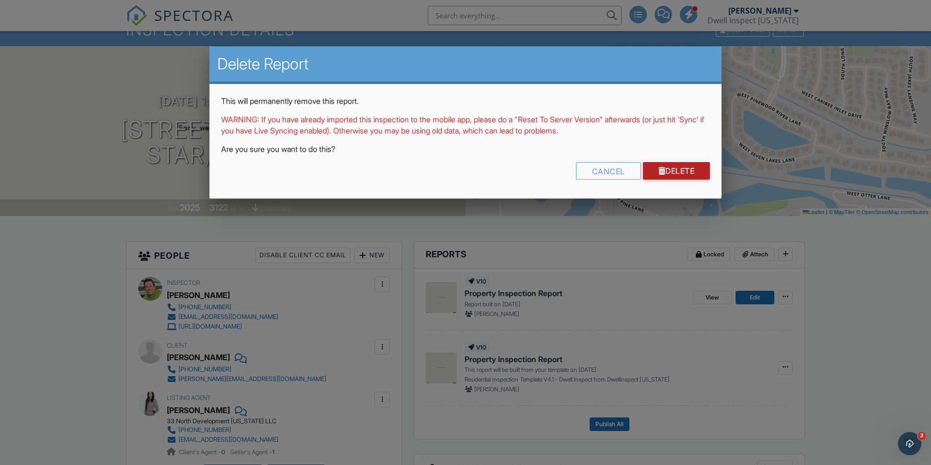
click at [663, 167] on link "Delete" at bounding box center [676, 170] width 67 height 17
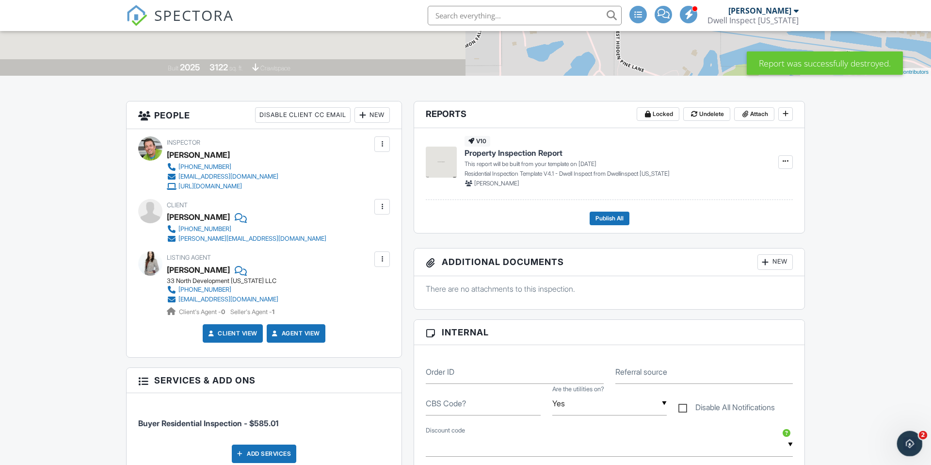
click at [915, 438] on icon "Open Intercom Messenger" at bounding box center [908, 442] width 16 height 16
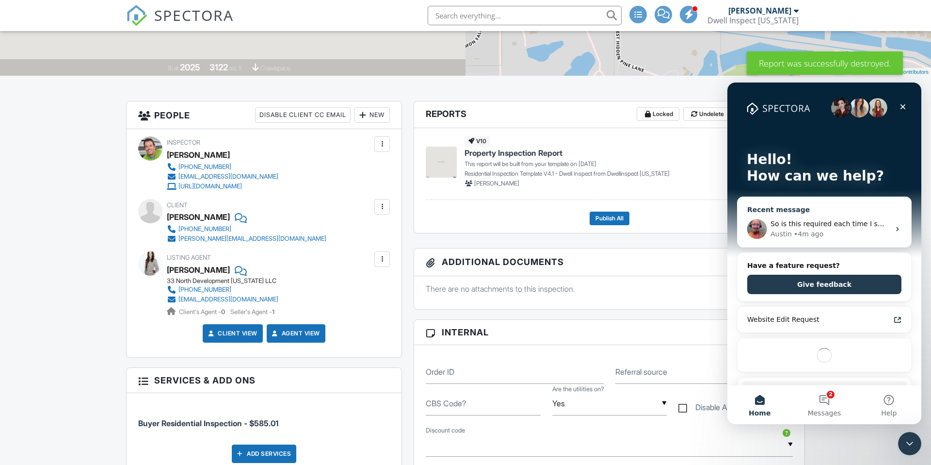
click at [813, 226] on span "So is this required each time I switch templates? I used to be able to select t…" at bounding box center [936, 224] width 330 height 8
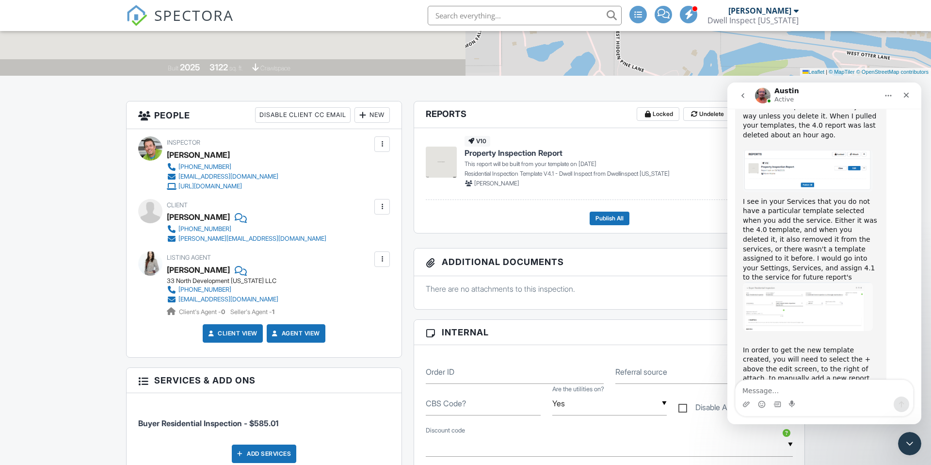
scroll to position [3689, 0]
click at [766, 390] on textarea "Message…" at bounding box center [824, 388] width 177 height 16
type textarea "Lol. I got it!"
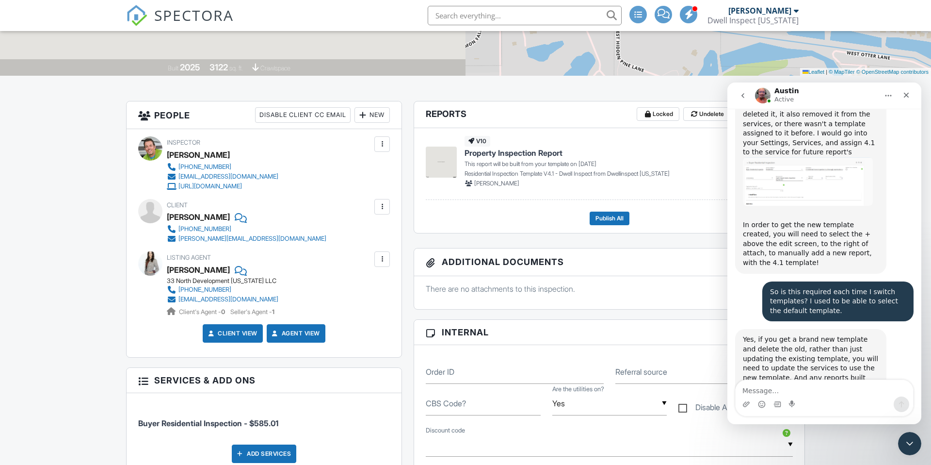
scroll to position [3843, 0]
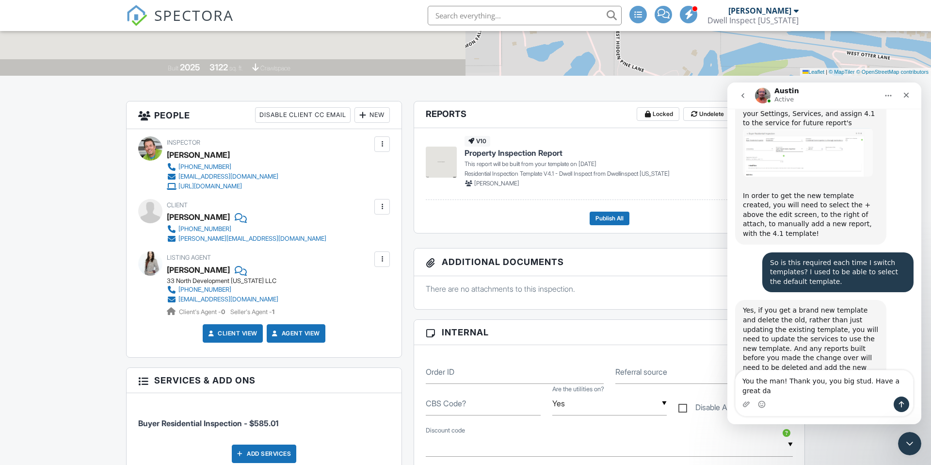
type textarea "You the man! Thank you, you big stud. Have a great day"
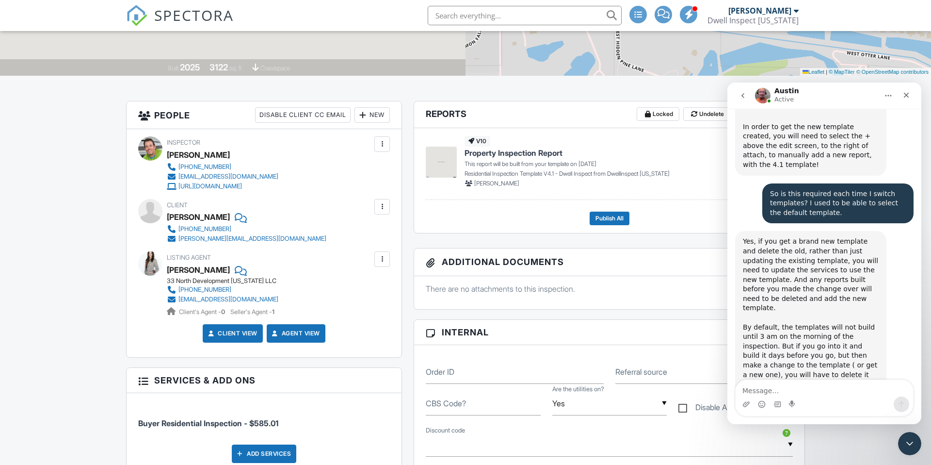
scroll to position [3951, 0]
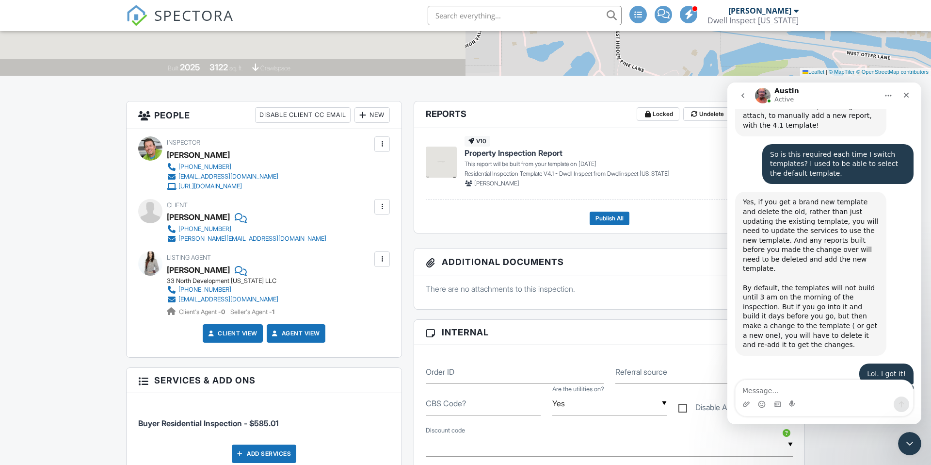
click at [760, 387] on textarea "Message…" at bounding box center [824, 388] width 177 height 16
type textarea "Thanks."
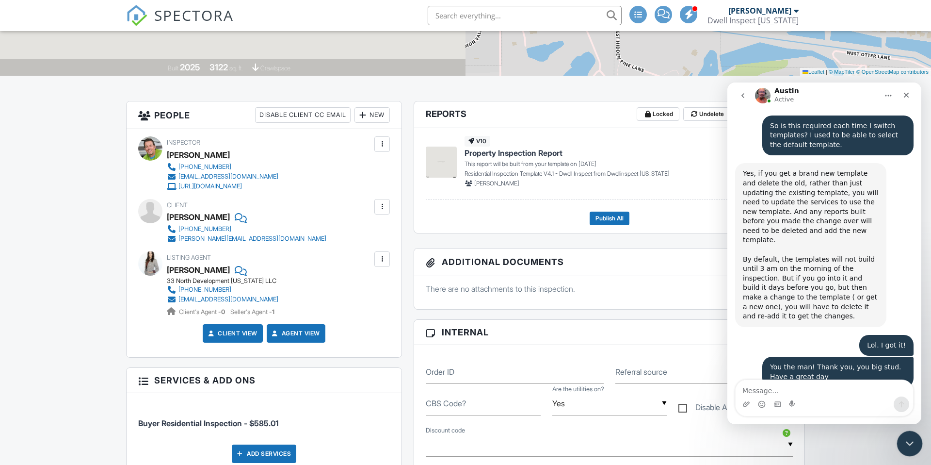
click at [908, 443] on icon "Close Intercom Messenger" at bounding box center [908, 442] width 7 height 4
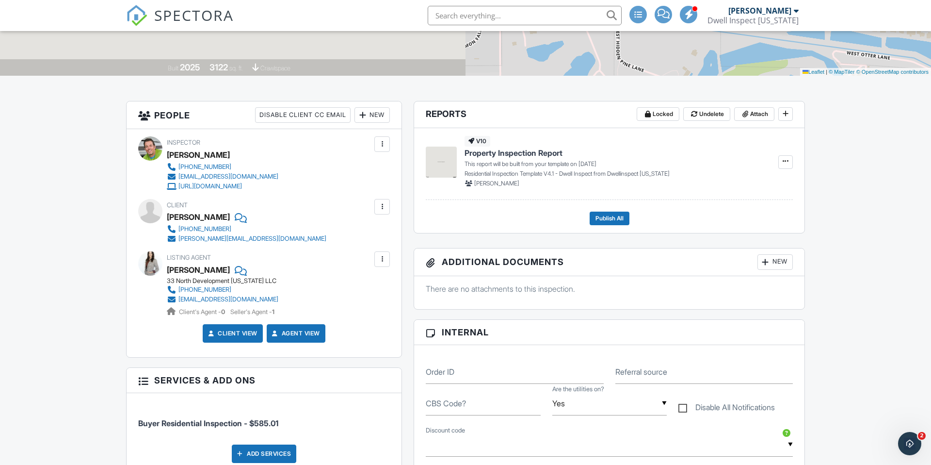
scroll to position [0, 0]
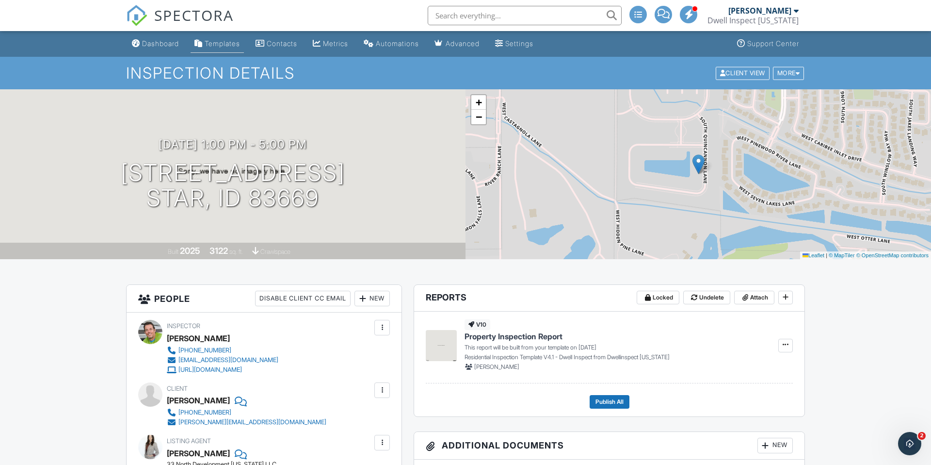
click at [218, 44] on div "Templates" at bounding box center [222, 43] width 35 height 8
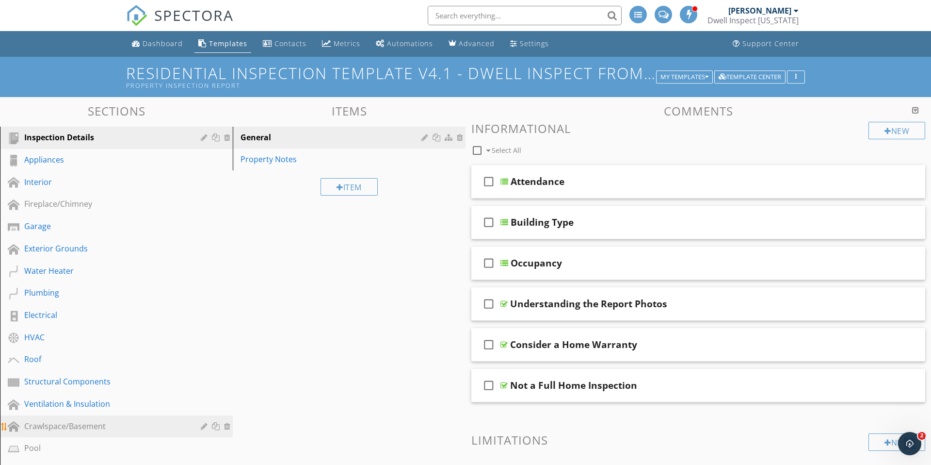
click at [58, 422] on div "Crawlspace/Basement" at bounding box center [105, 426] width 162 height 12
